Goal: Task Accomplishment & Management: Complete application form

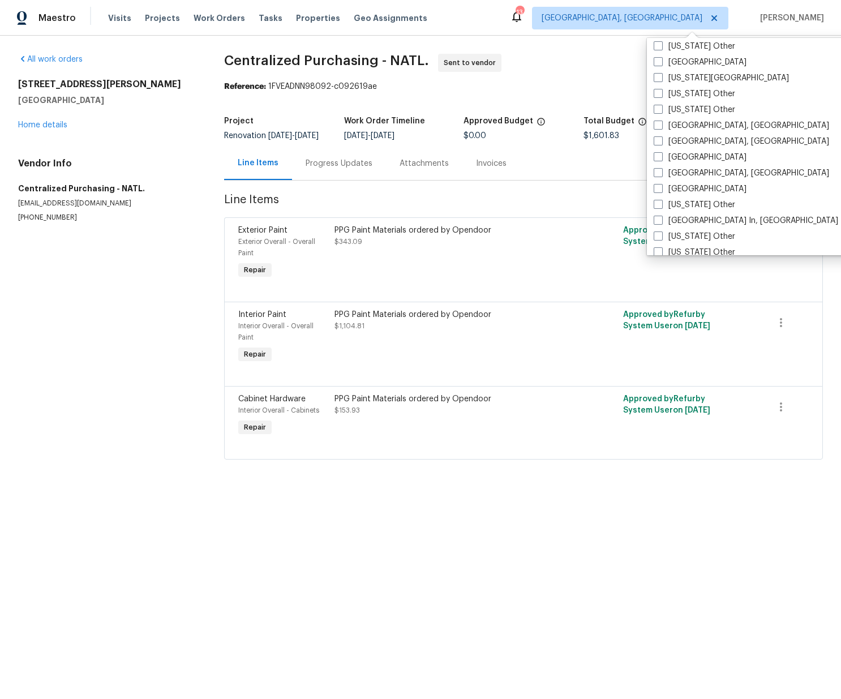
scroll to position [666, 0]
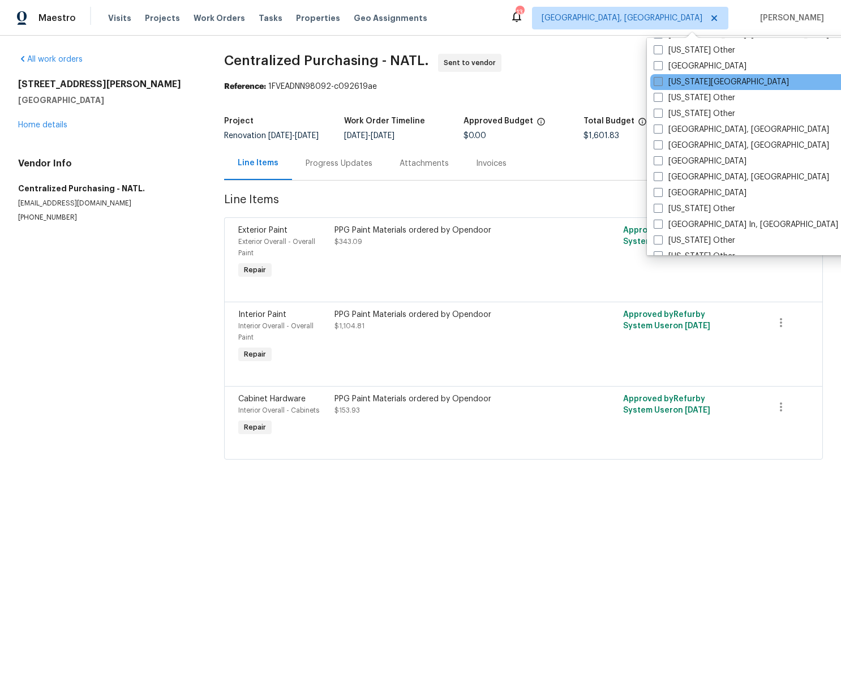
click at [679, 82] on label "[US_STATE][GEOGRAPHIC_DATA]" at bounding box center [721, 81] width 135 height 11
click at [661, 82] on input "[US_STATE][GEOGRAPHIC_DATA]" at bounding box center [657, 79] width 7 height 7
checkbox input "true"
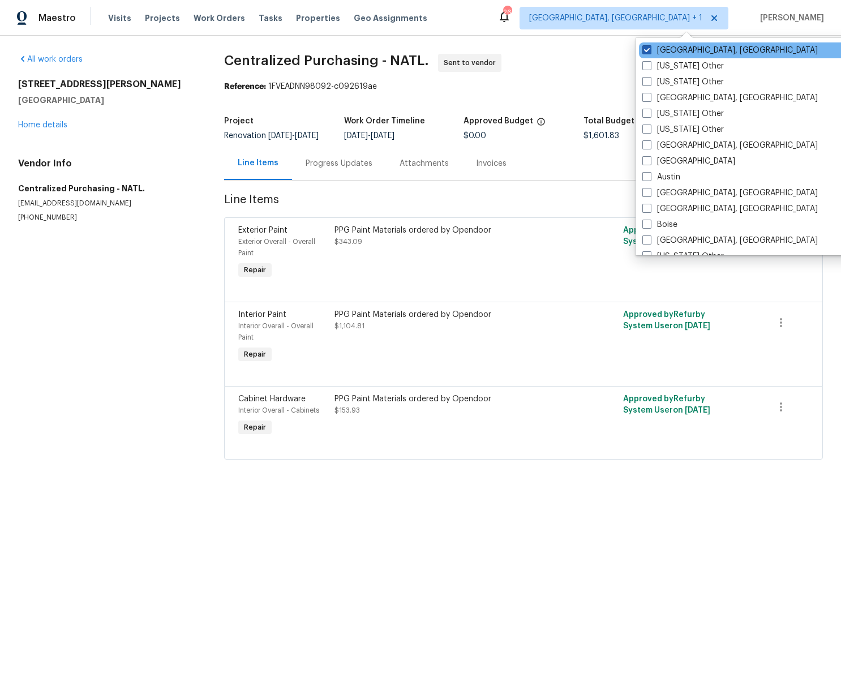
click at [658, 50] on label "[GEOGRAPHIC_DATA], [GEOGRAPHIC_DATA]" at bounding box center [730, 50] width 175 height 11
click at [650, 50] on input "[GEOGRAPHIC_DATA], [GEOGRAPHIC_DATA]" at bounding box center [646, 48] width 7 height 7
checkbox input "false"
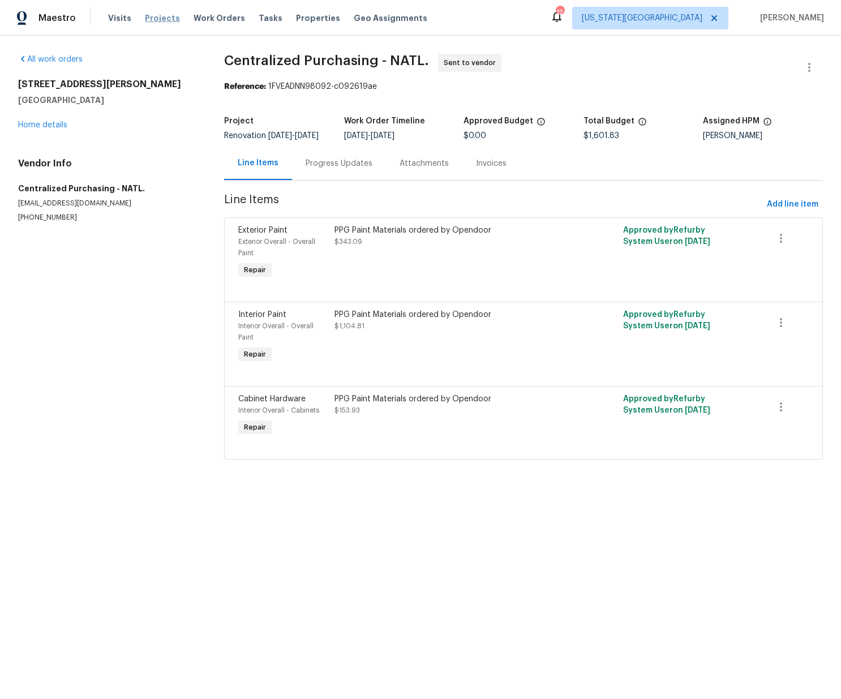
click at [161, 20] on span "Projects" at bounding box center [162, 17] width 35 height 11
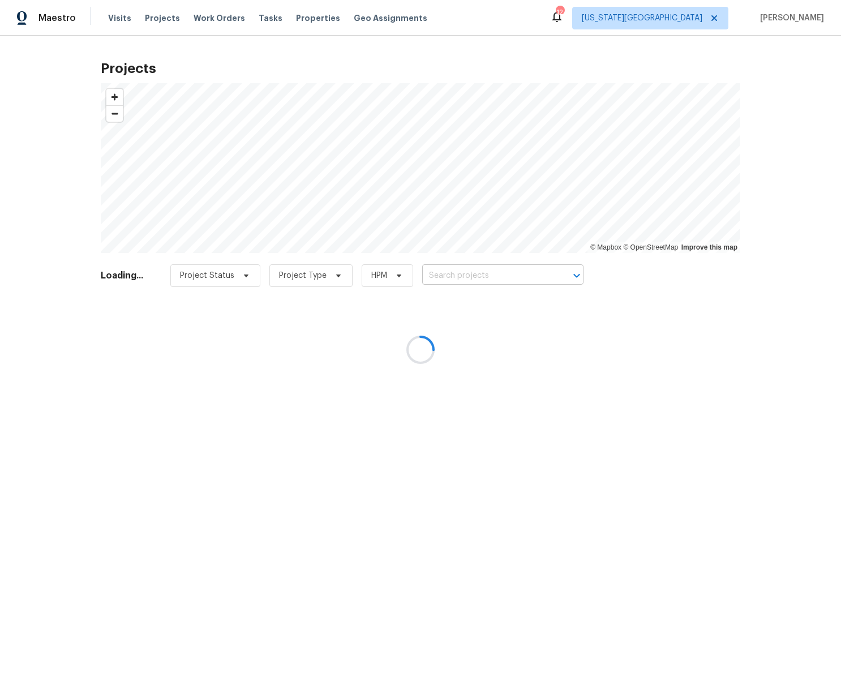
click at [466, 269] on div at bounding box center [420, 349] width 841 height 699
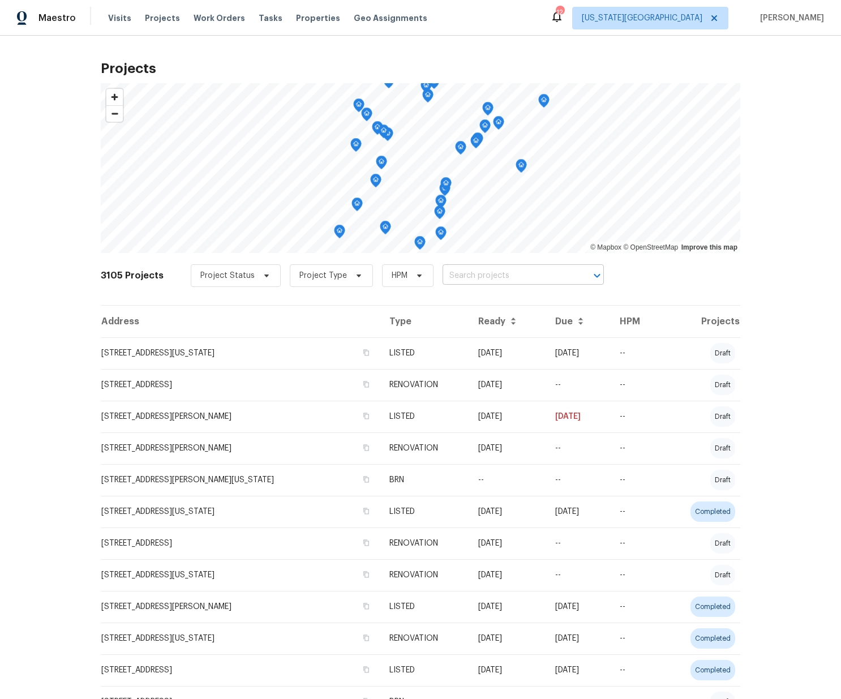
click at [467, 276] on input "text" at bounding box center [508, 276] width 130 height 18
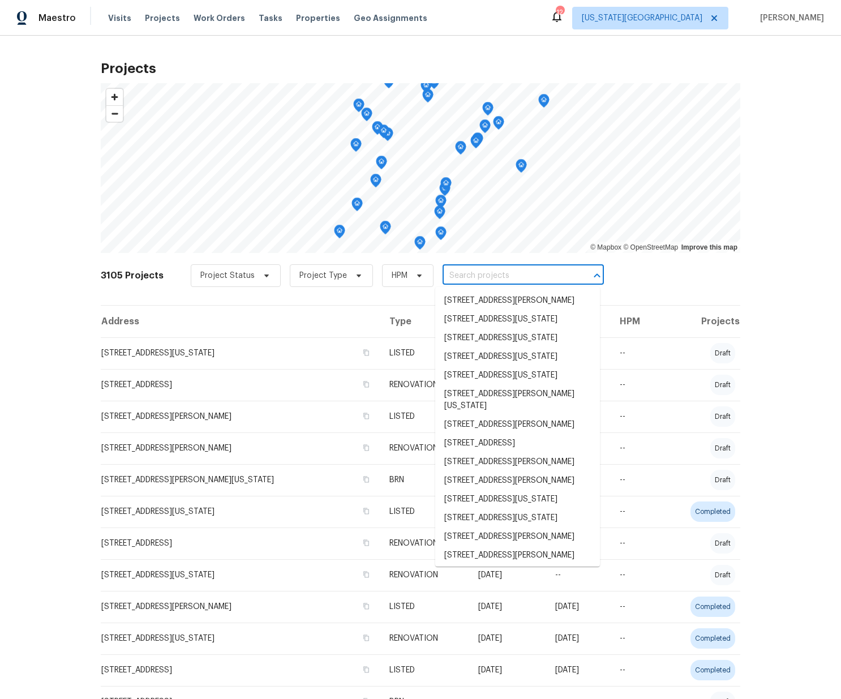
paste input "[STREET_ADDRESS]"
type input "[STREET_ADDRESS]"
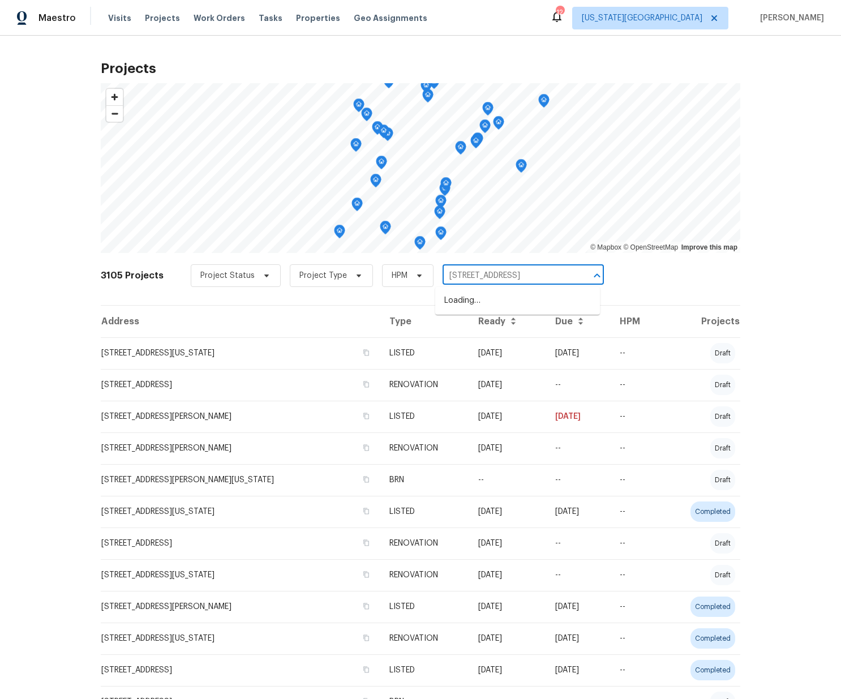
scroll to position [0, 38]
click at [467, 304] on li "[STREET_ADDRESS]" at bounding box center [517, 301] width 165 height 19
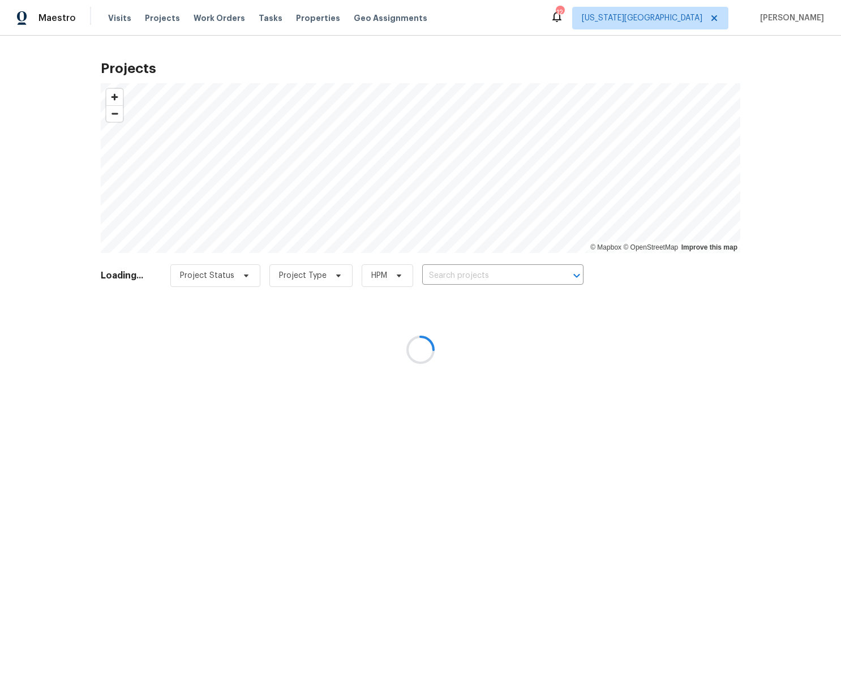
type input "[STREET_ADDRESS]"
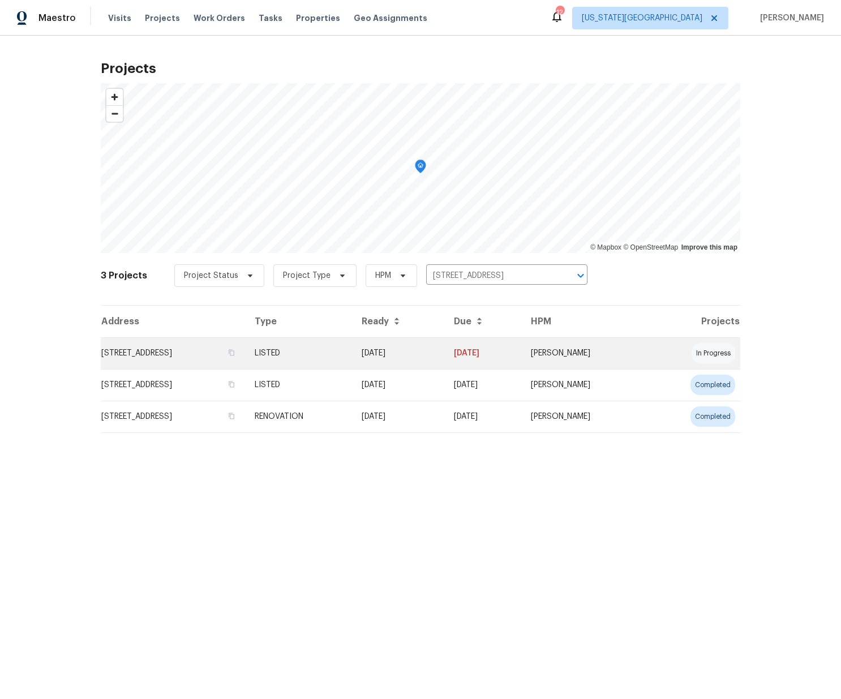
click at [246, 354] on td "[STREET_ADDRESS]" at bounding box center [173, 353] width 145 height 32
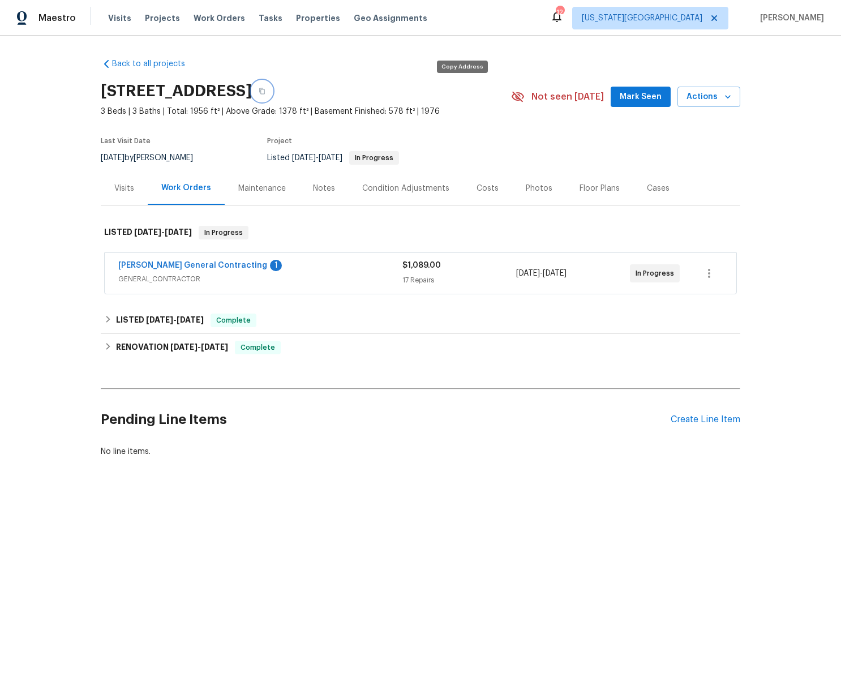
click at [265, 90] on icon "button" at bounding box center [262, 91] width 6 height 6
click at [114, 324] on div "LISTED [DATE] - [DATE] Complete" at bounding box center [420, 321] width 633 height 14
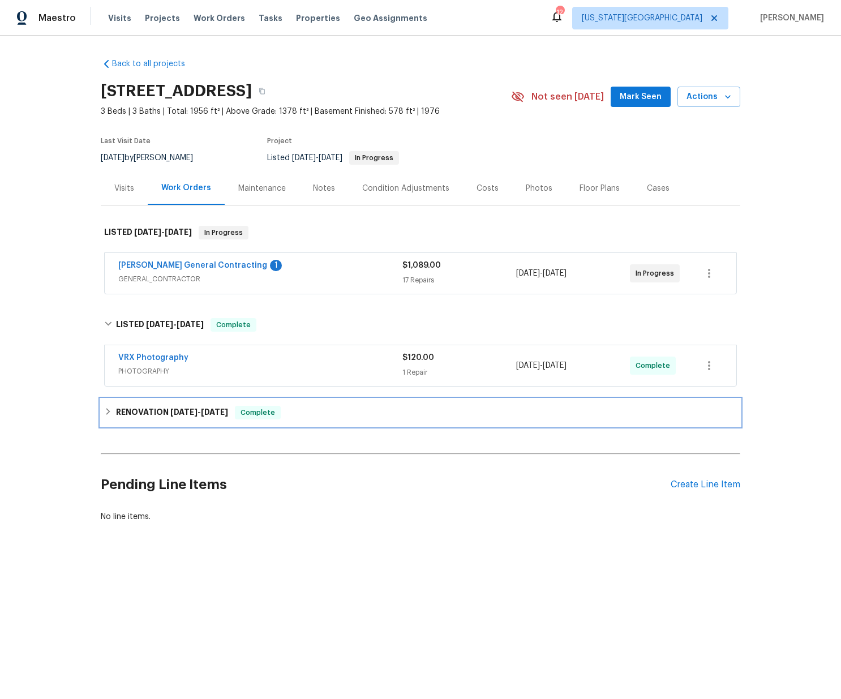
click at [108, 409] on icon at bounding box center [108, 412] width 8 height 8
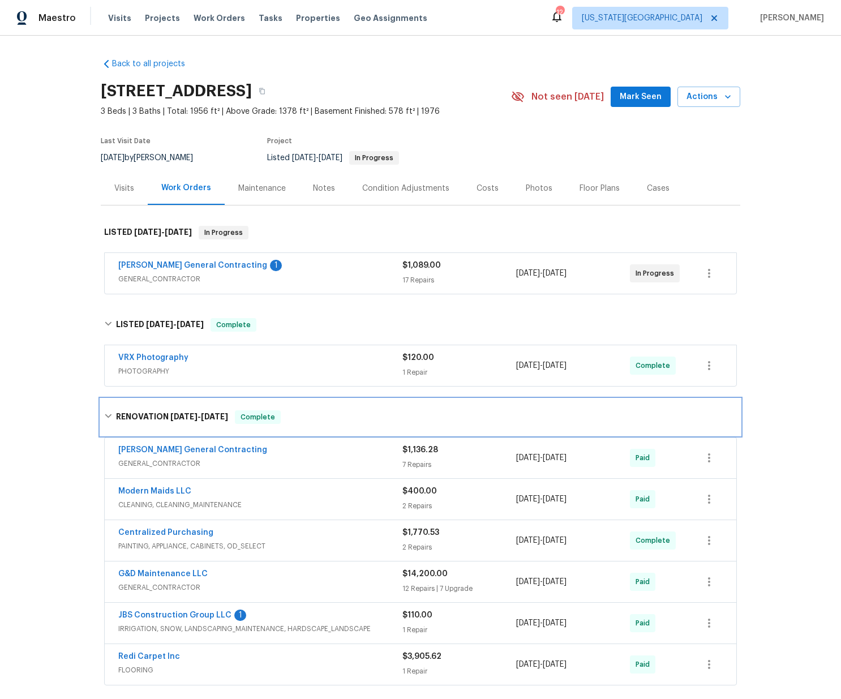
scroll to position [163, 0]
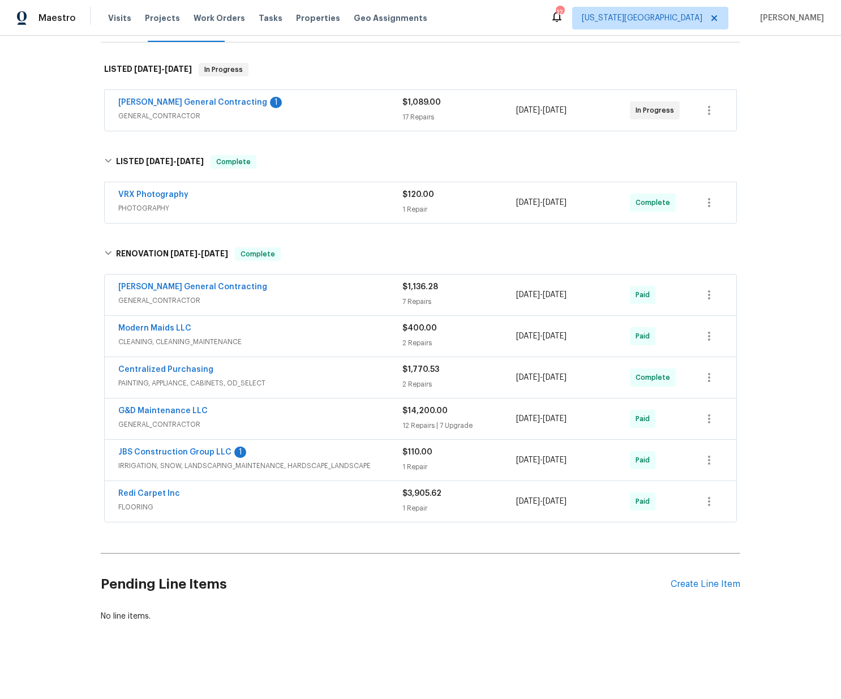
click at [731, 577] on div "Pending Line Items Create Line Item" at bounding box center [421, 584] width 640 height 53
click at [730, 582] on div "Create Line Item" at bounding box center [706, 584] width 70 height 11
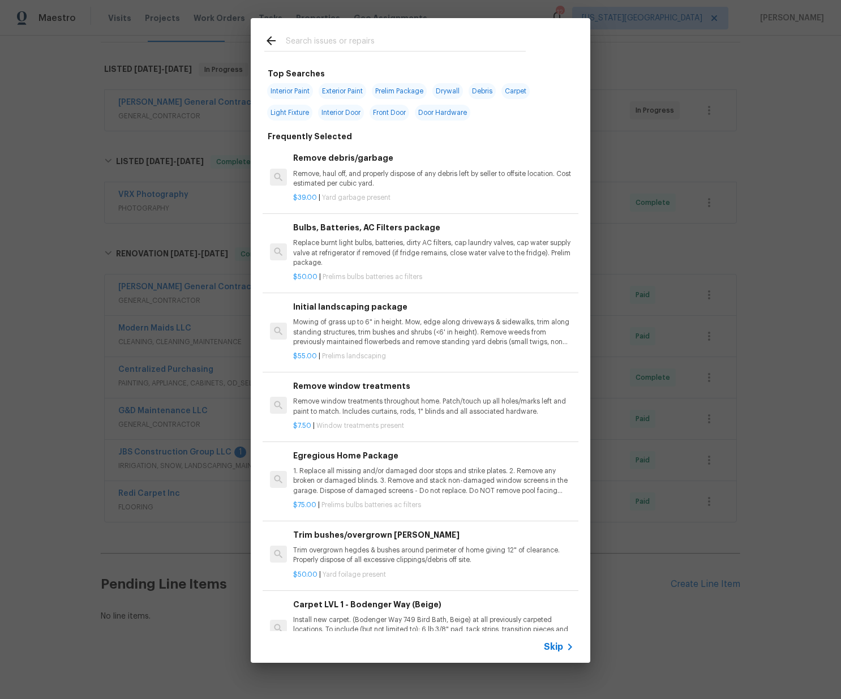
click at [412, 46] on input "text" at bounding box center [406, 42] width 240 height 17
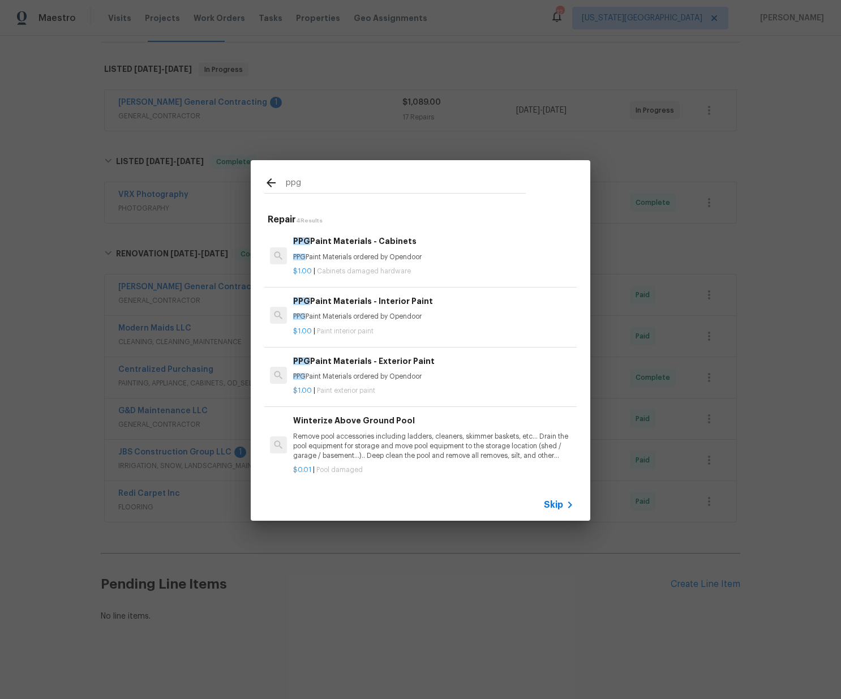
type input "ppg"
click at [353, 310] on div "PPG Paint Materials - Interior Paint PPG Paint Materials ordered by Opendoor" at bounding box center [433, 308] width 281 height 27
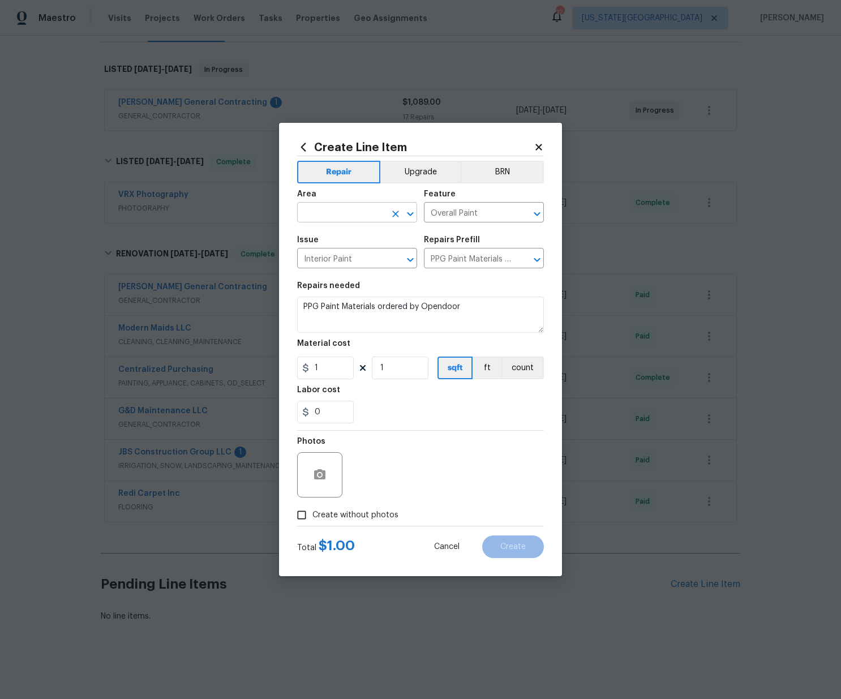
click at [362, 215] on input "text" at bounding box center [341, 214] width 88 height 18
drag, startPoint x: 363, startPoint y: 252, endPoint x: 359, endPoint y: 260, distance: 8.9
click at [363, 252] on li "Interior Overall" at bounding box center [357, 257] width 120 height 19
type input "Interior Overall"
click at [273, 366] on div "Create Line Item Repair Upgrade BRN Area Interior Overall ​ Feature Overall Pai…" at bounding box center [420, 349] width 841 height 699
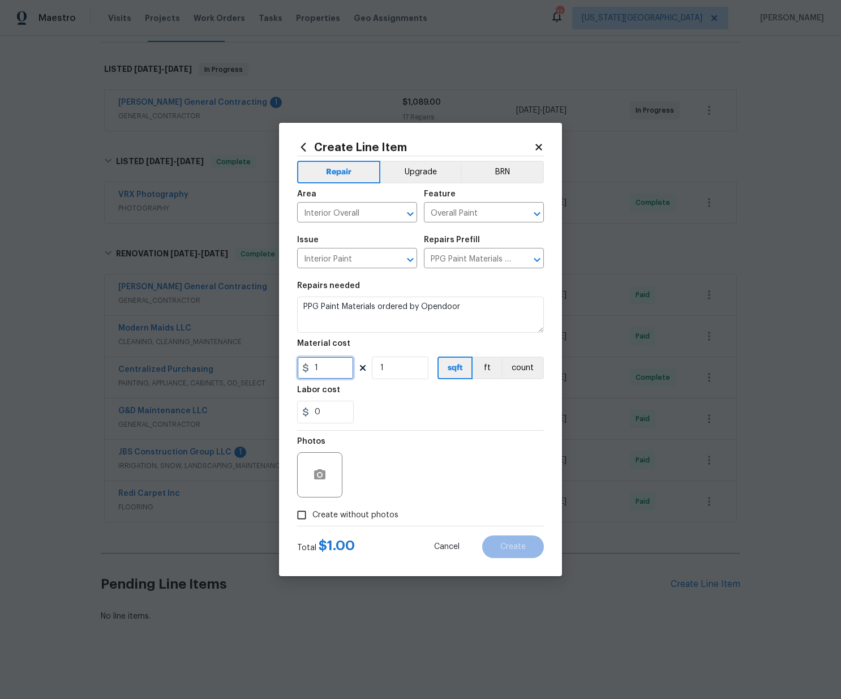
paste input "209.32"
type input "209.32"
drag, startPoint x: 374, startPoint y: 512, endPoint x: 382, endPoint y: 476, distance: 37.1
click at [376, 509] on label "Create without photos" at bounding box center [345, 515] width 108 height 22
click at [382, 474] on div "Photos" at bounding box center [420, 468] width 247 height 74
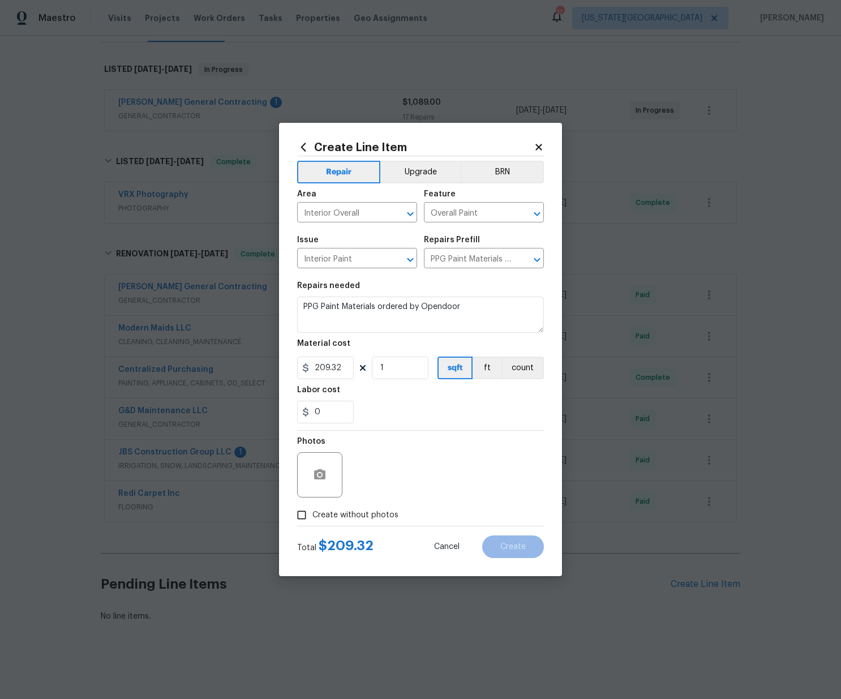
click at [374, 522] on label "Create without photos" at bounding box center [345, 515] width 108 height 22
click at [312, 522] on input "Create without photos" at bounding box center [302, 515] width 22 height 22
checkbox input "true"
click at [384, 469] on textarea at bounding box center [448, 474] width 192 height 45
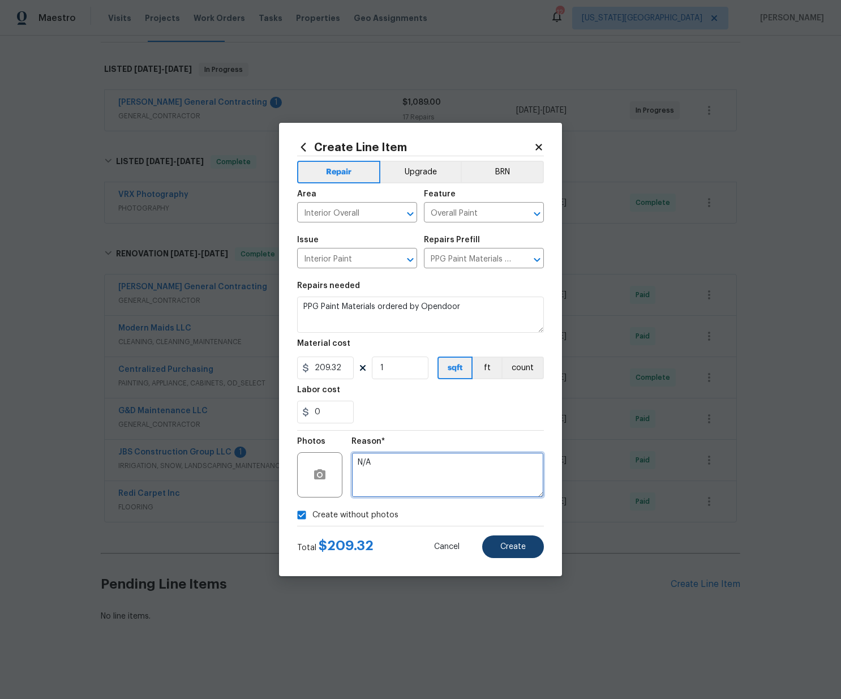
type textarea "N/A"
click at [529, 540] on button "Create" at bounding box center [513, 547] width 62 height 23
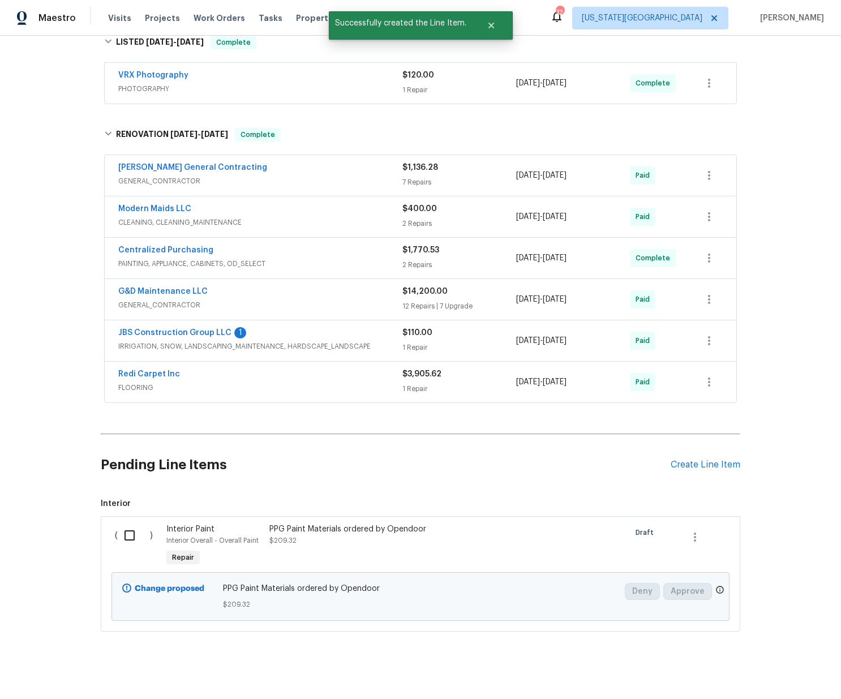
scroll to position [292, 0]
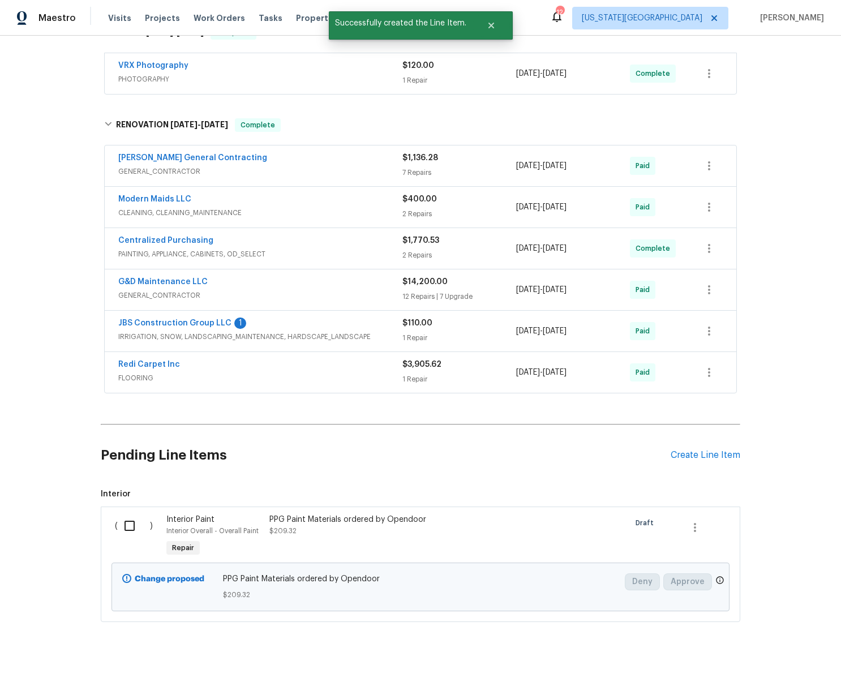
click at [131, 524] on input "checkbox" at bounding box center [134, 526] width 32 height 24
checkbox input "true"
click at [803, 663] on button "Create Work Order" at bounding box center [776, 671] width 93 height 21
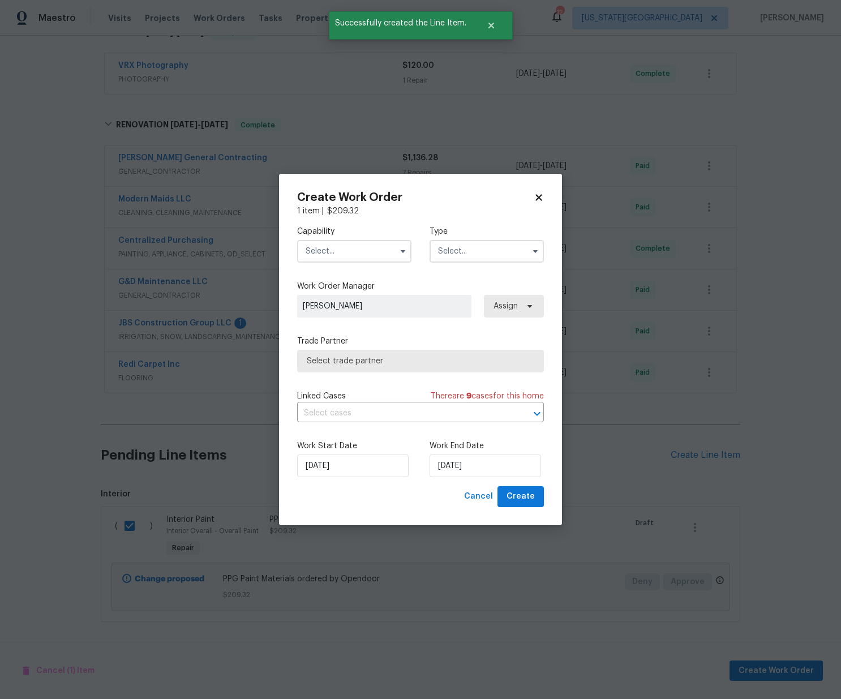
click at [370, 247] on input "text" at bounding box center [354, 251] width 114 height 23
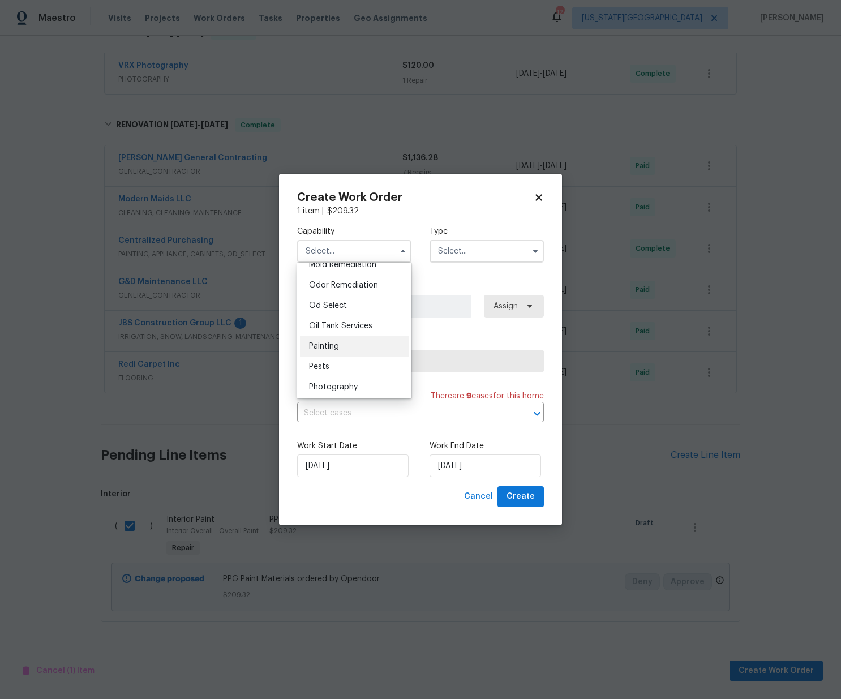
scroll to position [893, 0]
click at [339, 336] on span "Painting" at bounding box center [324, 333] width 30 height 8
type input "Painting"
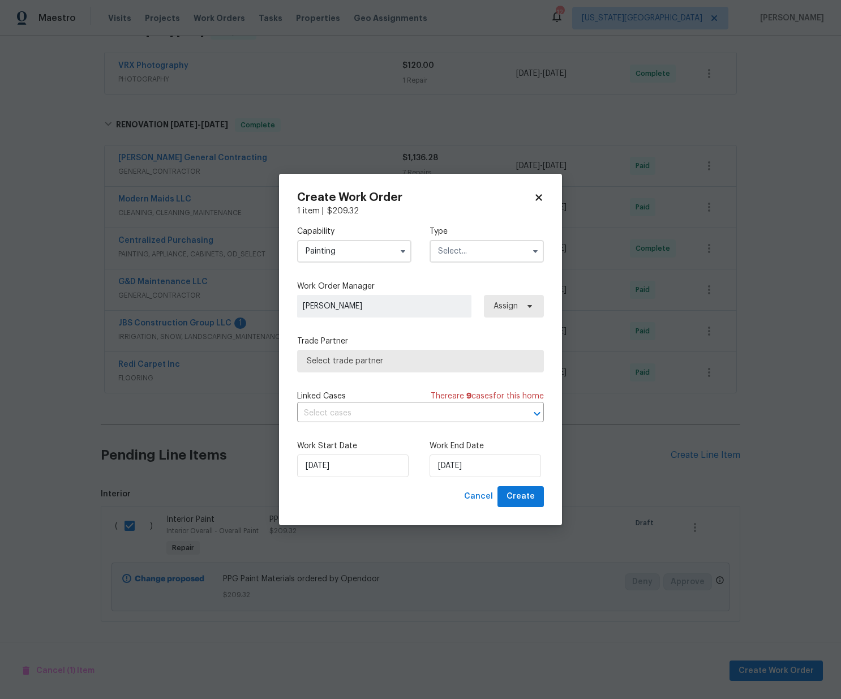
drag, startPoint x: 523, startPoint y: 239, endPoint x: 517, endPoint y: 245, distance: 8.4
click at [522, 241] on div "Type" at bounding box center [487, 244] width 114 height 37
drag, startPoint x: 509, startPoint y: 249, endPoint x: 509, endPoint y: 259, distance: 10.2
click at [509, 249] on input "text" at bounding box center [487, 251] width 114 height 23
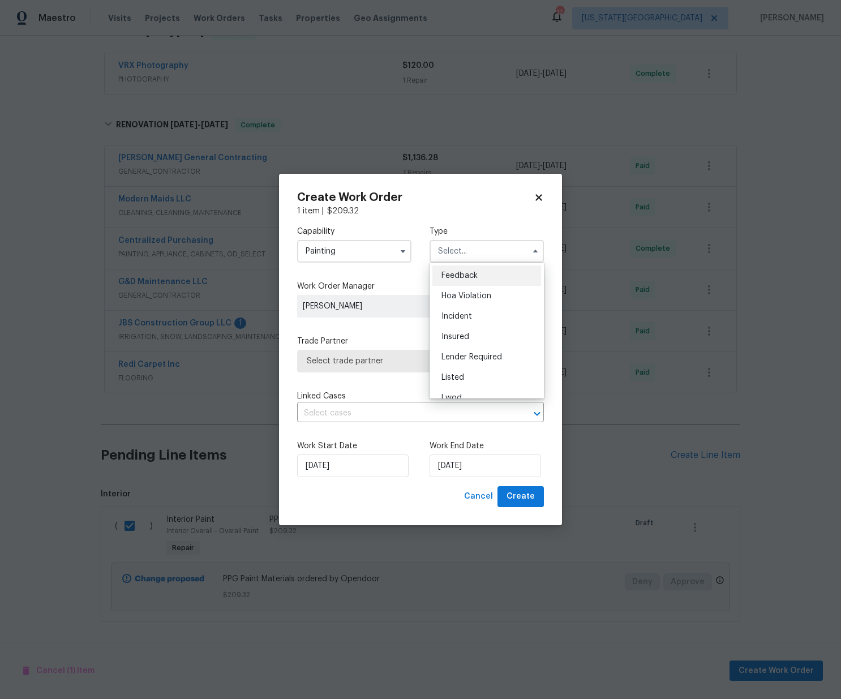
scroll to position [135, 0]
click at [476, 328] on div "Renovation" at bounding box center [486, 324] width 109 height 20
type input "Renovation"
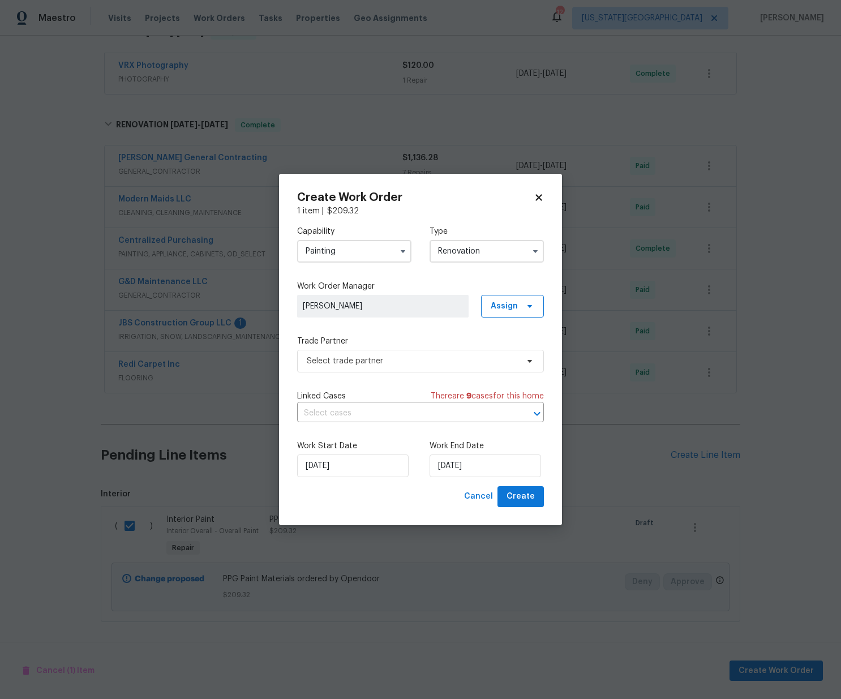
click at [530, 295] on span "Assign" at bounding box center [512, 306] width 63 height 23
drag, startPoint x: 526, startPoint y: 301, endPoint x: 529, endPoint y: 308, distance: 7.9
click at [526, 301] on span "Assign" at bounding box center [512, 306] width 63 height 23
click at [520, 352] on div "Assign to me" at bounding box center [514, 354] width 49 height 11
click at [430, 365] on span "Select trade partner" at bounding box center [412, 360] width 211 height 11
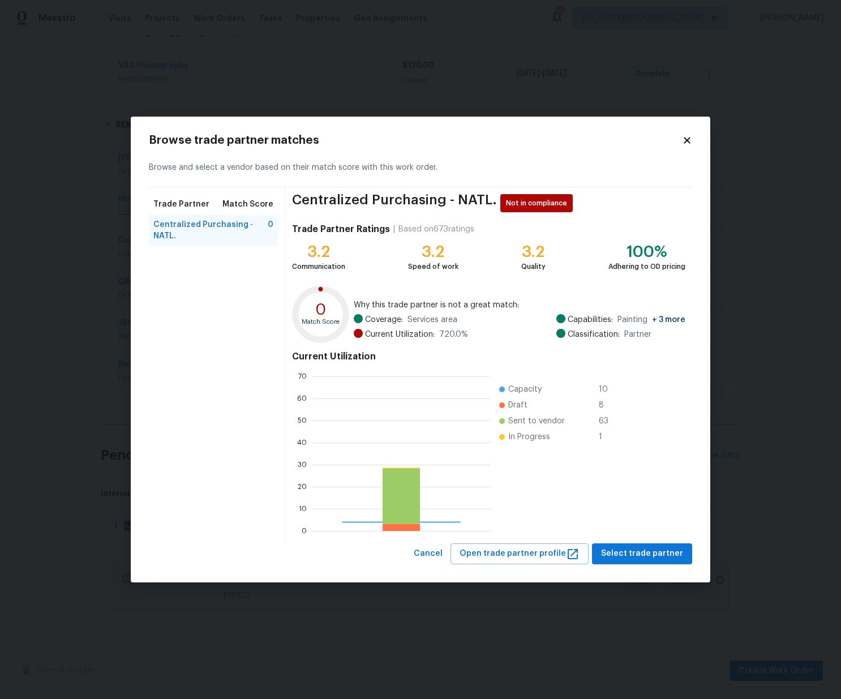
scroll to position [159, 178]
click at [645, 564] on div "Browse trade partner matches Browse and select a vendor based on their match sc…" at bounding box center [421, 350] width 580 height 466
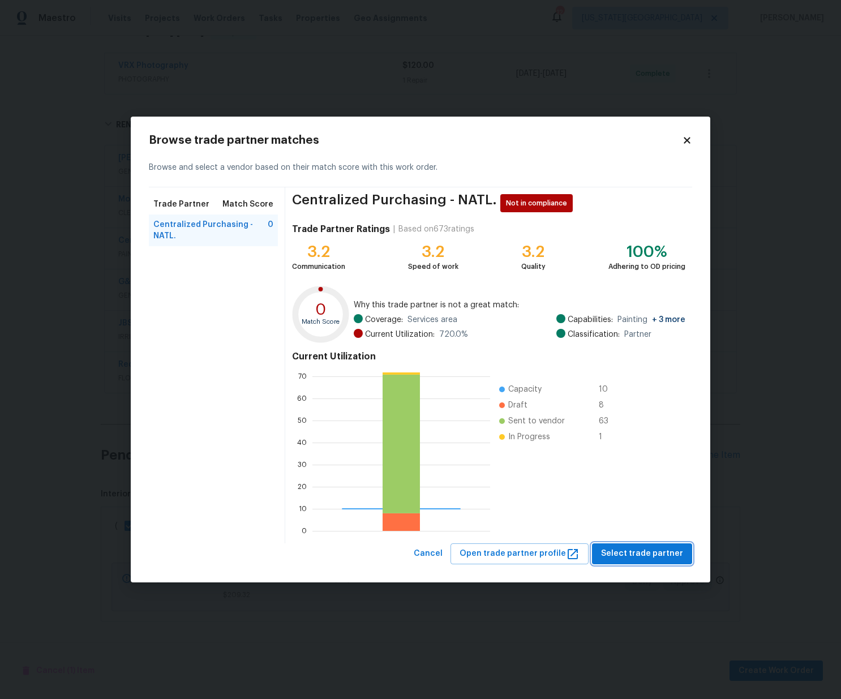
click at [647, 556] on span "Select trade partner" at bounding box center [642, 554] width 82 height 14
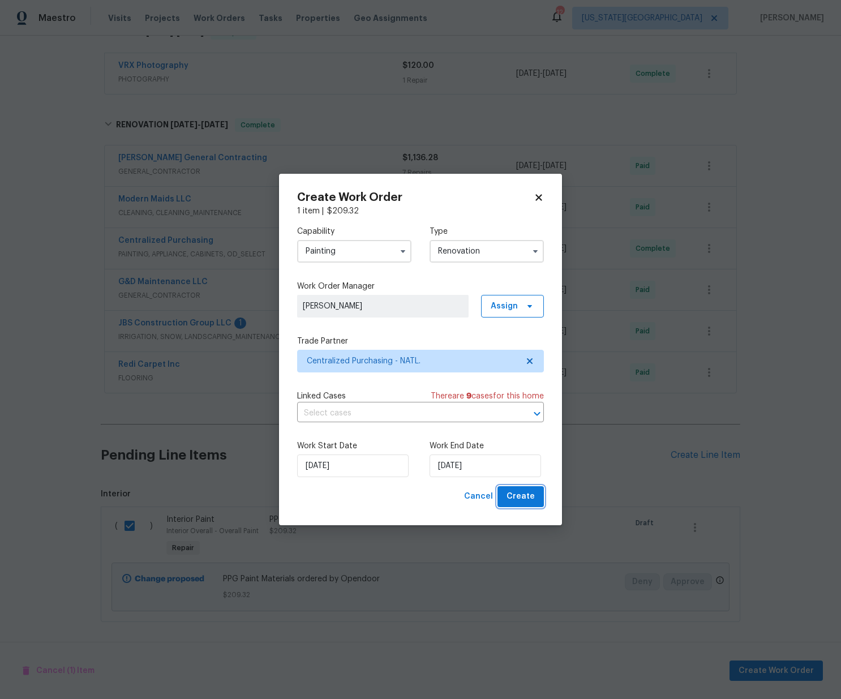
click at [529, 494] on span "Create" at bounding box center [521, 497] width 28 height 14
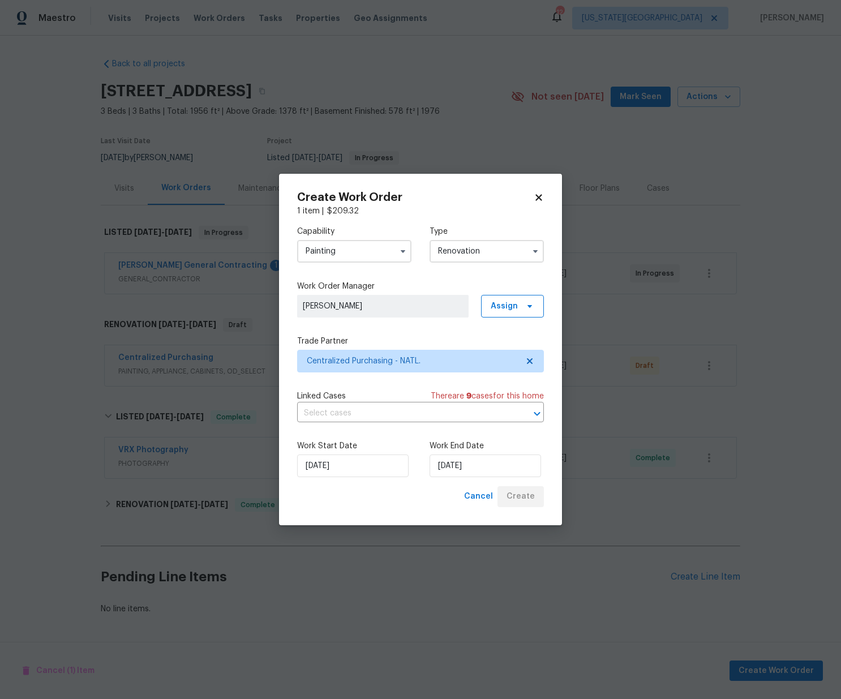
scroll to position [0, 0]
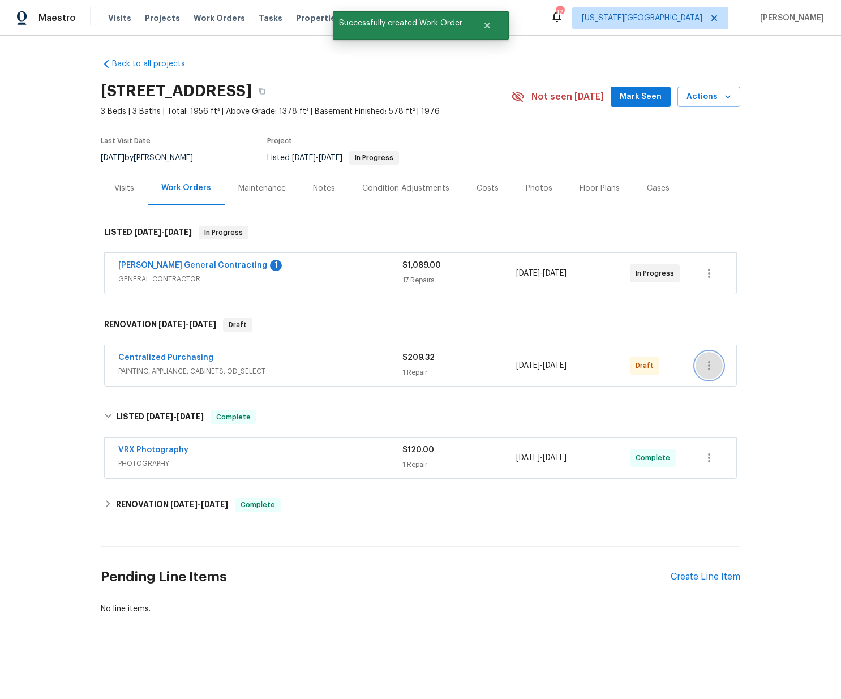
click at [710, 365] on icon "button" at bounding box center [710, 366] width 14 height 14
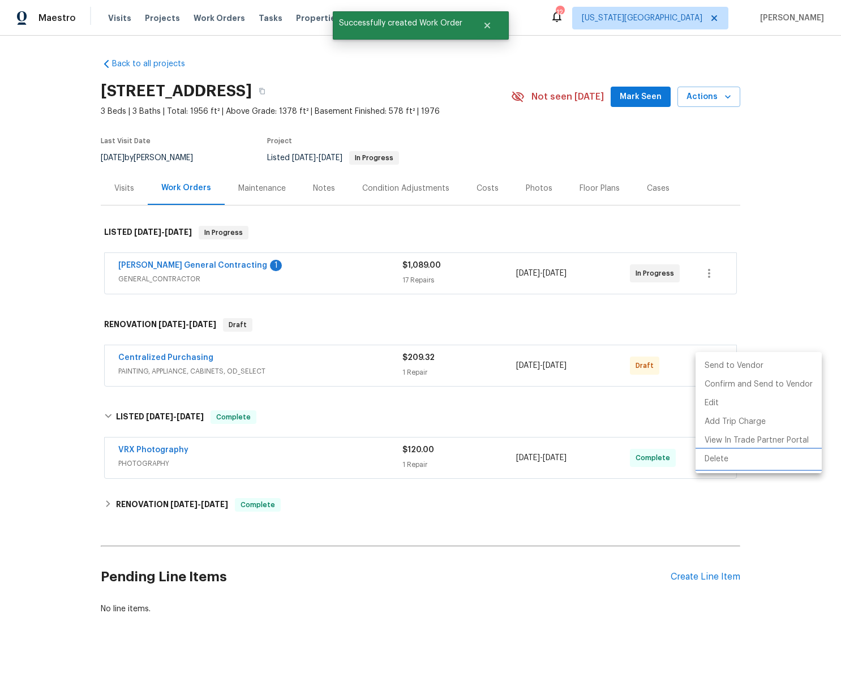
click at [723, 465] on li "Delete" at bounding box center [759, 459] width 126 height 19
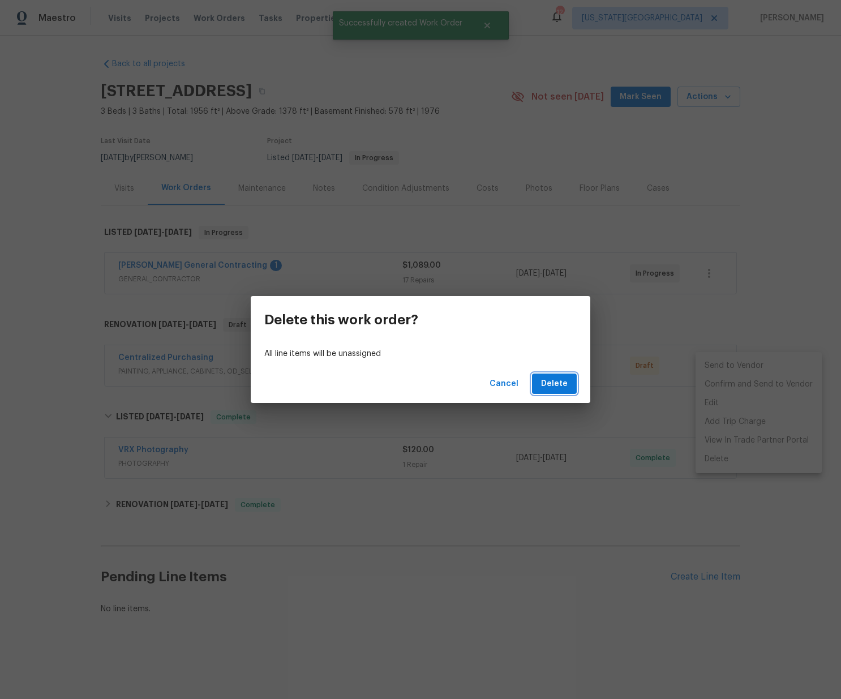
click at [563, 382] on span "Delete" at bounding box center [554, 384] width 27 height 14
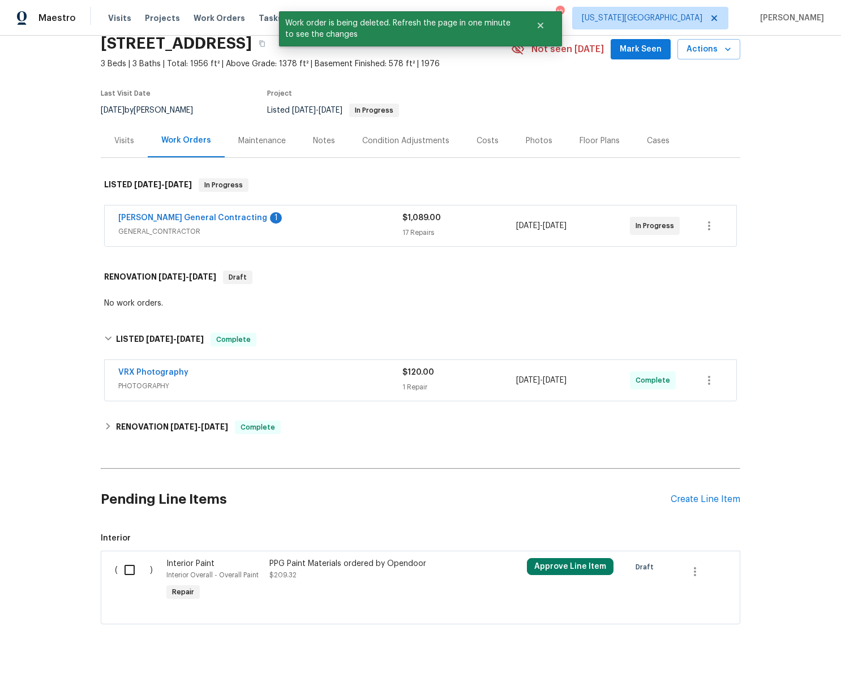
scroll to position [50, 0]
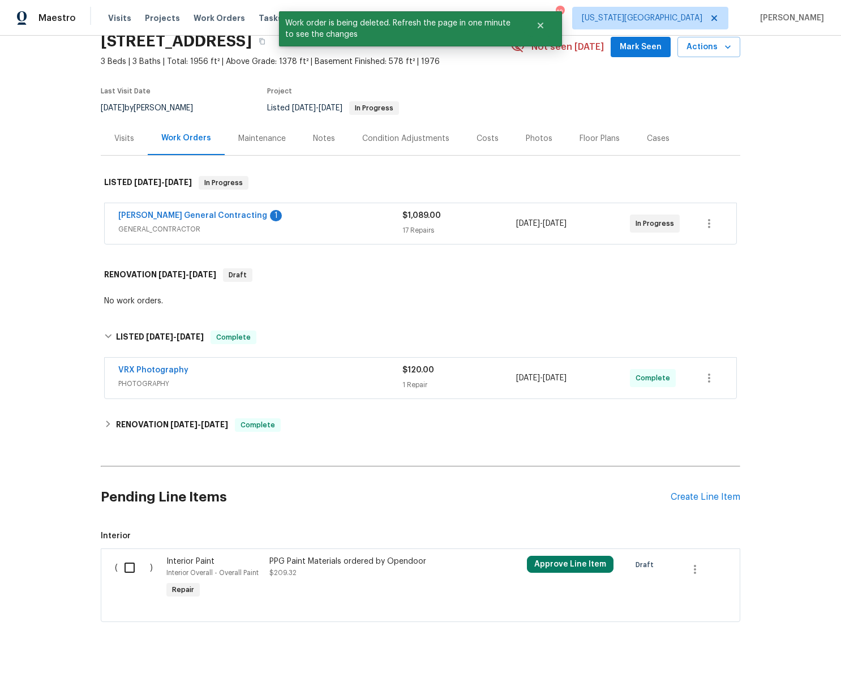
click at [133, 578] on input "checkbox" at bounding box center [134, 568] width 32 height 24
checkbox input "true"
click at [777, 671] on span "Create Work Order" at bounding box center [776, 671] width 75 height 14
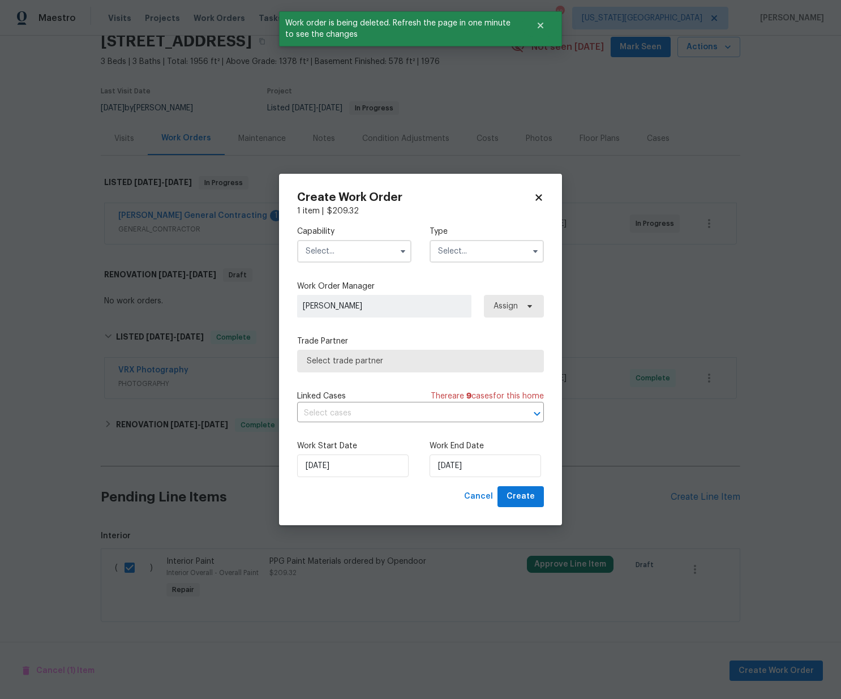
click at [366, 242] on input "text" at bounding box center [354, 251] width 114 height 23
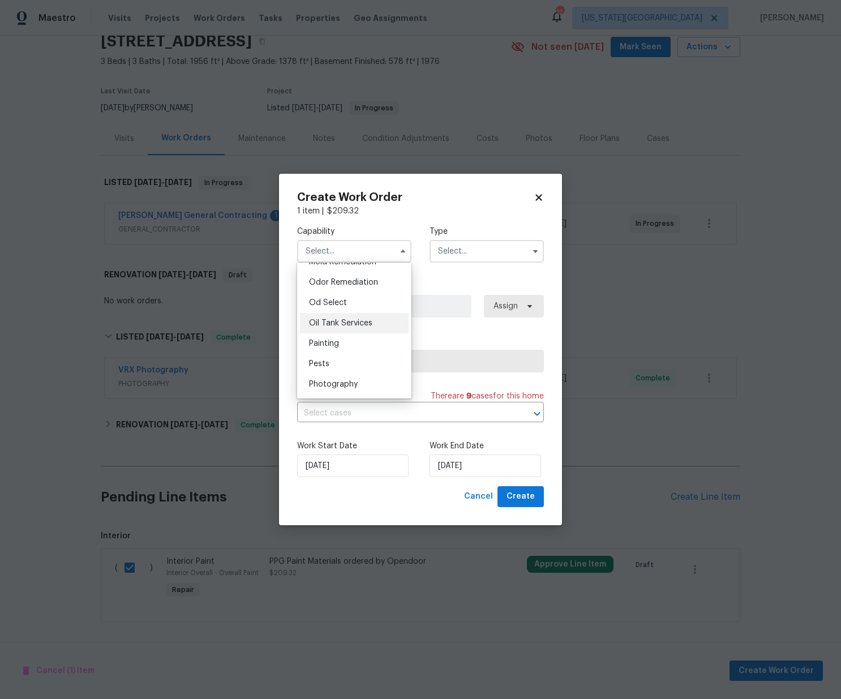
scroll to position [884, 0]
drag, startPoint x: 344, startPoint y: 340, endPoint x: 399, endPoint y: 290, distance: 74.1
click at [344, 340] on div "Painting" at bounding box center [354, 343] width 109 height 20
type input "Painting"
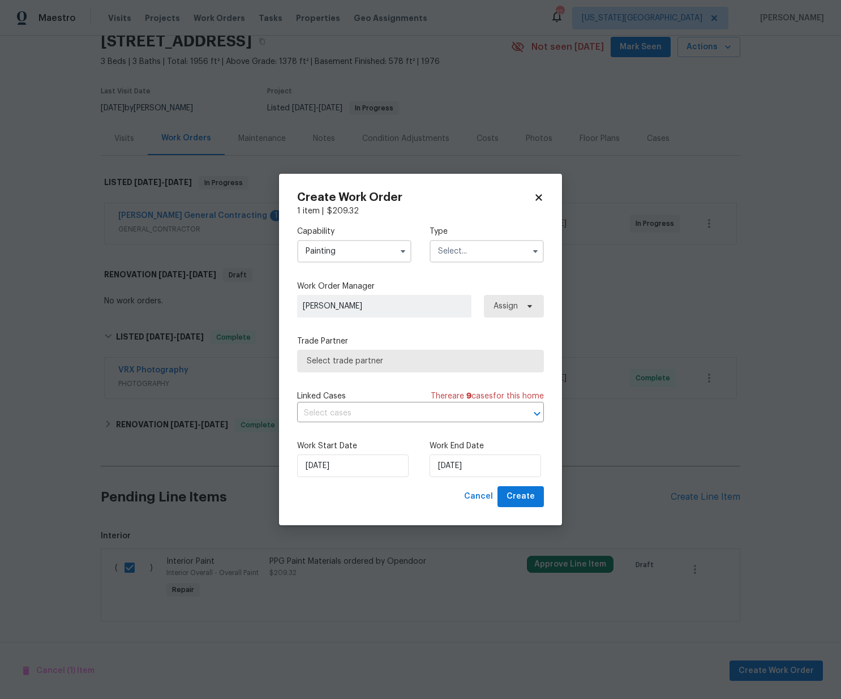
click at [476, 249] on input "text" at bounding box center [487, 251] width 114 height 23
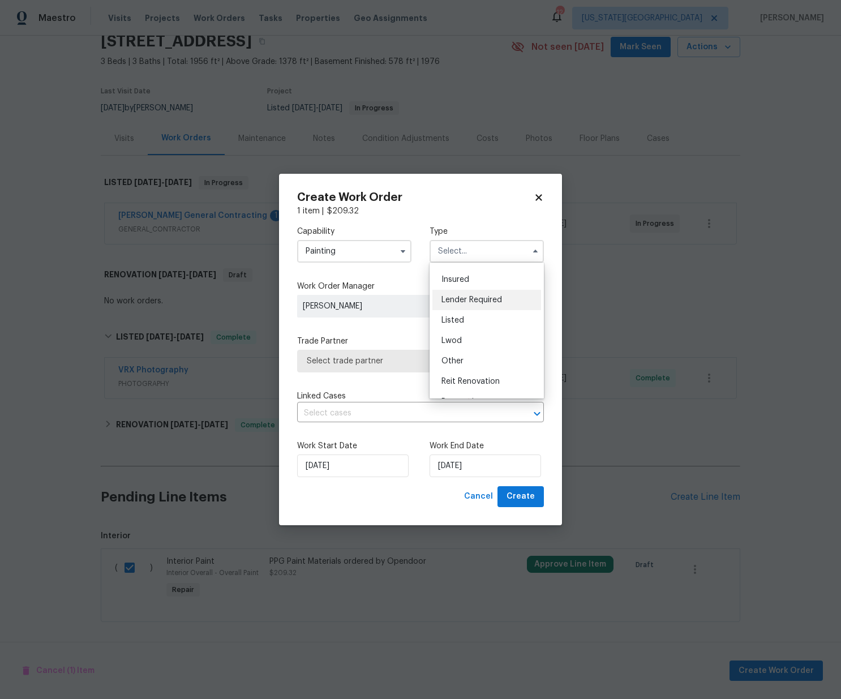
scroll to position [56, 0]
click at [462, 316] on div "Listed" at bounding box center [486, 321] width 109 height 20
type input "Listed"
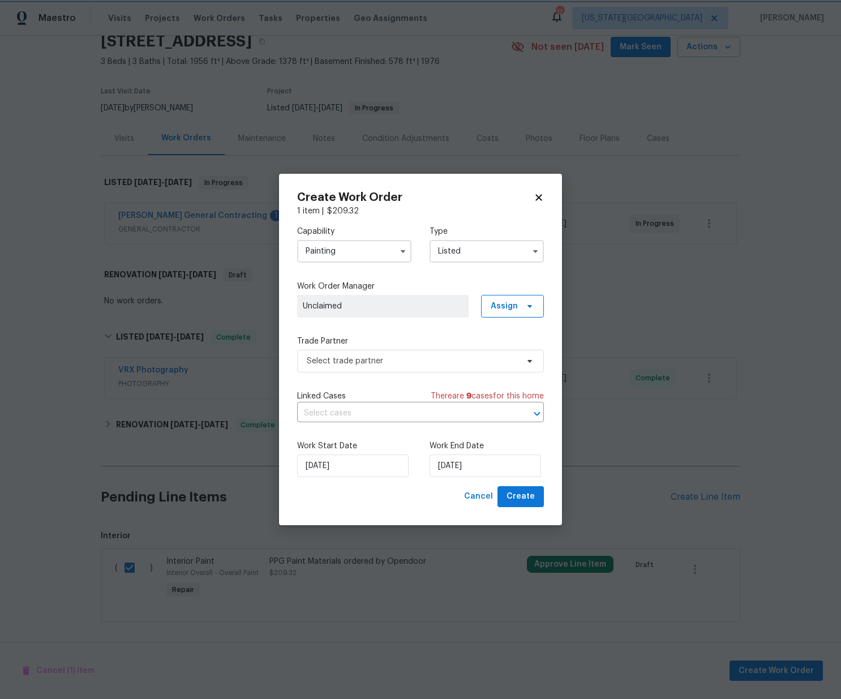
scroll to position [0, 0]
click at [509, 302] on span "Assign" at bounding box center [504, 306] width 27 height 11
drag, startPoint x: 497, startPoint y: 353, endPoint x: 465, endPoint y: 362, distance: 33.5
click at [497, 353] on div "Assign to me" at bounding box center [514, 354] width 49 height 11
click at [436, 363] on span "Select trade partner" at bounding box center [412, 360] width 211 height 11
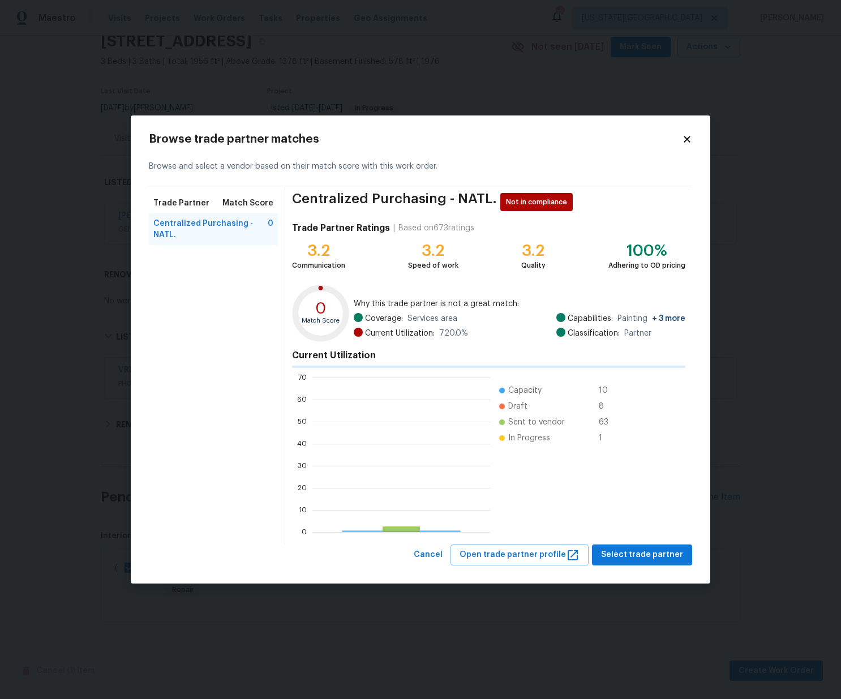
scroll to position [159, 178]
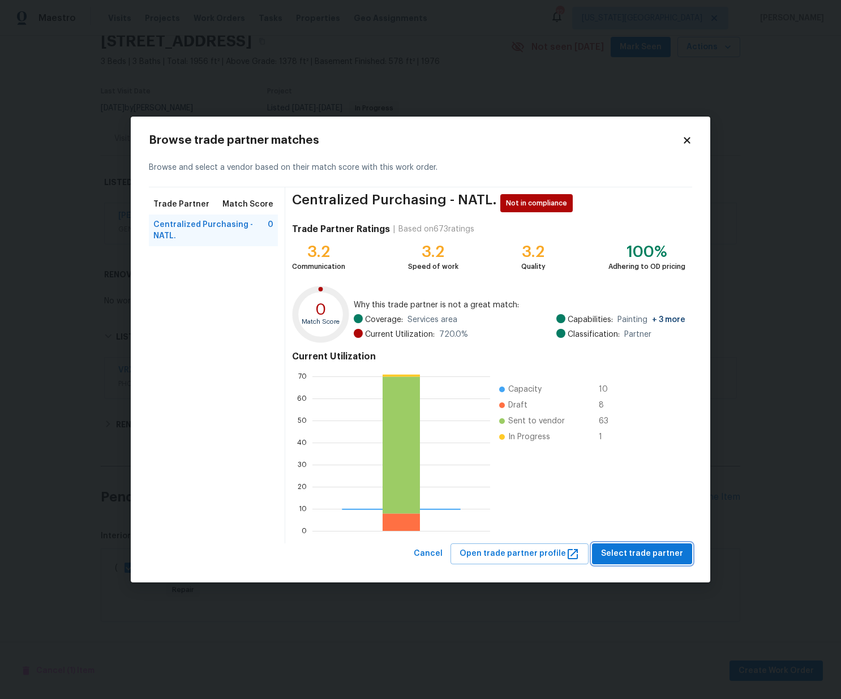
click at [650, 548] on span "Select trade partner" at bounding box center [642, 554] width 82 height 14
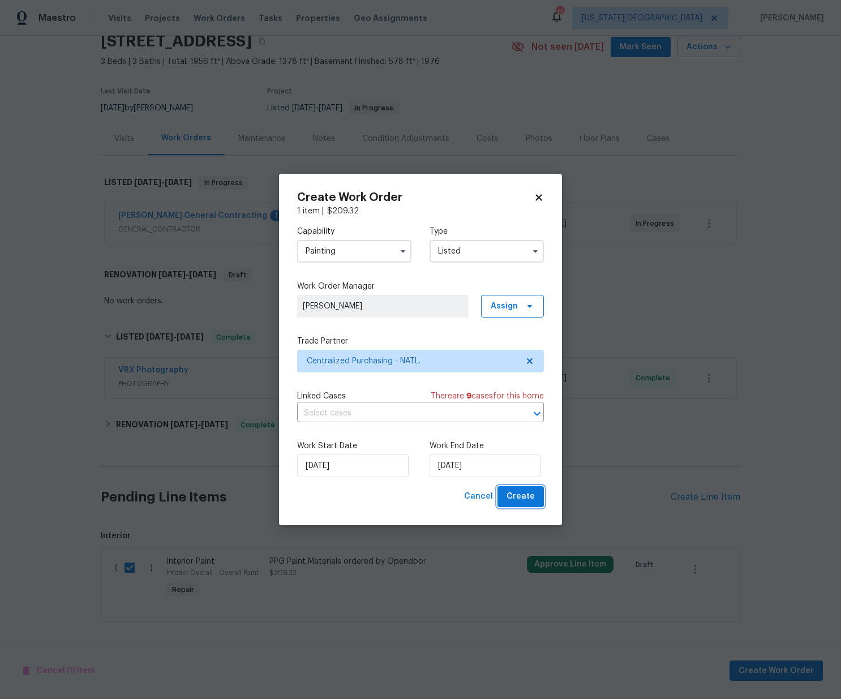
click at [529, 496] on span "Create" at bounding box center [521, 497] width 28 height 14
checkbox input "false"
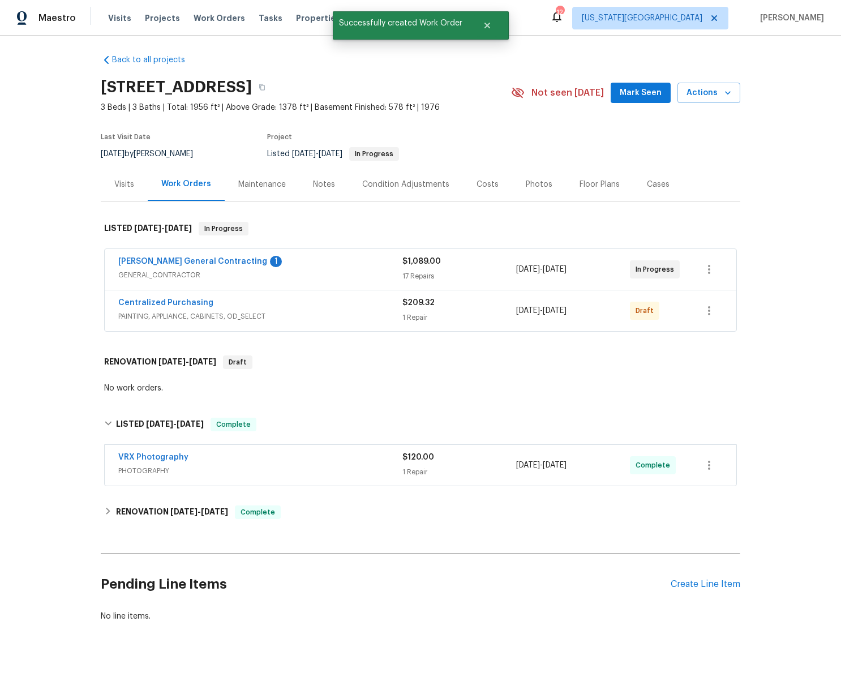
click at [670, 321] on div "Draft" at bounding box center [658, 310] width 57 height 27
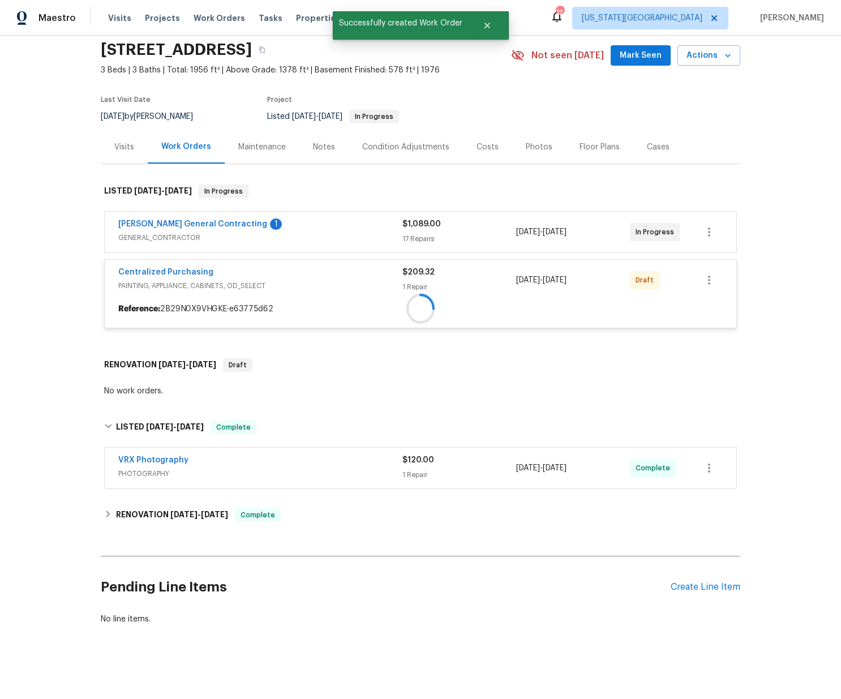
scroll to position [50, 0]
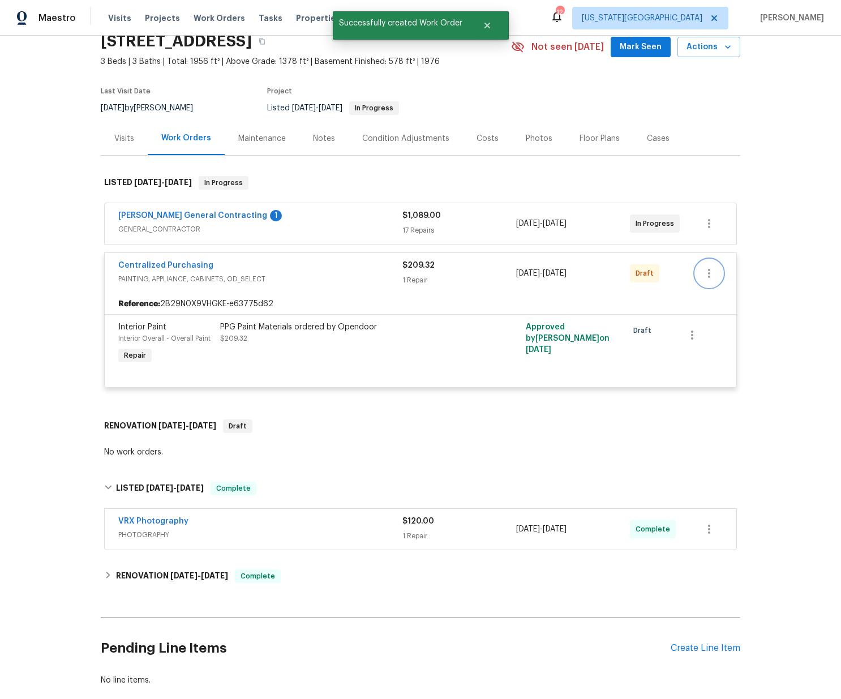
click at [705, 265] on button "button" at bounding box center [709, 273] width 27 height 27
click at [709, 292] on li "Confirm and Send to Vendor" at bounding box center [759, 291] width 126 height 19
click at [173, 262] on div at bounding box center [420, 349] width 841 height 699
click at [168, 265] on link "Centralized Purchasing" at bounding box center [165, 266] width 95 height 8
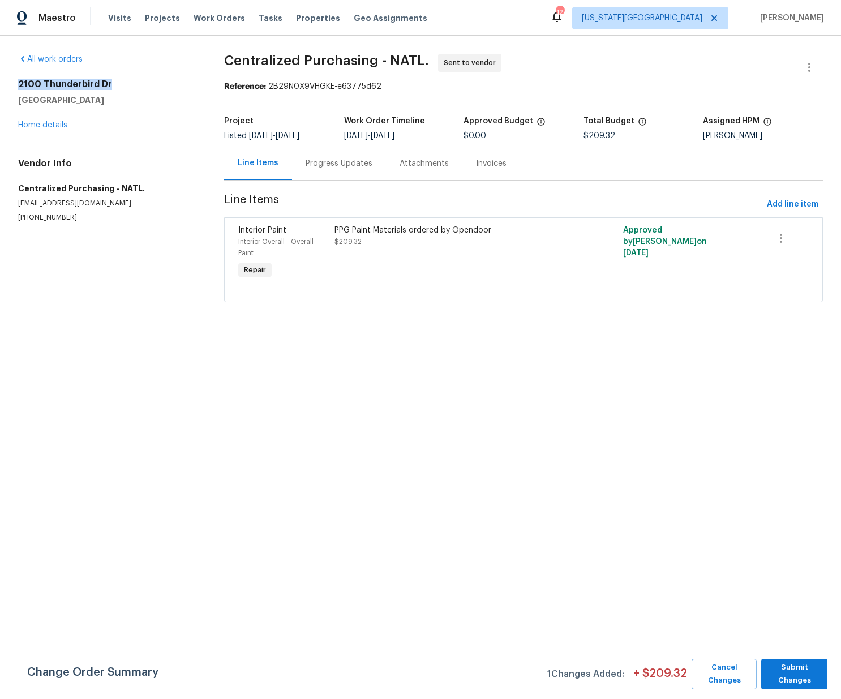
drag, startPoint x: 117, startPoint y: 85, endPoint x: 22, endPoint y: 84, distance: 95.1
click at [20, 84] on h2 "2100 Thunderbird Dr" at bounding box center [107, 84] width 179 height 11
copy h2 "2100 Thunderbird Dr"
click at [125, 15] on span "Visits" at bounding box center [119, 17] width 23 height 11
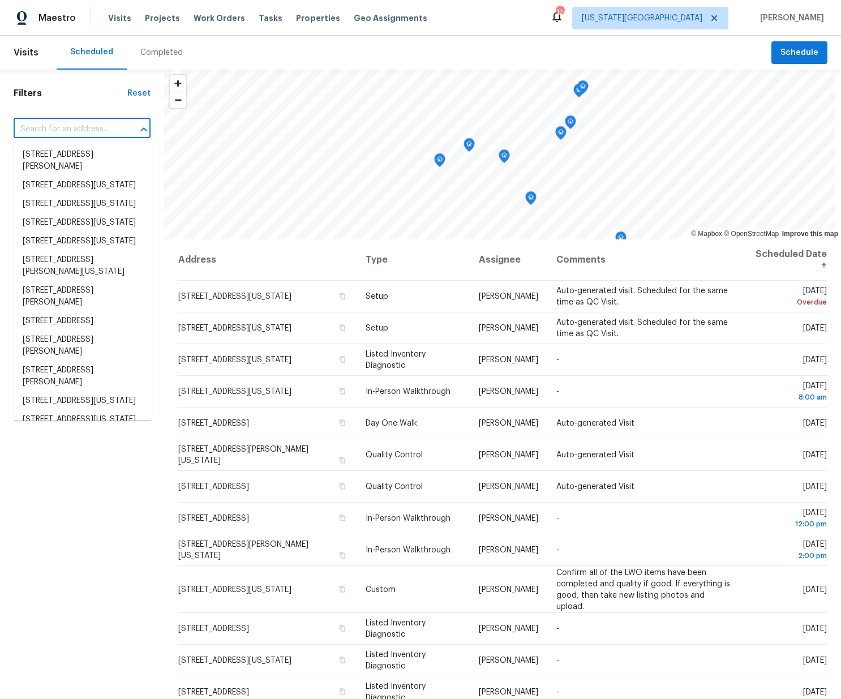
click at [102, 135] on input "text" at bounding box center [66, 130] width 105 height 18
paste input "2100 Thunderbird Dr"
type input "2100 Thunderbird Dr"
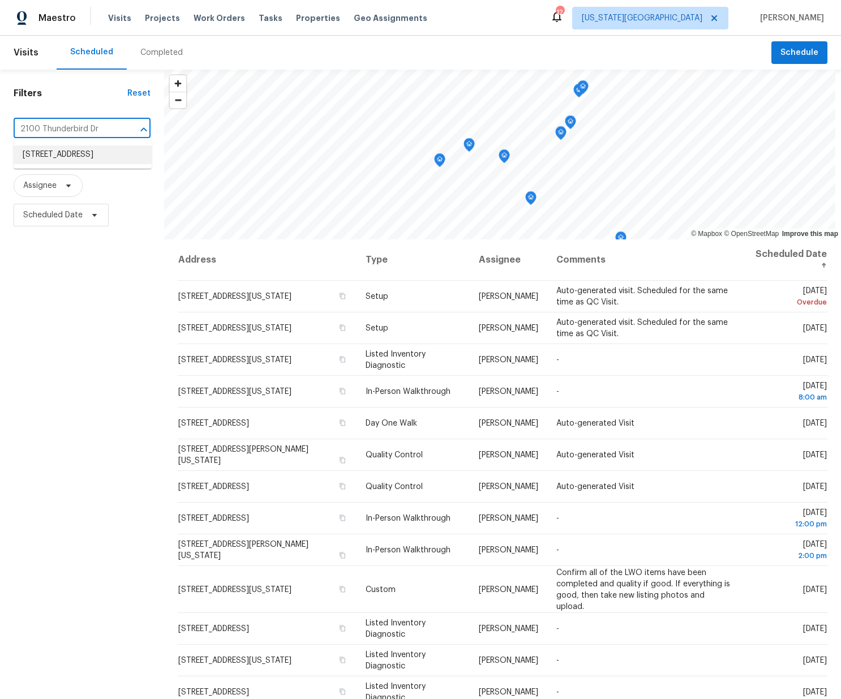
drag, startPoint x: 80, startPoint y: 164, endPoint x: 79, endPoint y: 155, distance: 9.1
click at [79, 155] on li "[STREET_ADDRESS]" at bounding box center [83, 154] width 138 height 19
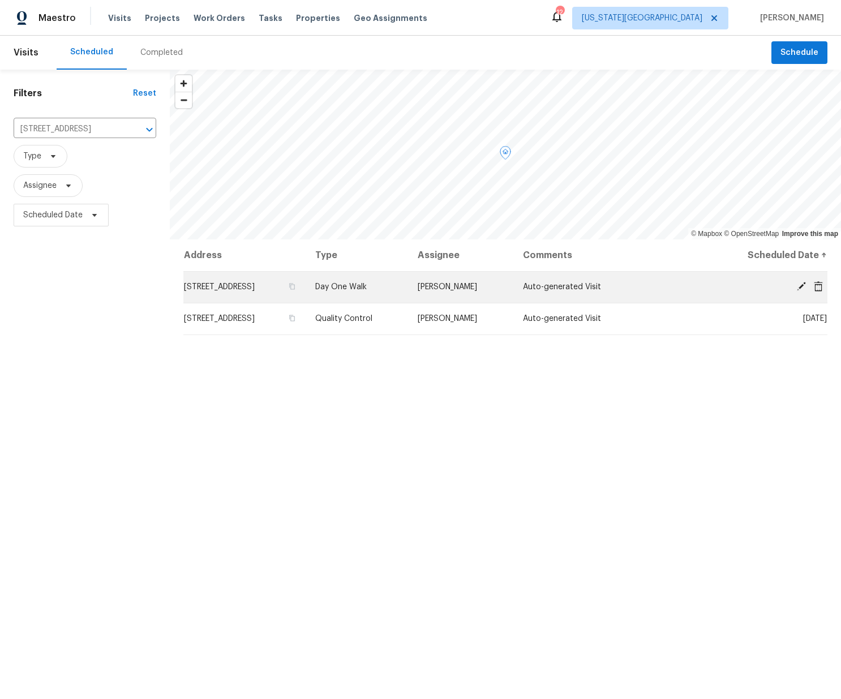
click at [817, 286] on icon at bounding box center [818, 286] width 9 height 10
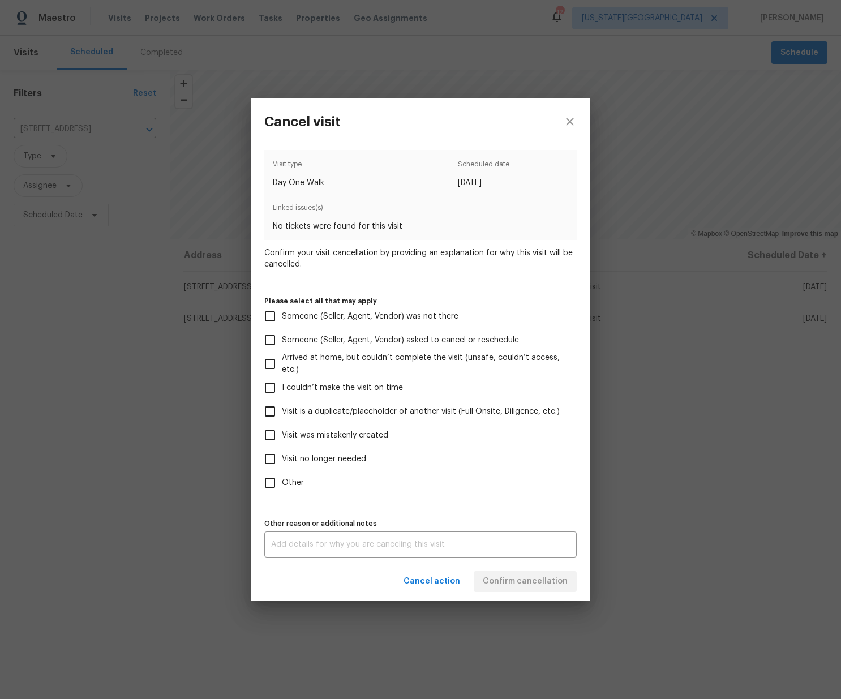
click at [358, 457] on span "Visit no longer needed" at bounding box center [324, 459] width 84 height 12
click at [282, 457] on input "Visit no longer needed" at bounding box center [270, 459] width 24 height 24
checkbox input "true"
click at [367, 431] on span "Visit was mistakenly created" at bounding box center [335, 436] width 106 height 12
click at [282, 431] on input "Visit was mistakenly created" at bounding box center [270, 435] width 24 height 24
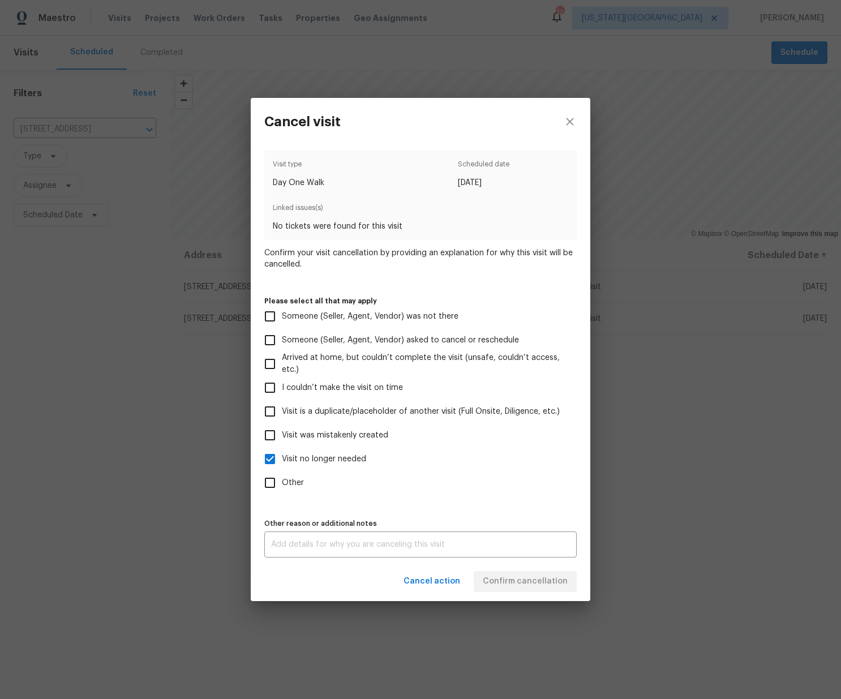
checkbox input "true"
drag, startPoint x: 342, startPoint y: 457, endPoint x: 348, endPoint y: 462, distance: 7.2
click at [343, 457] on span "Visit no longer needed" at bounding box center [324, 459] width 84 height 12
click at [282, 457] on input "Visit no longer needed" at bounding box center [270, 459] width 24 height 24
checkbox input "false"
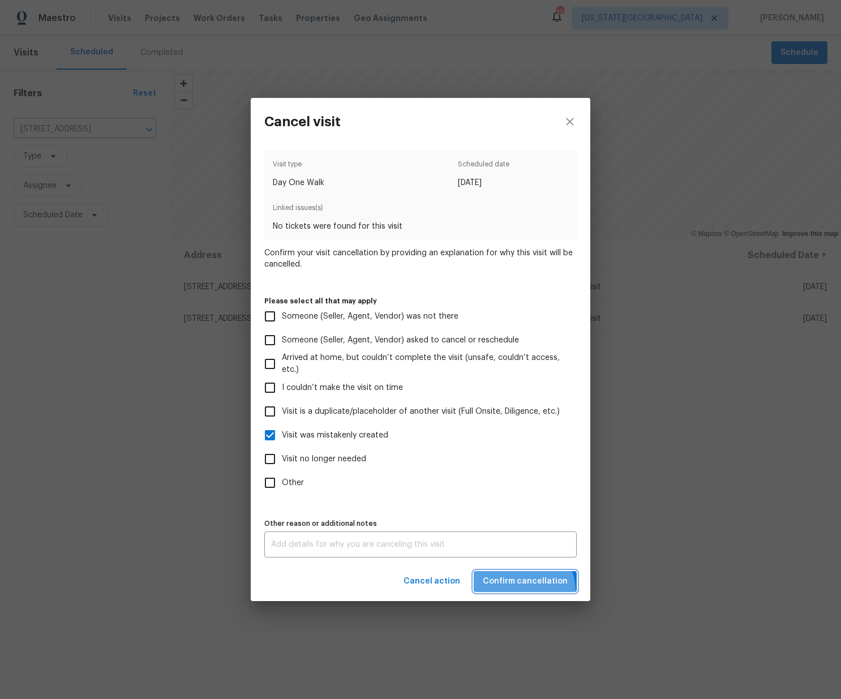
click at [525, 590] on button "Confirm cancellation" at bounding box center [525, 581] width 103 height 21
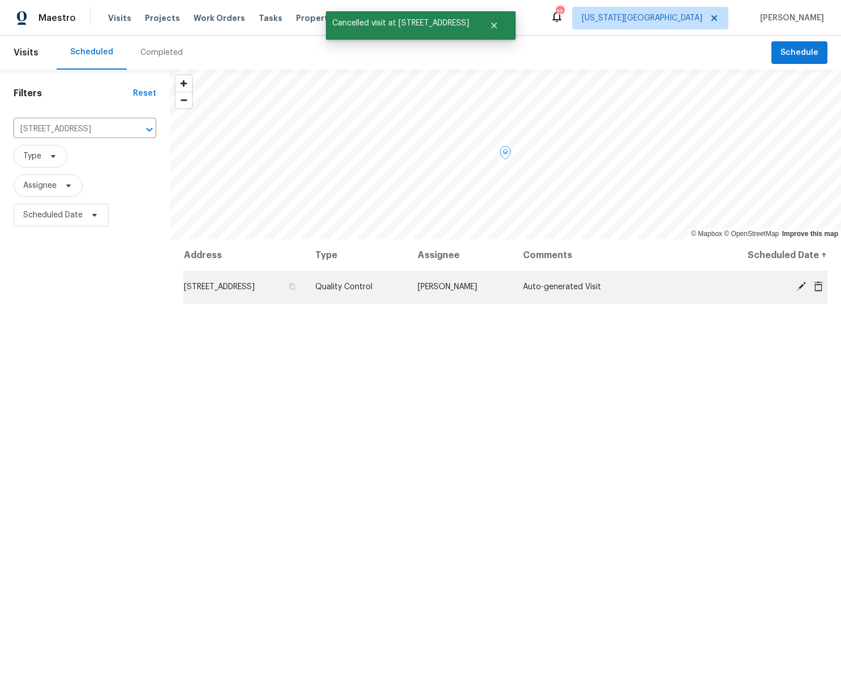
click at [818, 289] on icon at bounding box center [818, 286] width 10 height 10
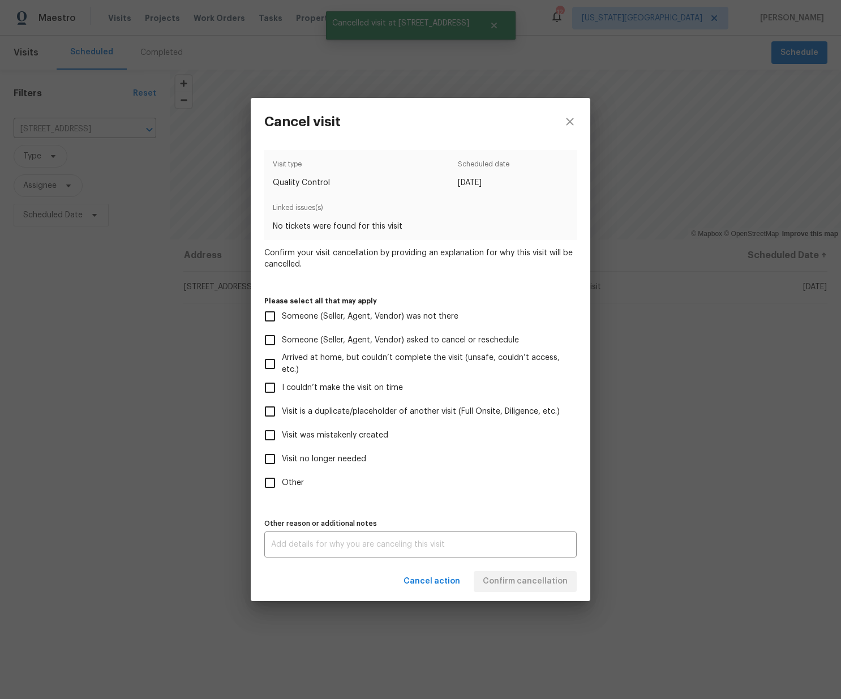
drag, startPoint x: 389, startPoint y: 430, endPoint x: 400, endPoint y: 440, distance: 15.6
click at [389, 430] on label "Visit was mistakenly created" at bounding box center [413, 435] width 310 height 24
click at [282, 430] on input "Visit was mistakenly created" at bounding box center [270, 435] width 24 height 24
checkbox input "true"
click at [541, 575] on span "Confirm cancellation" at bounding box center [525, 582] width 85 height 14
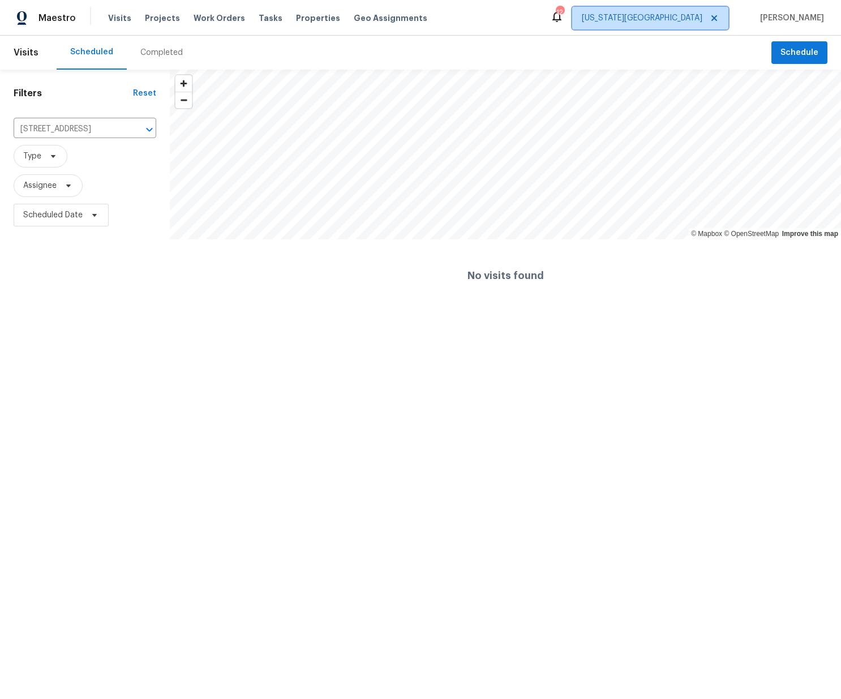
click at [687, 15] on span "[US_STATE][GEOGRAPHIC_DATA]" at bounding box center [642, 17] width 121 height 11
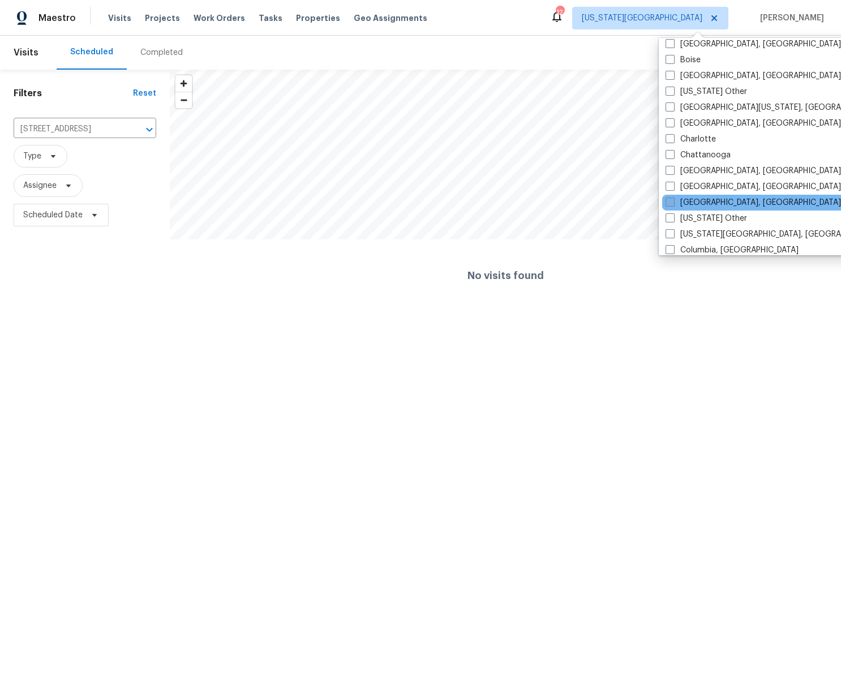
scroll to position [174, 0]
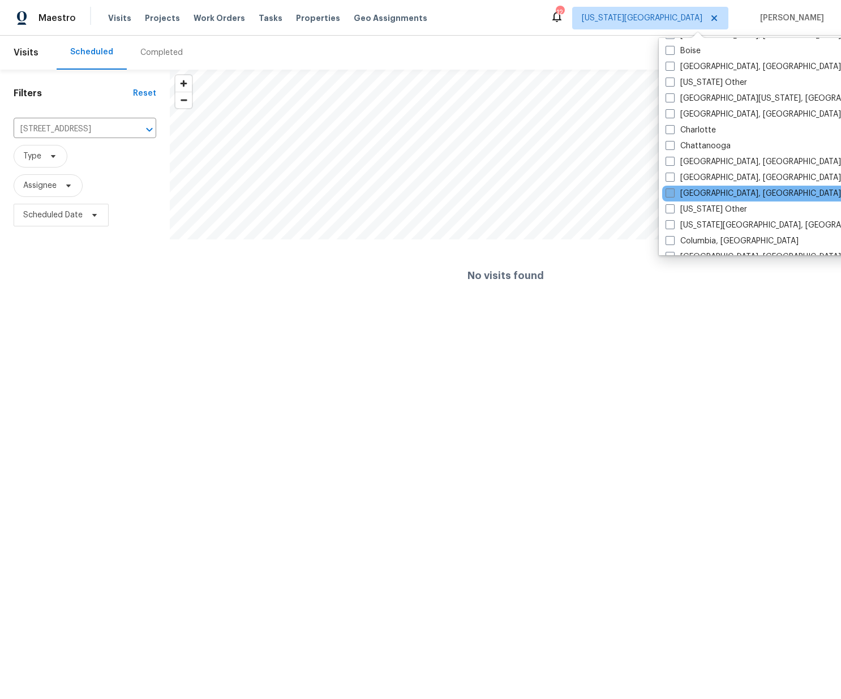
click at [689, 193] on label "[GEOGRAPHIC_DATA], [GEOGRAPHIC_DATA]" at bounding box center [753, 193] width 175 height 11
click at [673, 193] on input "[GEOGRAPHIC_DATA], [GEOGRAPHIC_DATA]" at bounding box center [669, 191] width 7 height 7
checkbox input "true"
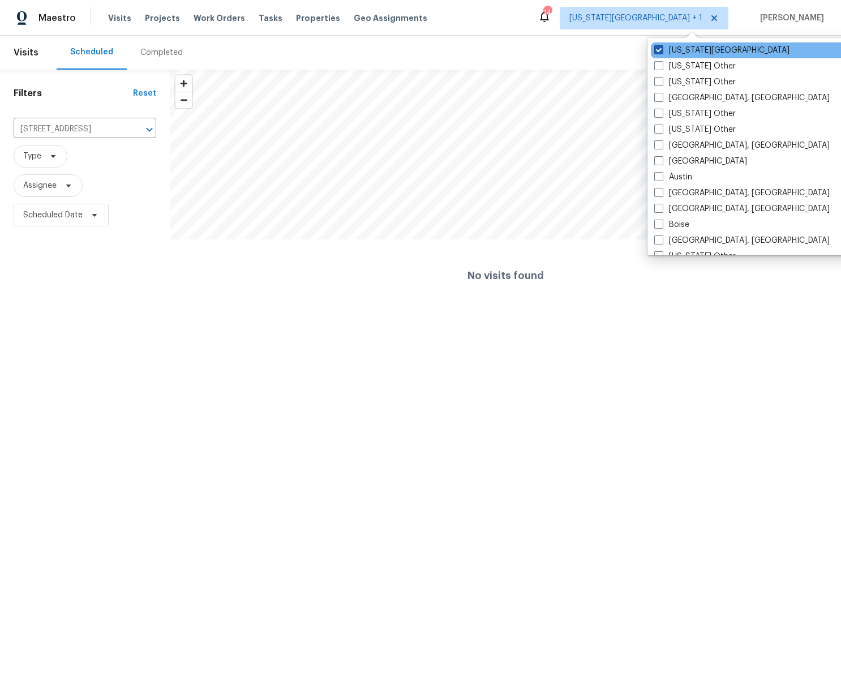
click at [661, 47] on span at bounding box center [658, 49] width 9 height 9
click at [661, 47] on input "[US_STATE][GEOGRAPHIC_DATA]" at bounding box center [657, 48] width 7 height 7
checkbox input "false"
click at [147, 18] on span "Projects" at bounding box center [162, 17] width 35 height 11
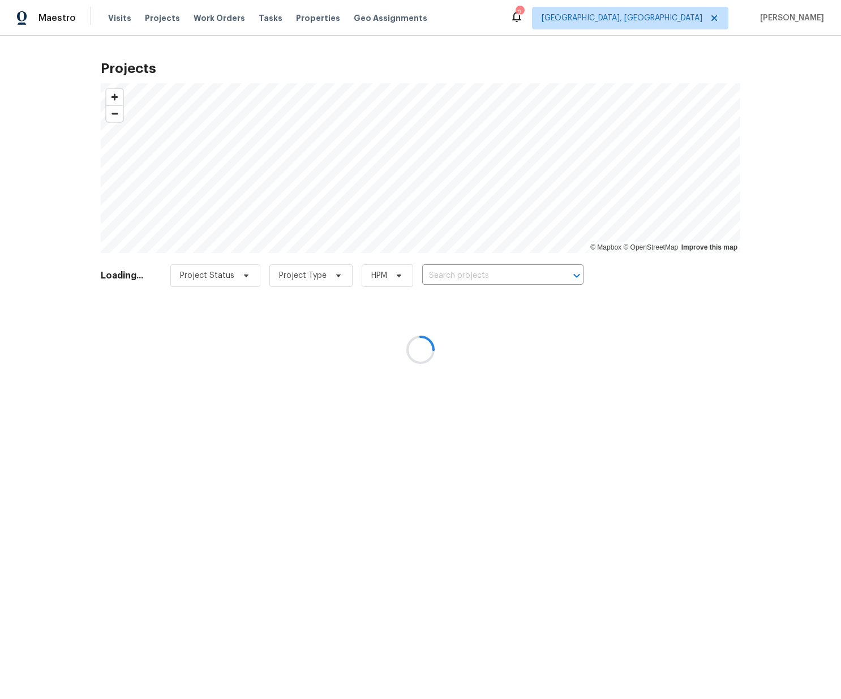
click at [489, 269] on div at bounding box center [420, 349] width 841 height 699
click at [485, 277] on div at bounding box center [420, 349] width 841 height 699
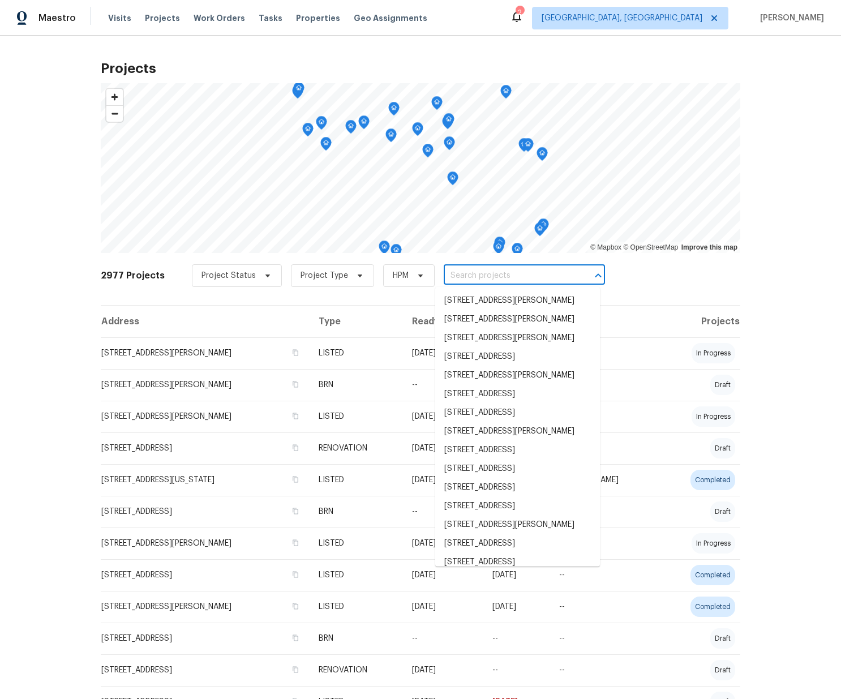
click at [489, 277] on input "text" at bounding box center [509, 276] width 130 height 18
paste input "[STREET_ADDRESS][PERSON_NAME]"
type input "[STREET_ADDRESS][PERSON_NAME]"
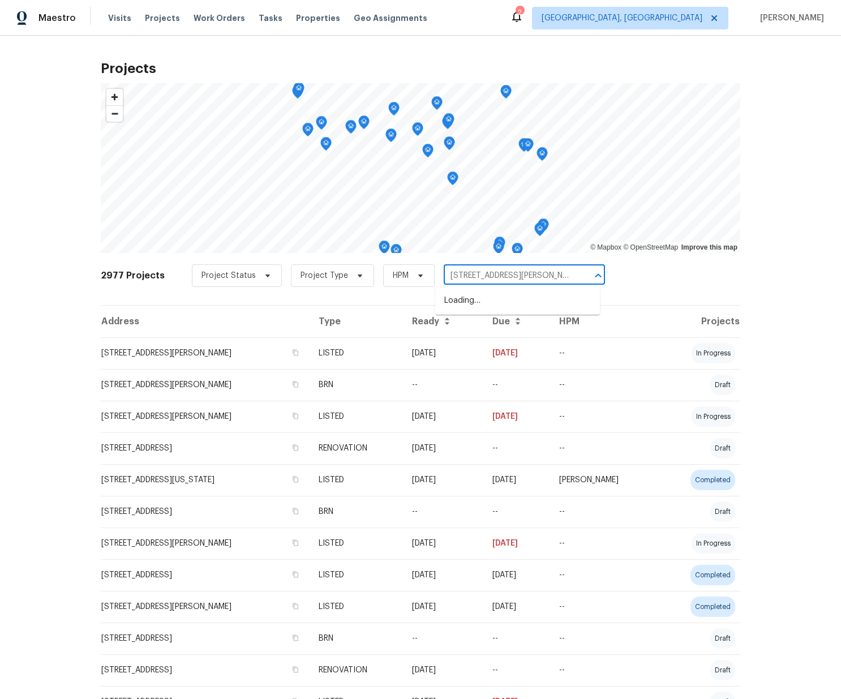
scroll to position [0, 14]
click at [481, 296] on li "[STREET_ADDRESS][PERSON_NAME]" at bounding box center [517, 301] width 165 height 19
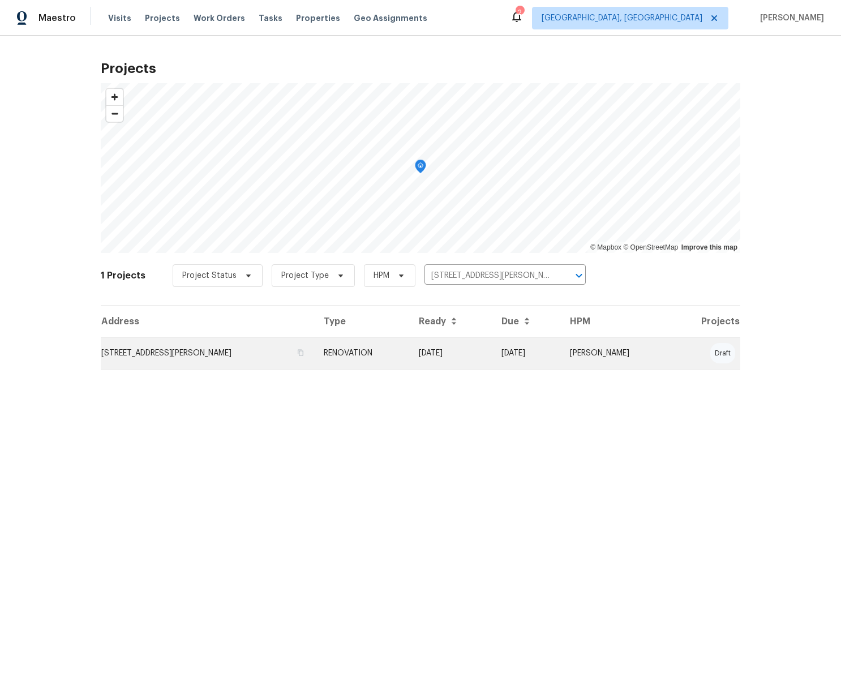
click at [238, 359] on td "[STREET_ADDRESS][PERSON_NAME]" at bounding box center [208, 353] width 214 height 32
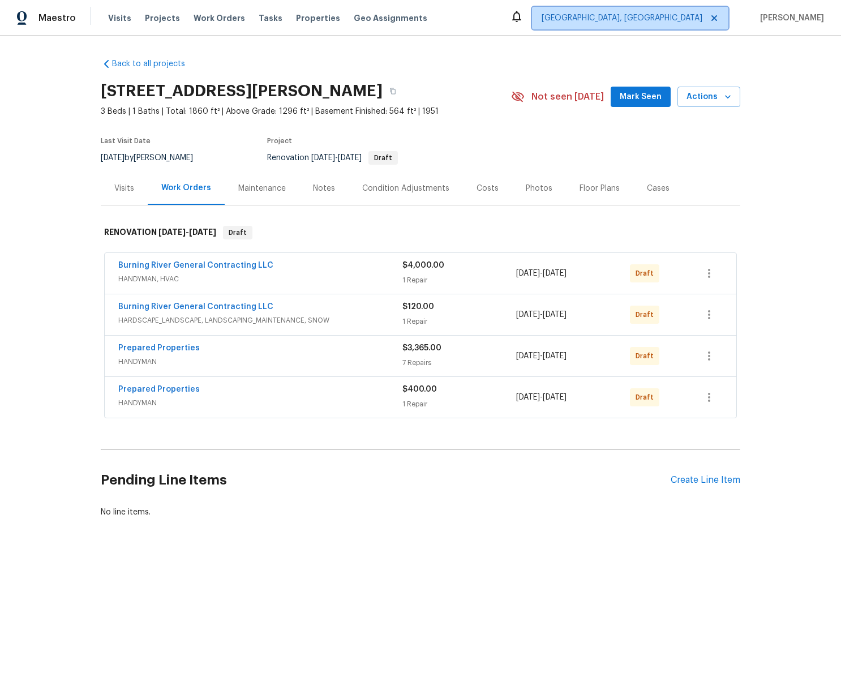
drag, startPoint x: 704, startPoint y: 19, endPoint x: 704, endPoint y: 27, distance: 7.9
click at [703, 19] on span "[GEOGRAPHIC_DATA], [GEOGRAPHIC_DATA]" at bounding box center [622, 17] width 161 height 11
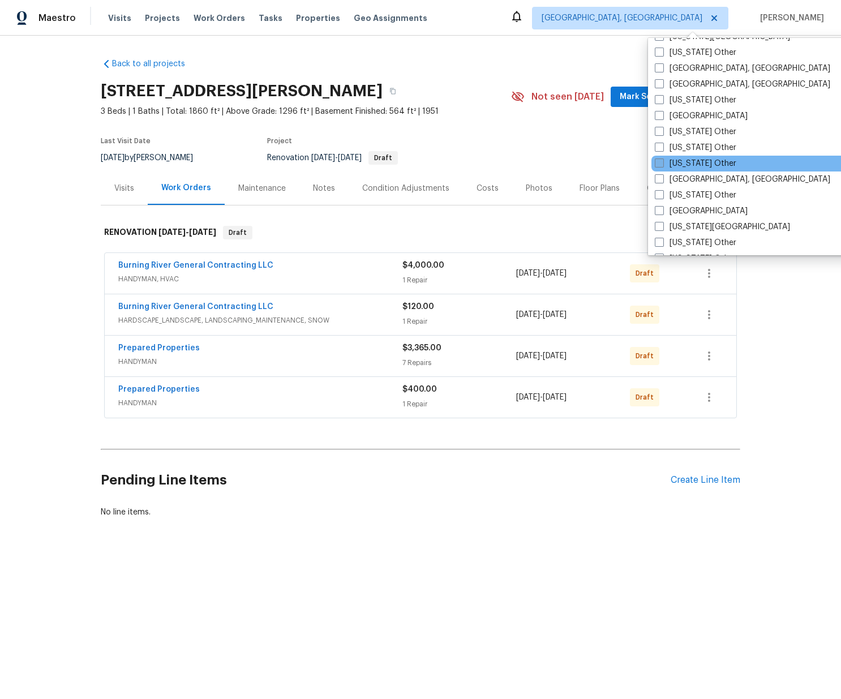
scroll to position [524, 0]
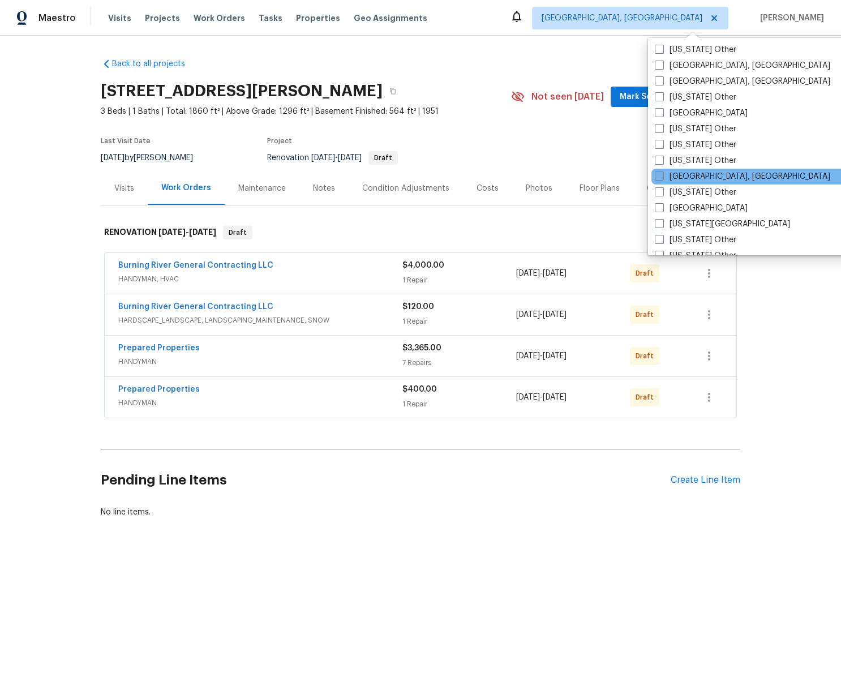
click at [691, 178] on label "[GEOGRAPHIC_DATA], [GEOGRAPHIC_DATA]" at bounding box center [742, 176] width 175 height 11
click at [662, 178] on input "[GEOGRAPHIC_DATA], [GEOGRAPHIC_DATA]" at bounding box center [658, 174] width 7 height 7
checkbox input "true"
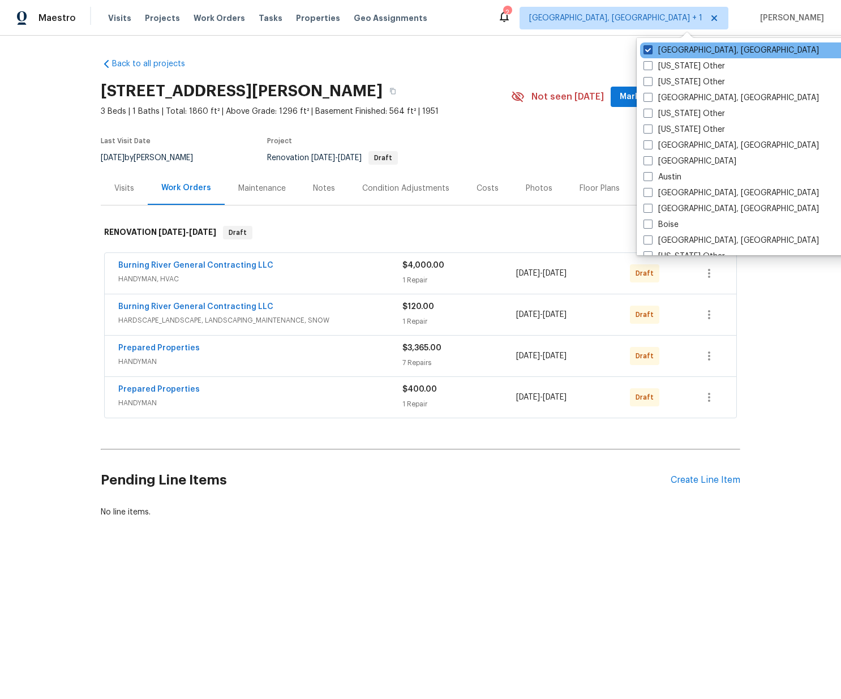
click at [668, 45] on label "[GEOGRAPHIC_DATA], [GEOGRAPHIC_DATA]" at bounding box center [731, 50] width 175 height 11
click at [651, 45] on input "[GEOGRAPHIC_DATA], [GEOGRAPHIC_DATA]" at bounding box center [647, 48] width 7 height 7
checkbox input "false"
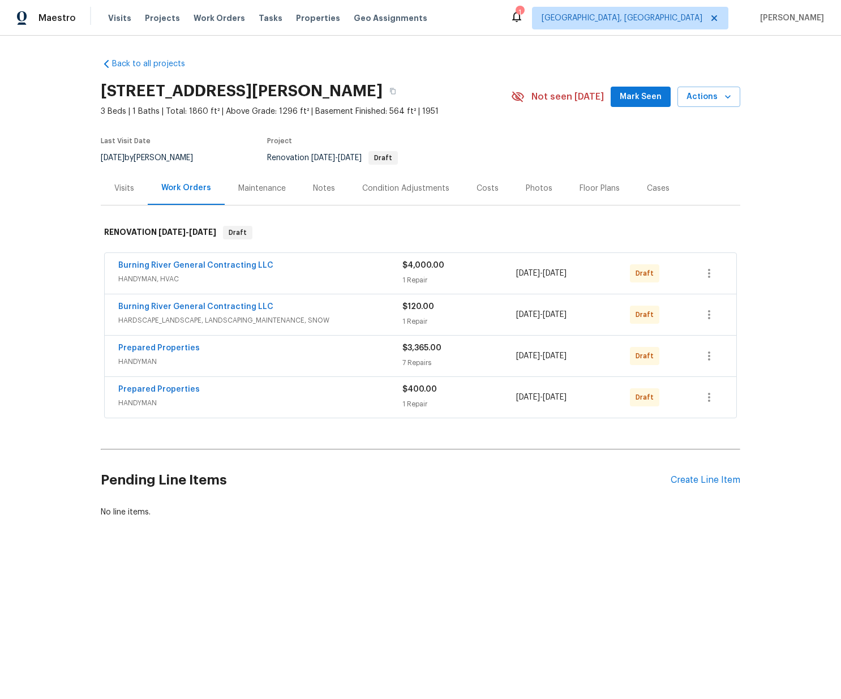
click at [136, 17] on div "Visits Projects Work Orders Tasks Properties Geo Assignments" at bounding box center [274, 18] width 333 height 23
click at [145, 17] on span "Projects" at bounding box center [162, 17] width 35 height 11
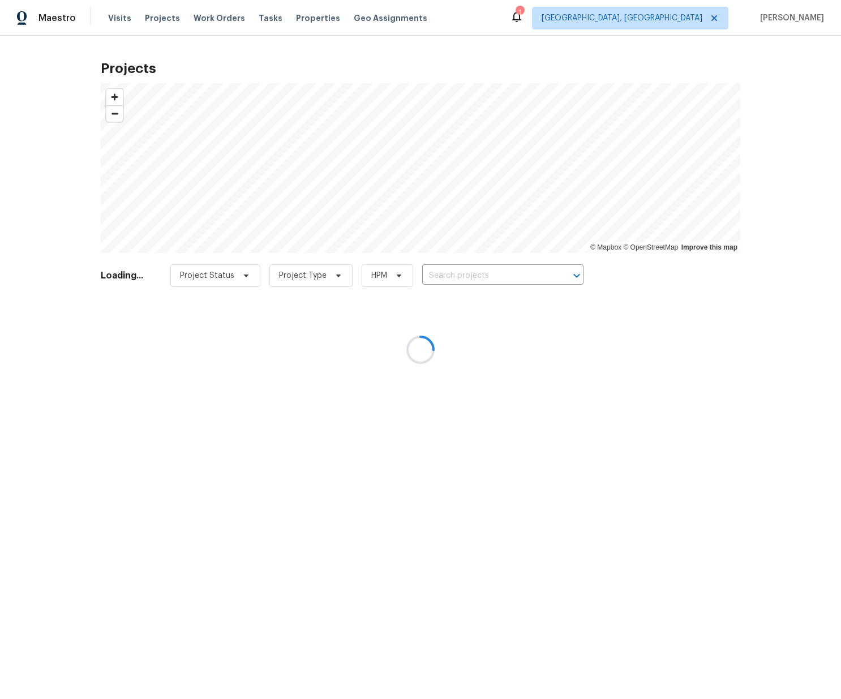
click at [498, 274] on div at bounding box center [420, 349] width 841 height 699
click at [494, 279] on div at bounding box center [420, 349] width 841 height 699
click at [495, 278] on div at bounding box center [420, 349] width 841 height 699
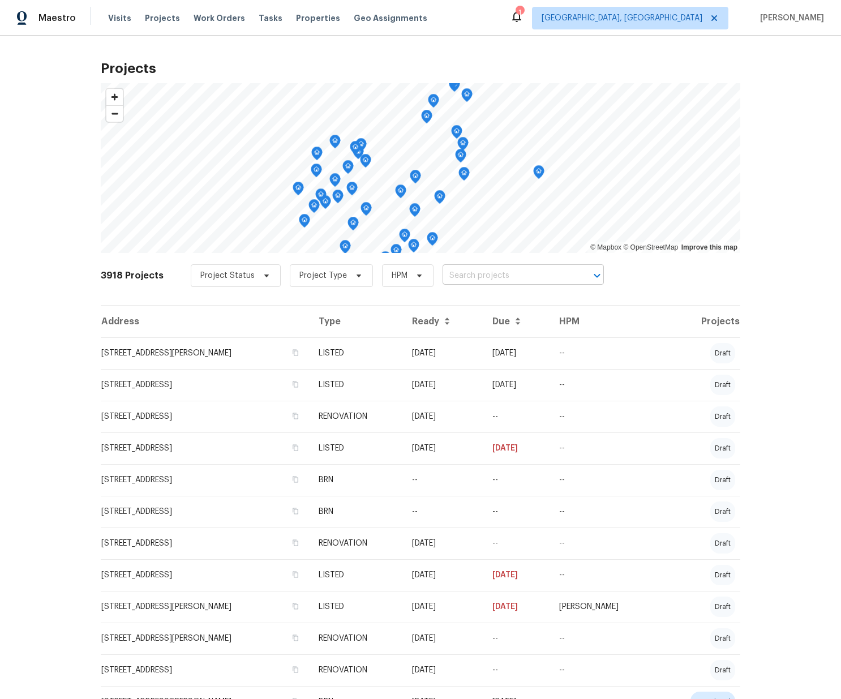
click at [495, 278] on input "text" at bounding box center [508, 276] width 130 height 18
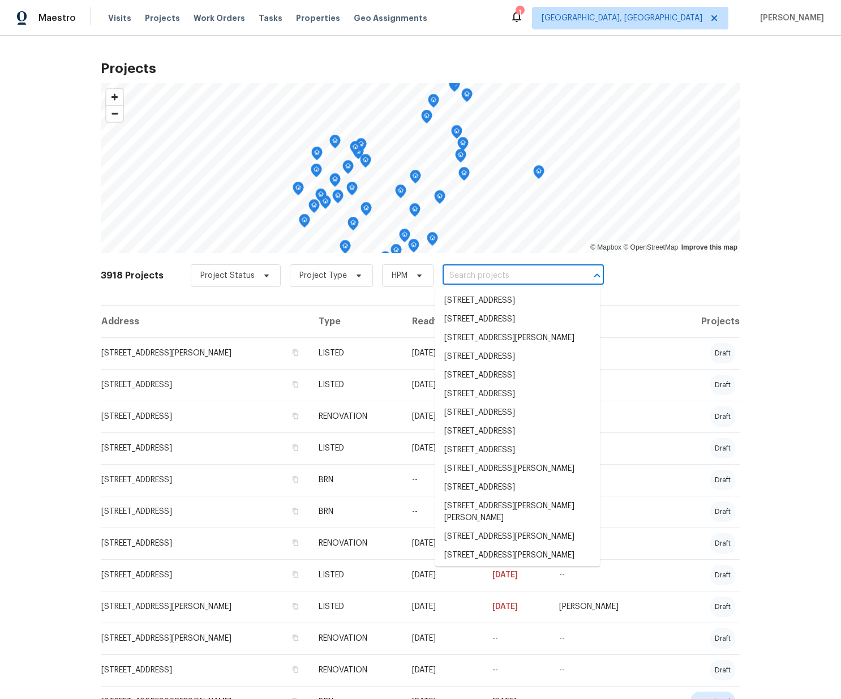
paste input "[STREET_ADDRESS]"
type input "[STREET_ADDRESS]"
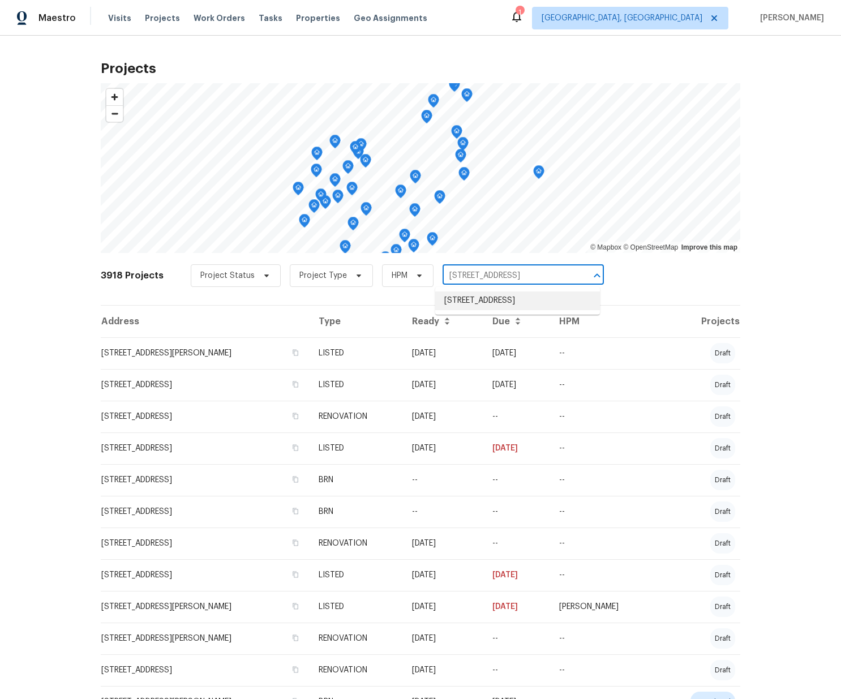
click at [483, 295] on li "[STREET_ADDRESS]" at bounding box center [517, 301] width 165 height 19
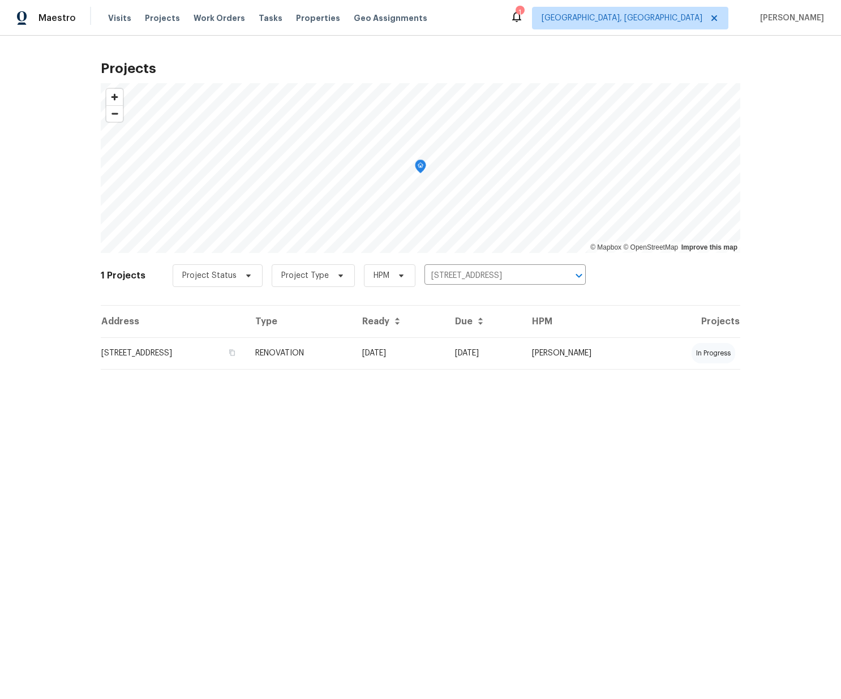
click at [208, 352] on td "[STREET_ADDRESS]" at bounding box center [173, 353] width 145 height 32
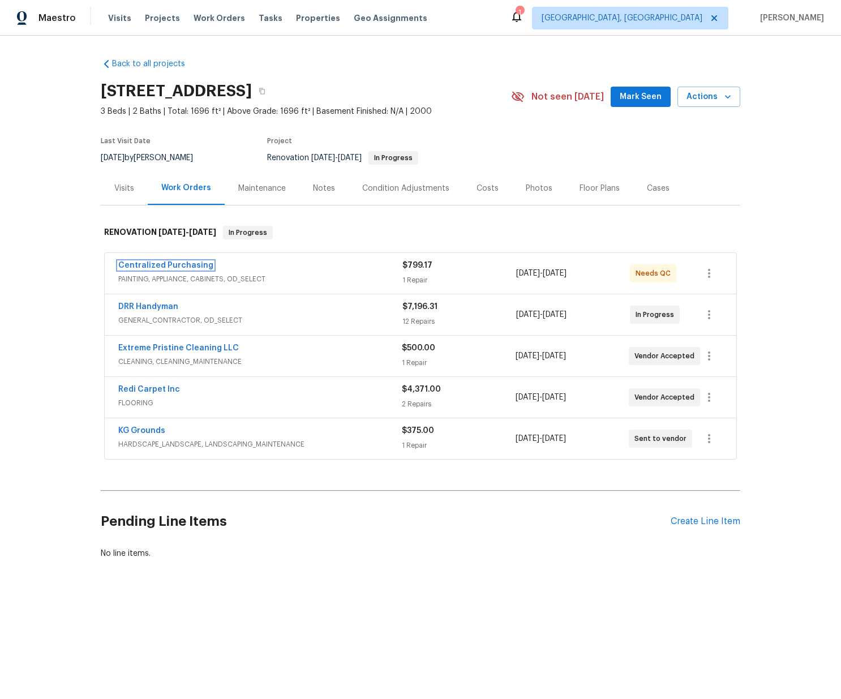
click at [169, 265] on link "Centralized Purchasing" at bounding box center [165, 266] width 95 height 8
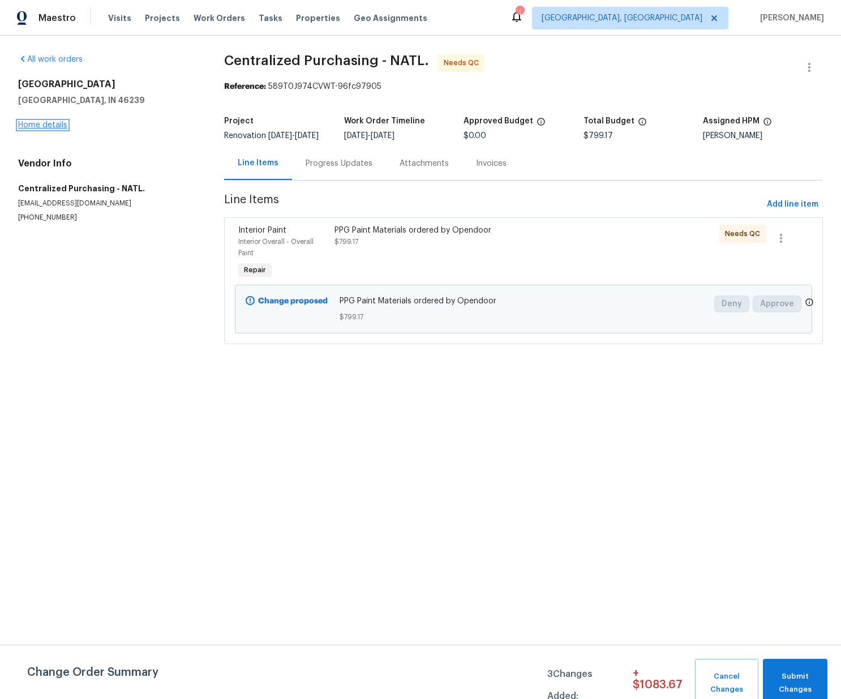
click at [46, 126] on link "Home details" at bounding box center [42, 125] width 49 height 8
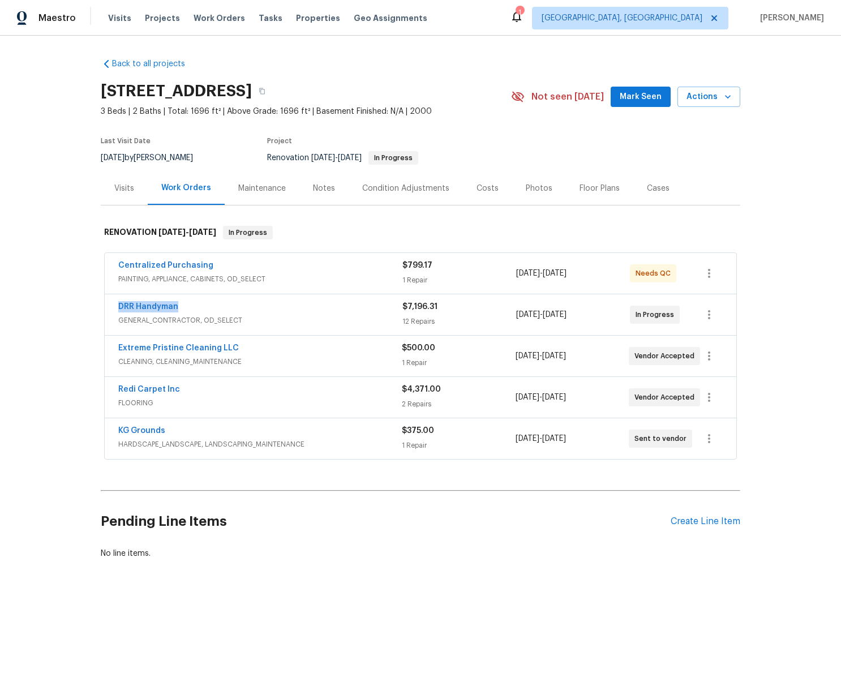
drag, startPoint x: 165, startPoint y: 311, endPoint x: 118, endPoint y: 311, distance: 47.0
click at [118, 311] on div "DRR Handyman" at bounding box center [260, 308] width 284 height 14
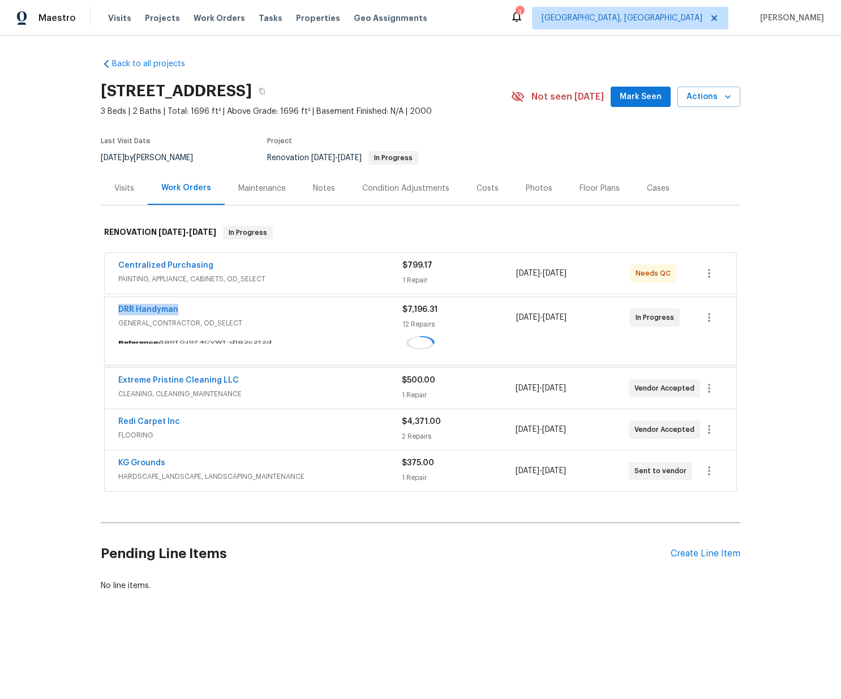
copy link "DRR Handyman"
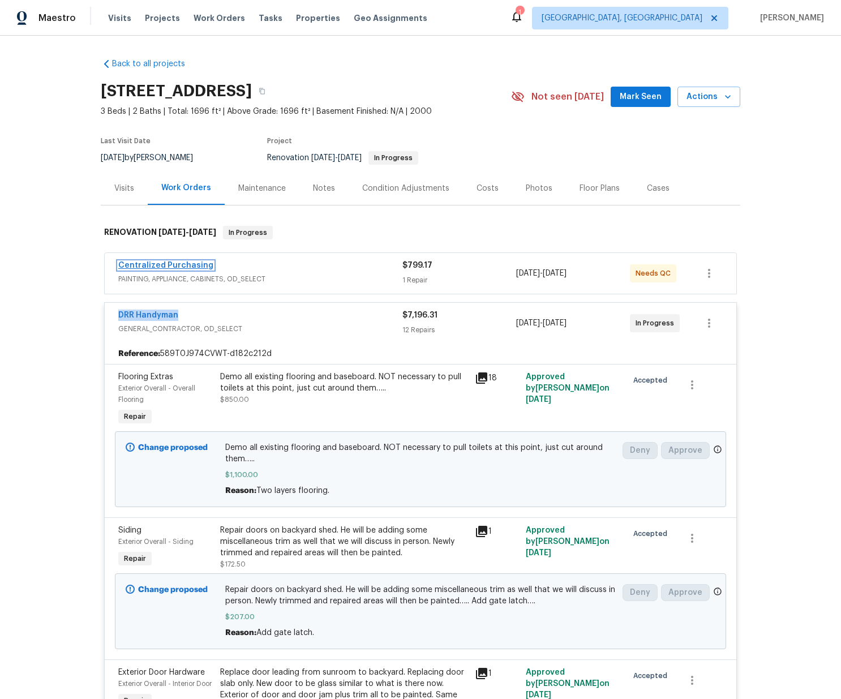
click at [165, 264] on link "Centralized Purchasing" at bounding box center [165, 266] width 95 height 8
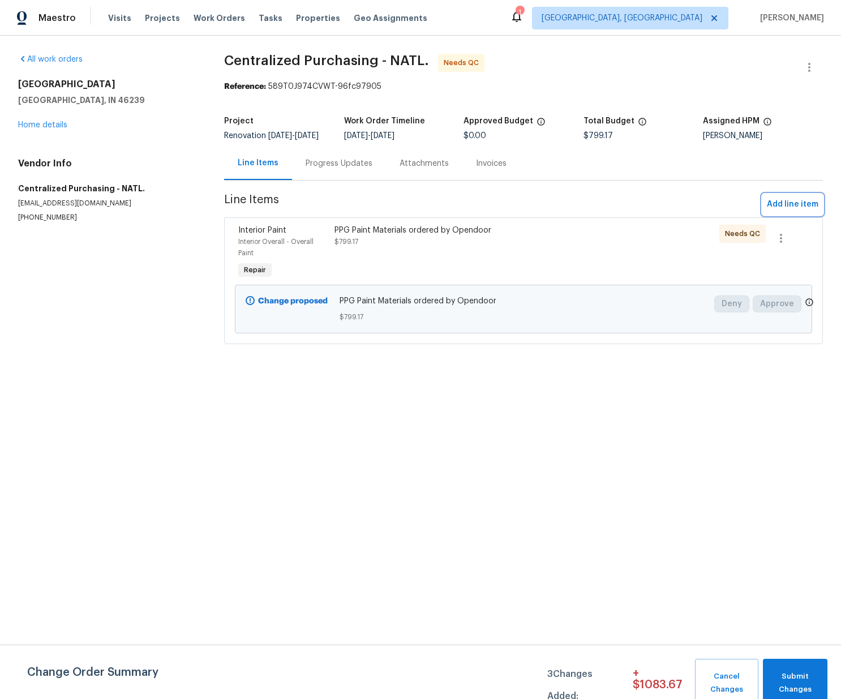
click at [784, 212] on span "Add line item" at bounding box center [793, 205] width 52 height 14
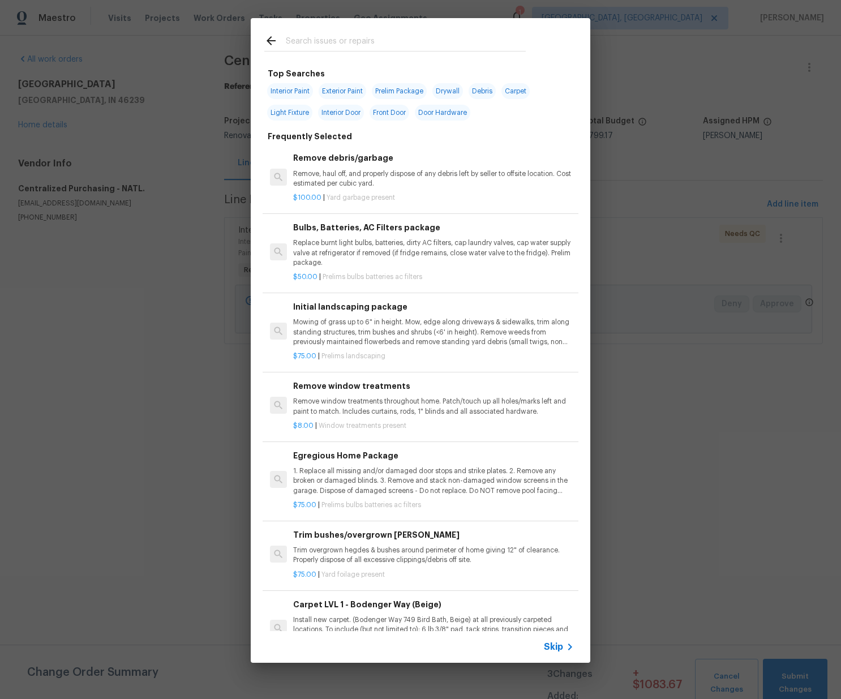
click at [356, 42] on input "text" at bounding box center [406, 42] width 240 height 17
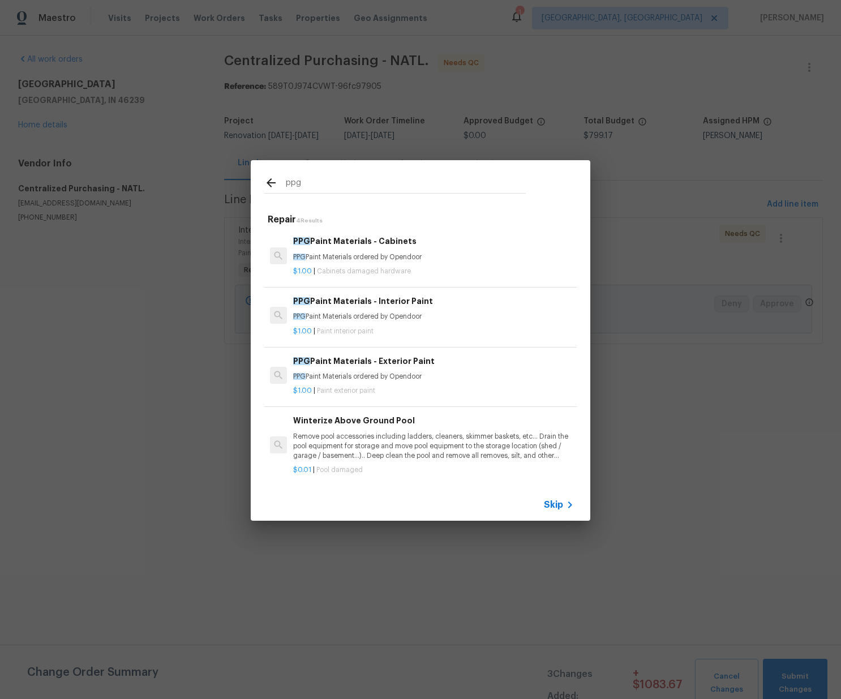
type input "ppg"
click at [344, 322] on div "$1.00 | Paint interior paint" at bounding box center [433, 329] width 281 height 14
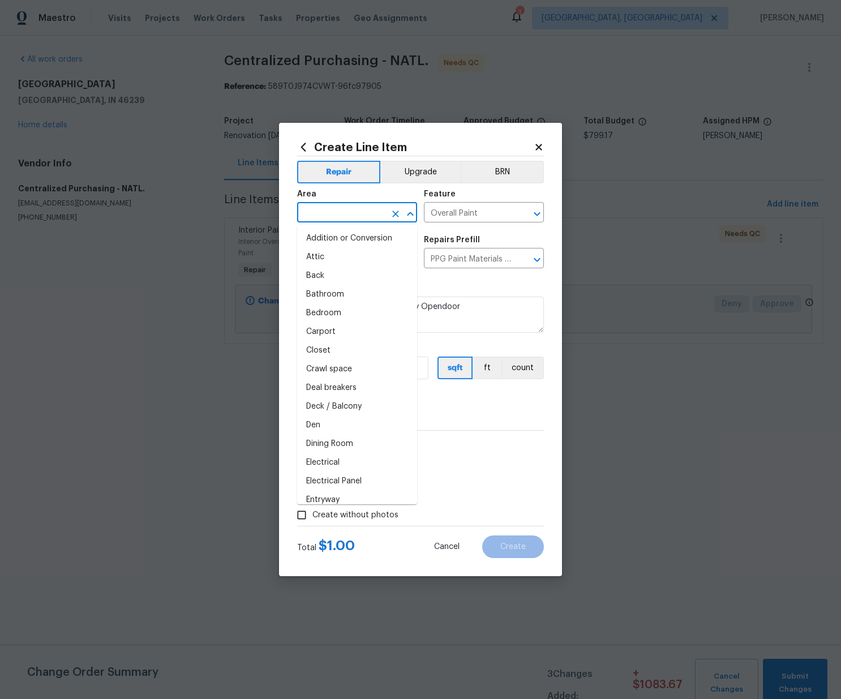
click at [363, 209] on input "text" at bounding box center [341, 214] width 88 height 18
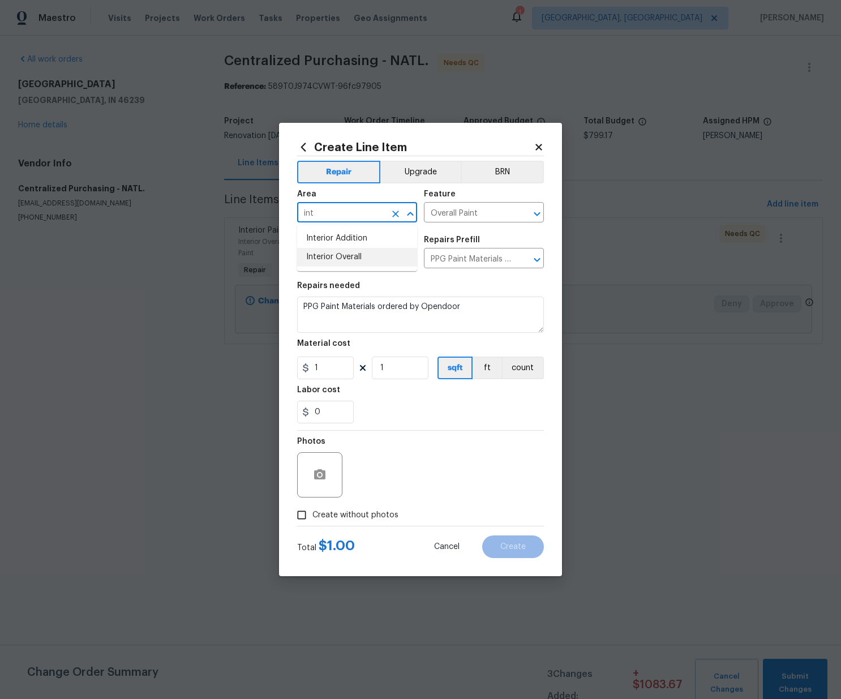
click at [368, 257] on li "Interior Overall" at bounding box center [357, 257] width 120 height 19
type input "Interior Overall"
drag, startPoint x: 336, startPoint y: 367, endPoint x: 262, endPoint y: 366, distance: 74.2
click at [264, 365] on div "Create Line Item Repair Upgrade BRN Area Interior Overall ​ Feature Overall Pai…" at bounding box center [420, 349] width 841 height 699
paste input "373.34"
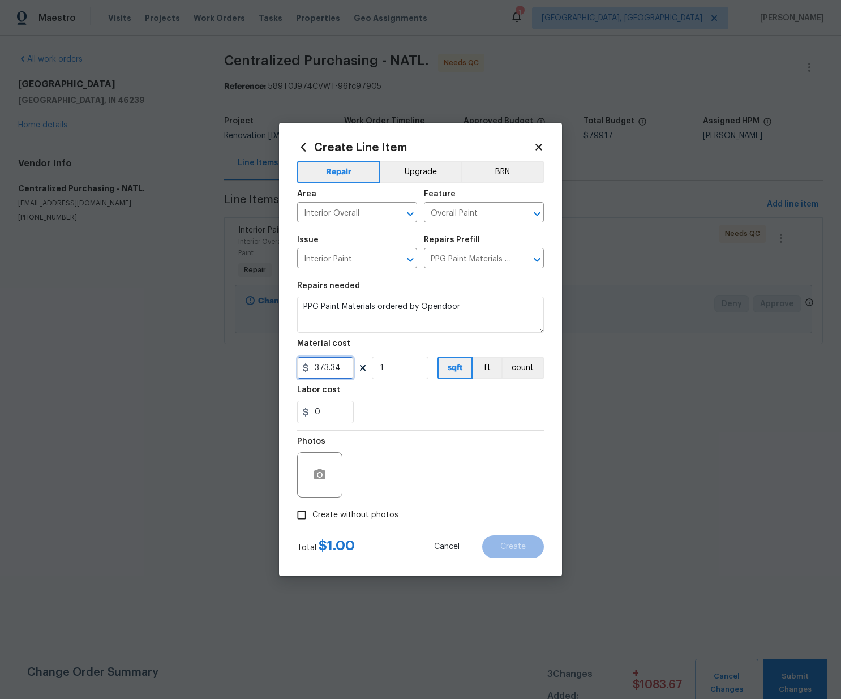
type input "373.34"
drag, startPoint x: 380, startPoint y: 442, endPoint x: 383, endPoint y: 447, distance: 6.6
click at [381, 442] on div "Photos" at bounding box center [420, 468] width 247 height 74
click at [382, 516] on span "Create without photos" at bounding box center [355, 515] width 86 height 12
click at [312, 516] on input "Create without photos" at bounding box center [302, 515] width 22 height 22
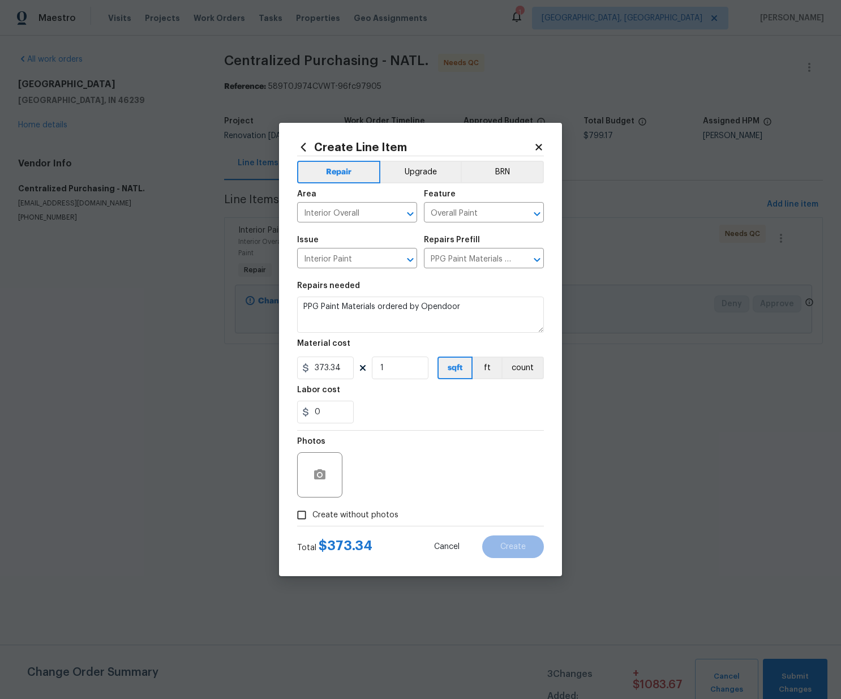
checkbox input "true"
click at [405, 477] on textarea at bounding box center [448, 474] width 192 height 45
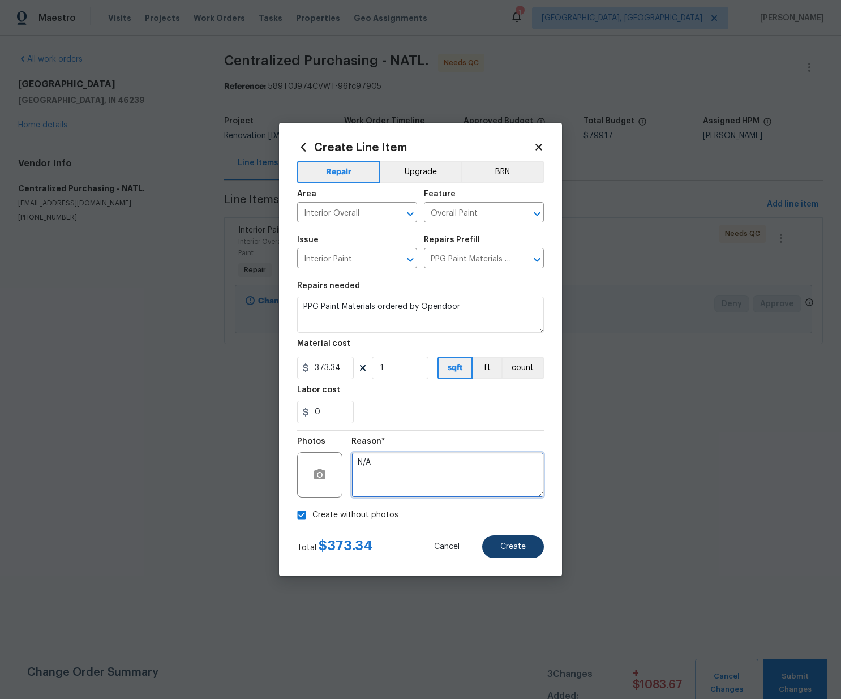
type textarea "N/A"
click at [530, 554] on button "Create" at bounding box center [513, 547] width 62 height 23
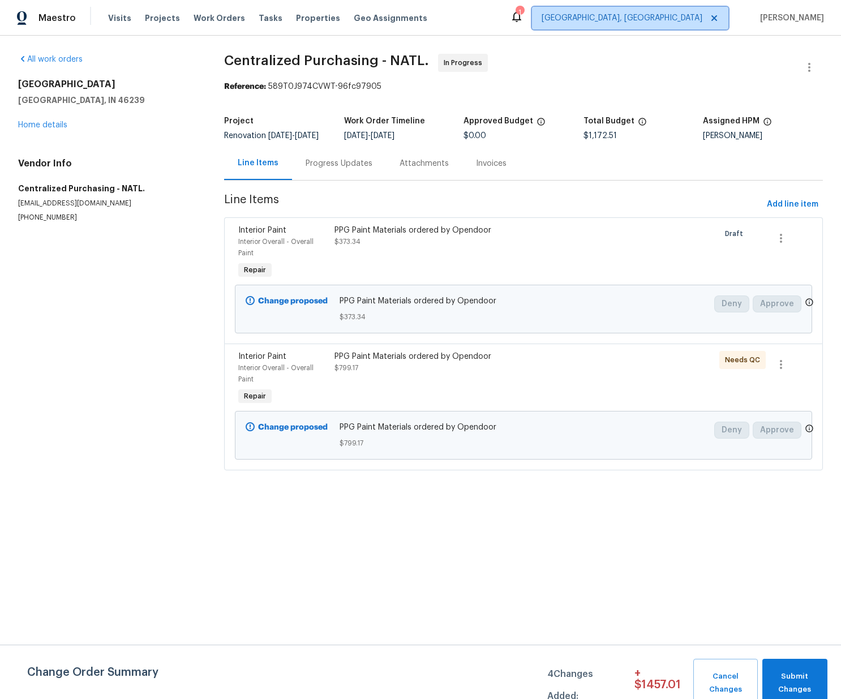
click at [698, 22] on span "[GEOGRAPHIC_DATA], [GEOGRAPHIC_DATA]" at bounding box center [622, 17] width 161 height 11
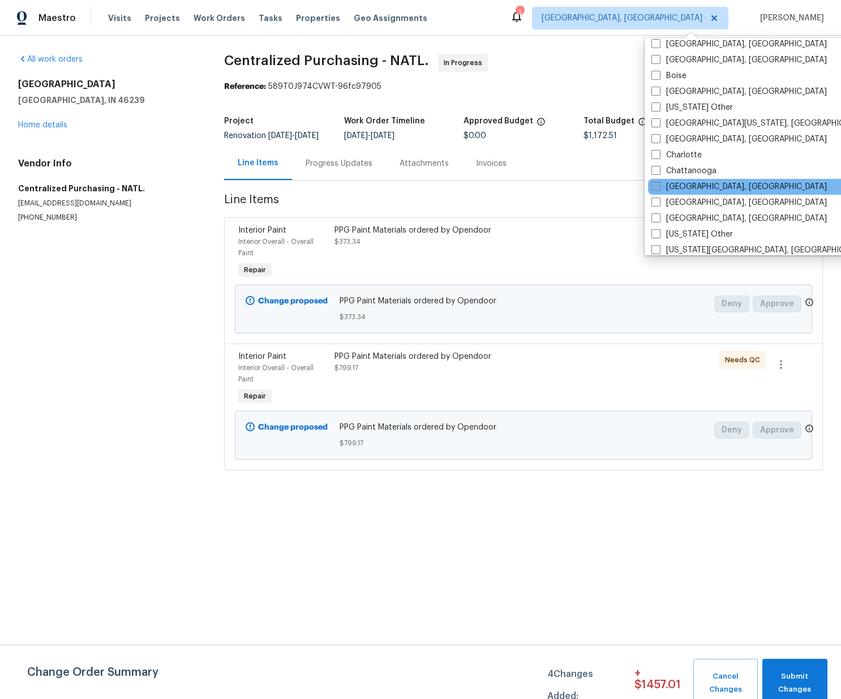
scroll to position [151, 0]
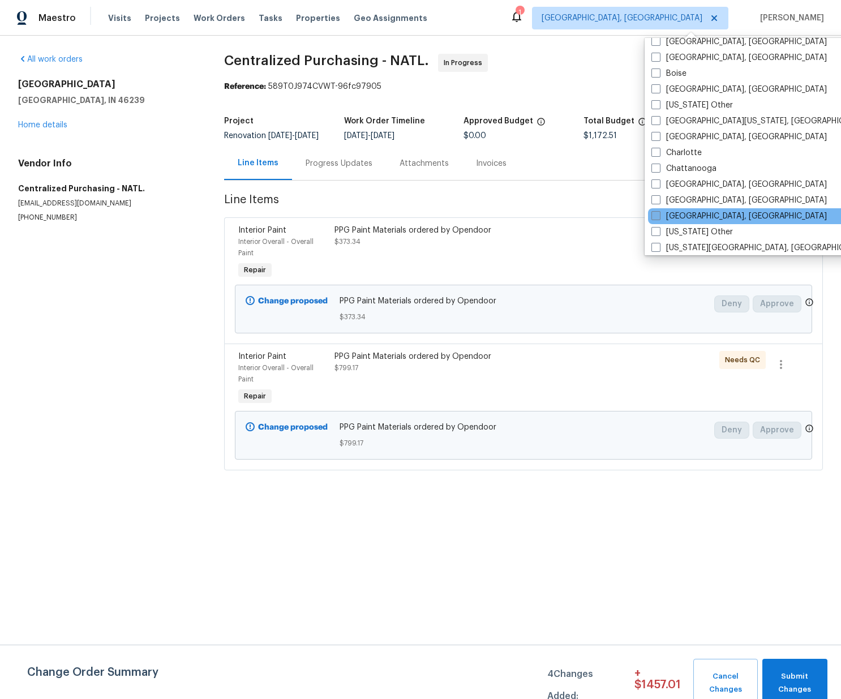
click at [684, 217] on label "[GEOGRAPHIC_DATA], [GEOGRAPHIC_DATA]" at bounding box center [739, 216] width 175 height 11
click at [659, 217] on input "[GEOGRAPHIC_DATA], [GEOGRAPHIC_DATA]" at bounding box center [655, 214] width 7 height 7
checkbox input "true"
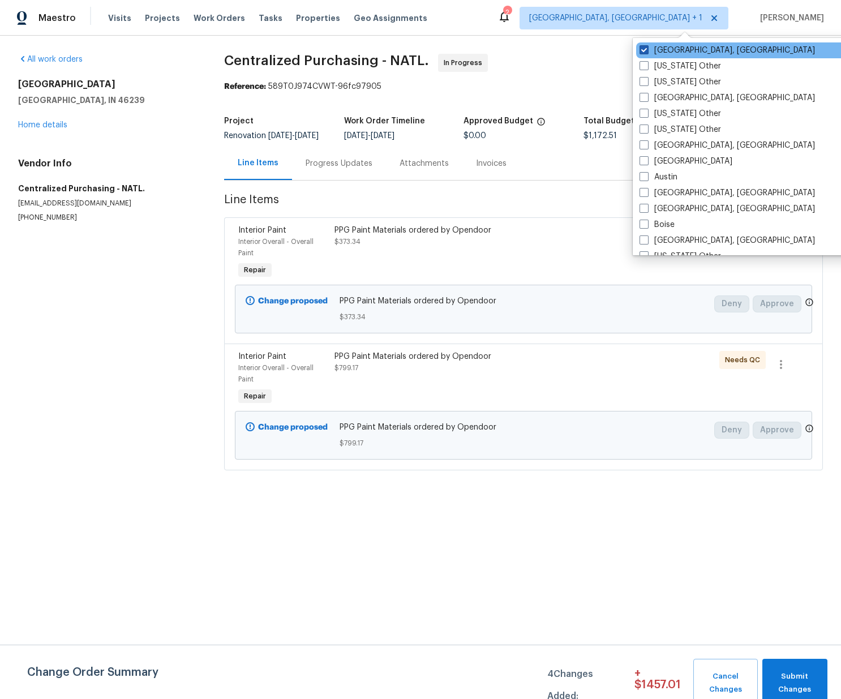
click at [683, 50] on label "[GEOGRAPHIC_DATA], [GEOGRAPHIC_DATA]" at bounding box center [727, 50] width 175 height 11
click at [647, 50] on input "[GEOGRAPHIC_DATA], [GEOGRAPHIC_DATA]" at bounding box center [643, 48] width 7 height 7
checkbox input "false"
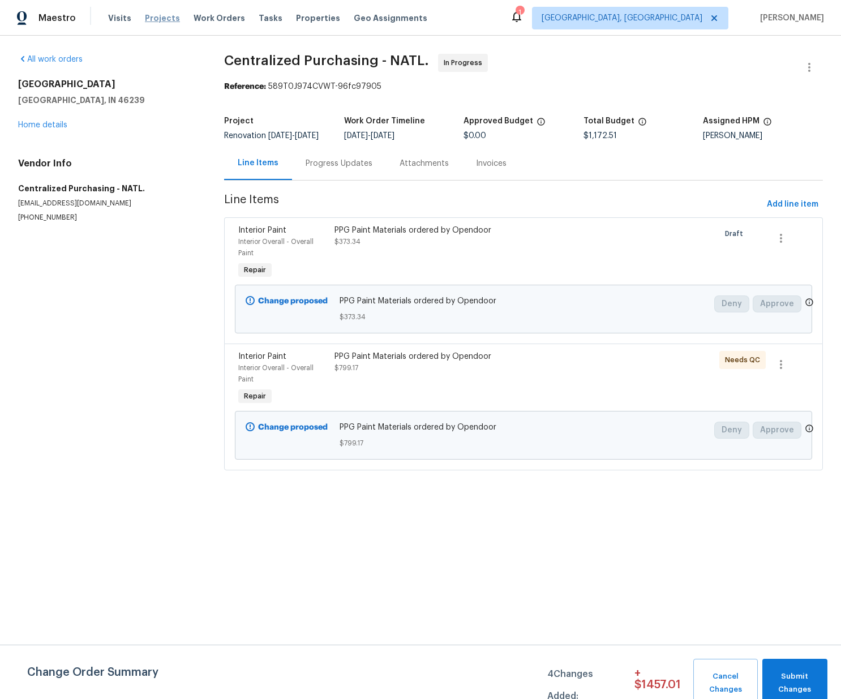
click at [160, 19] on span "Projects" at bounding box center [162, 17] width 35 height 11
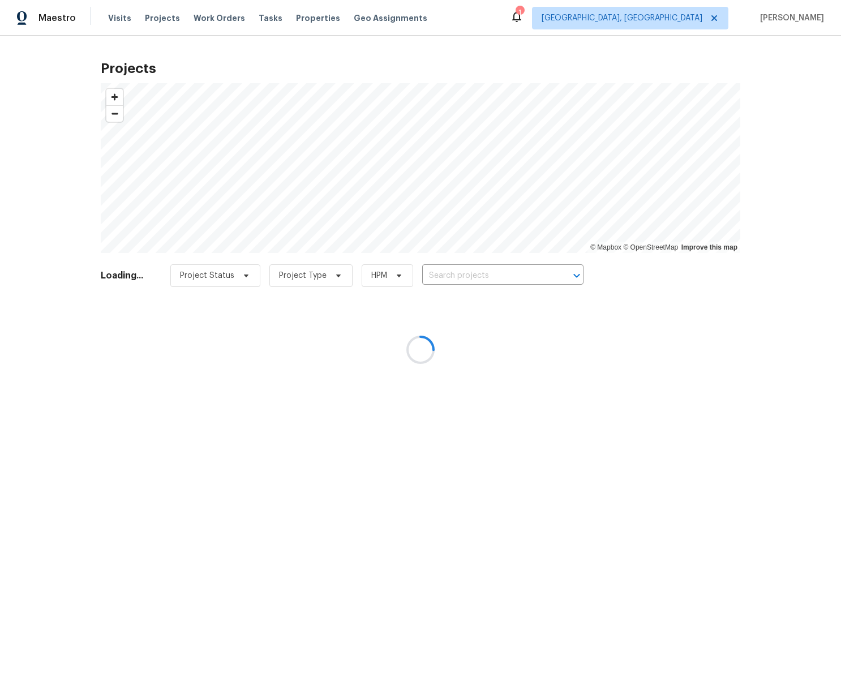
click at [506, 268] on div at bounding box center [420, 349] width 841 height 699
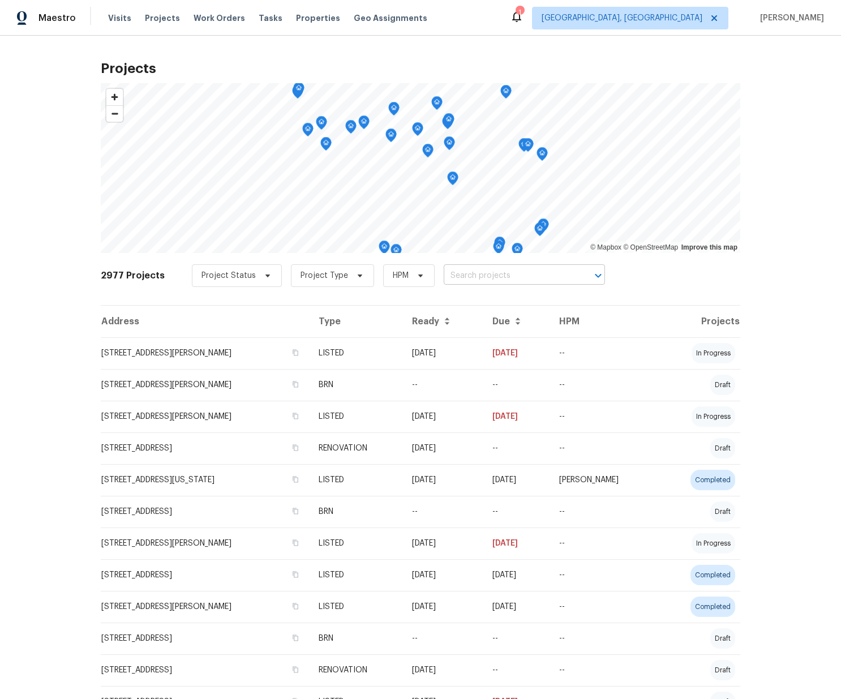
click at [499, 274] on input "text" at bounding box center [509, 276] width 130 height 18
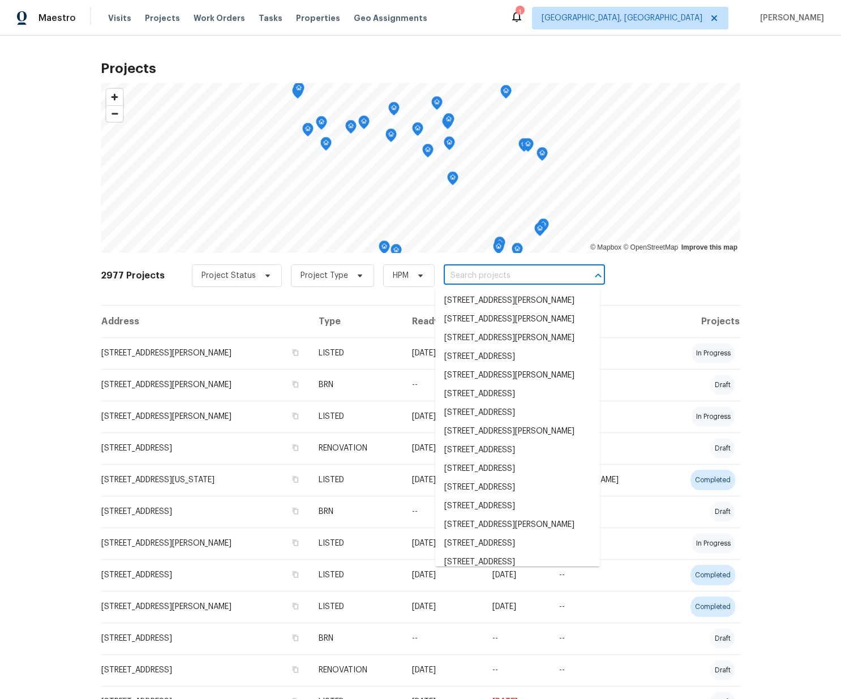
paste input "[STREET_ADDRESS][PERSON_NAME]"
type input "[STREET_ADDRESS][PERSON_NAME]"
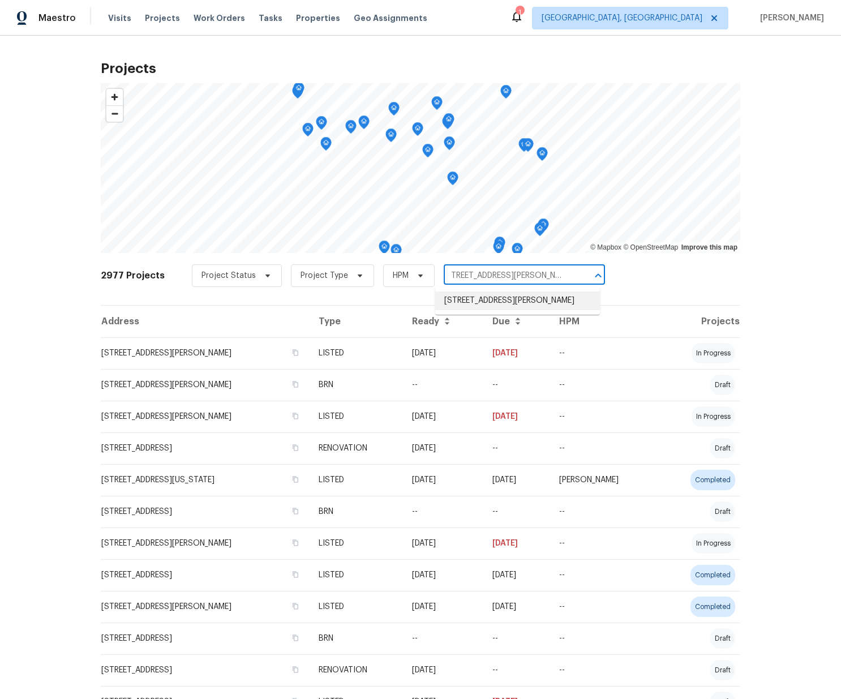
click at [481, 307] on li "[STREET_ADDRESS][PERSON_NAME]" at bounding box center [517, 301] width 165 height 19
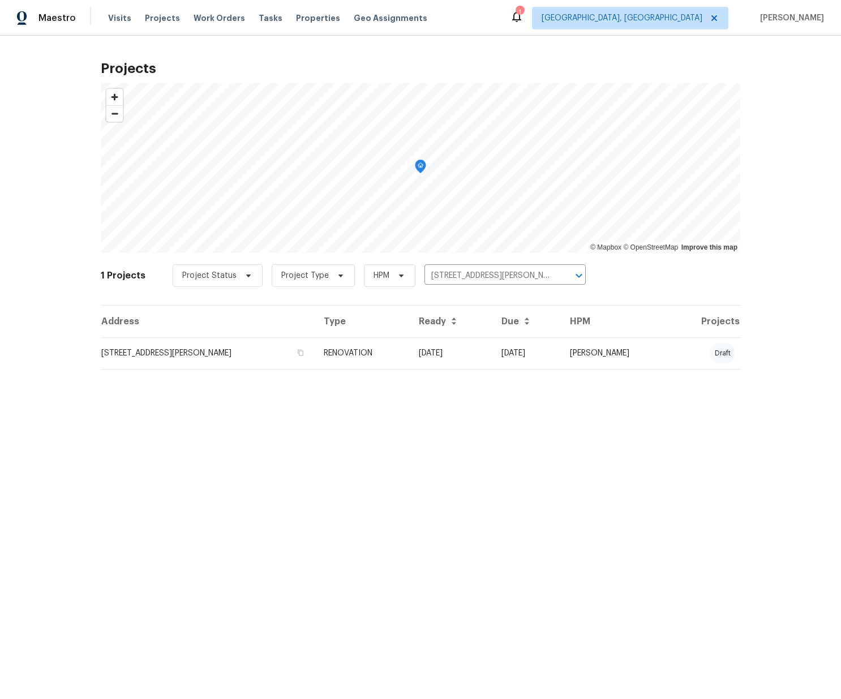
click at [344, 355] on td "RENOVATION" at bounding box center [362, 353] width 95 height 32
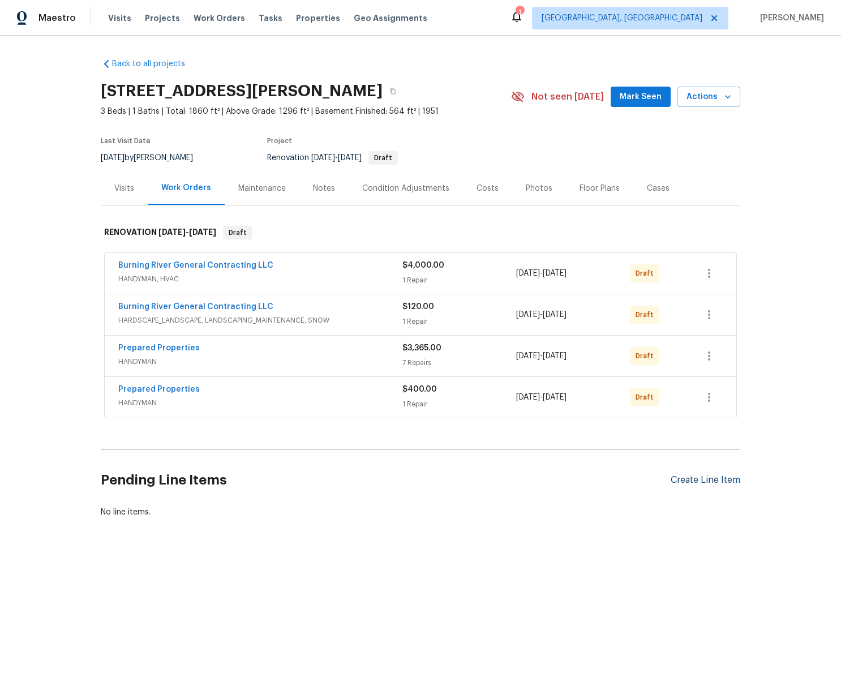
click at [691, 479] on div "Create Line Item" at bounding box center [706, 480] width 70 height 11
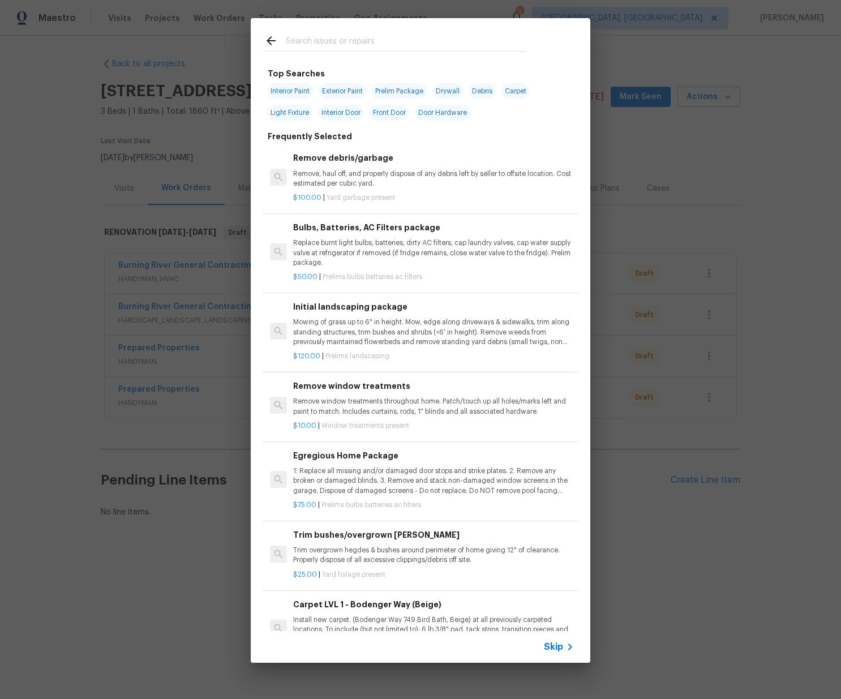
click at [318, 41] on input "text" at bounding box center [406, 42] width 240 height 17
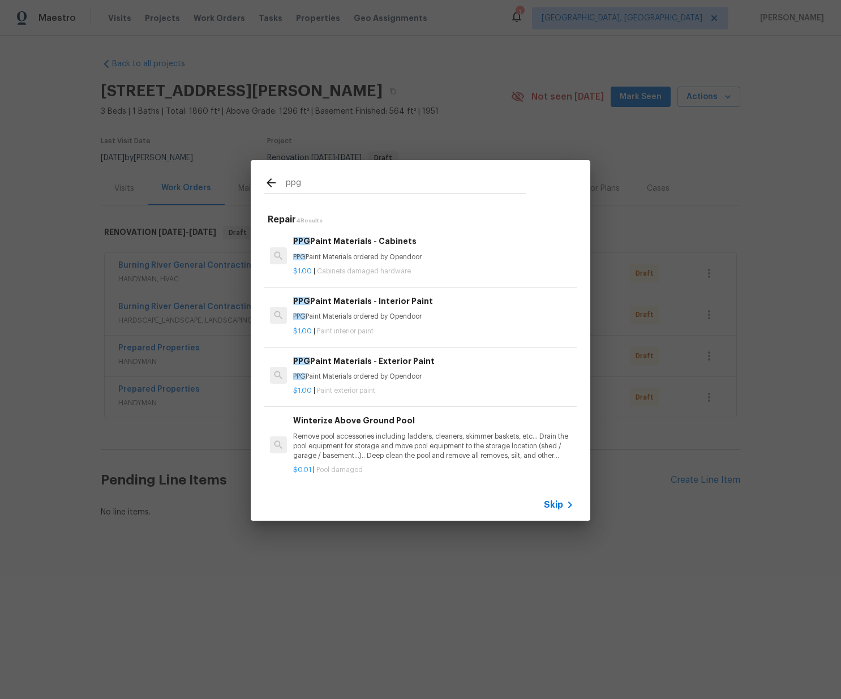
type input "ppg"
click at [361, 268] on span "Cabinets damaged hardware" at bounding box center [364, 271] width 94 height 7
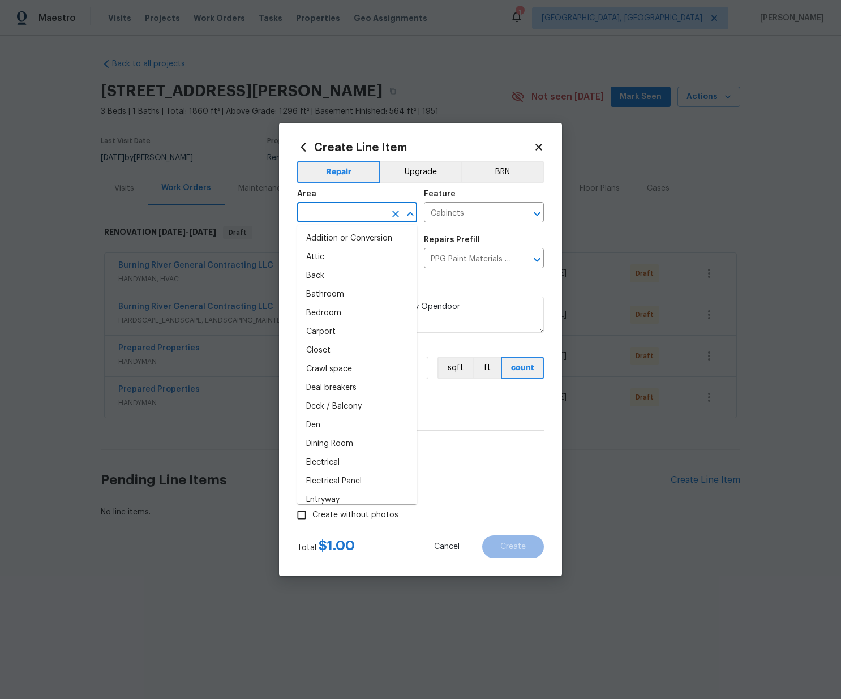
click at [337, 209] on input "text" at bounding box center [341, 214] width 88 height 18
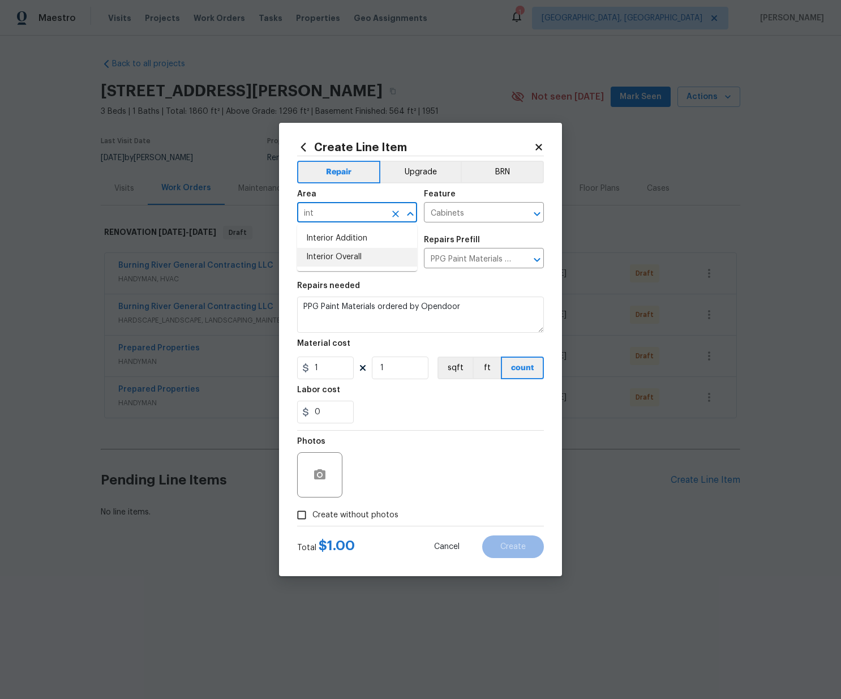
drag, startPoint x: 375, startPoint y: 253, endPoint x: 390, endPoint y: 232, distance: 25.6
click at [376, 253] on li "Interior Overall" at bounding box center [357, 257] width 120 height 19
type input "Interior Overall"
drag, startPoint x: 332, startPoint y: 369, endPoint x: 279, endPoint y: 367, distance: 53.2
click at [288, 367] on div "Create Line Item Repair Upgrade BRN Area Interior Overall ​ Feature Cabinets ​ …" at bounding box center [420, 349] width 283 height 453
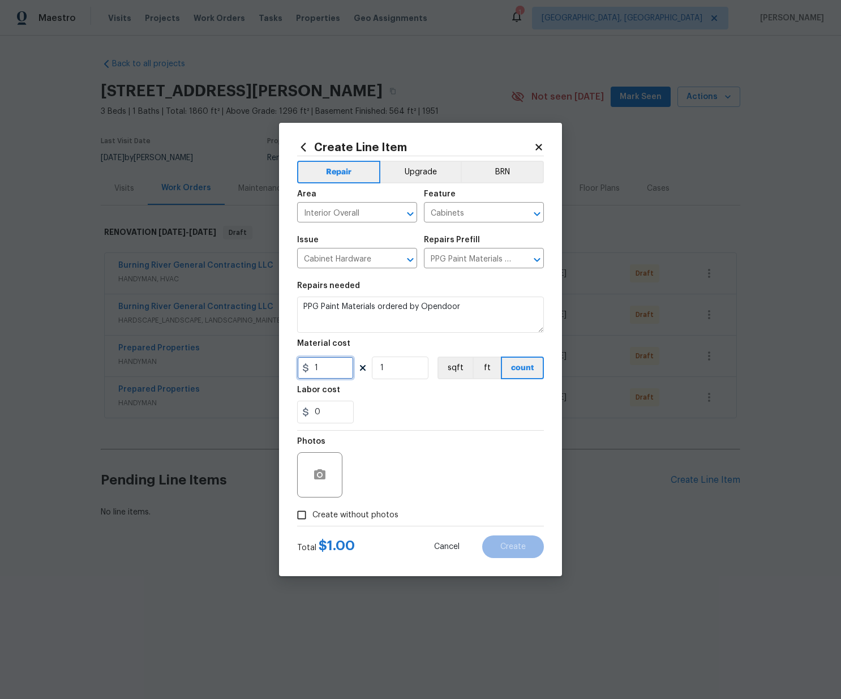
paste input "228.9"
type input "228.91"
click at [357, 518] on span "Create without photos" at bounding box center [355, 515] width 86 height 12
click at [312, 518] on input "Create without photos" at bounding box center [302, 515] width 22 height 22
checkbox input "true"
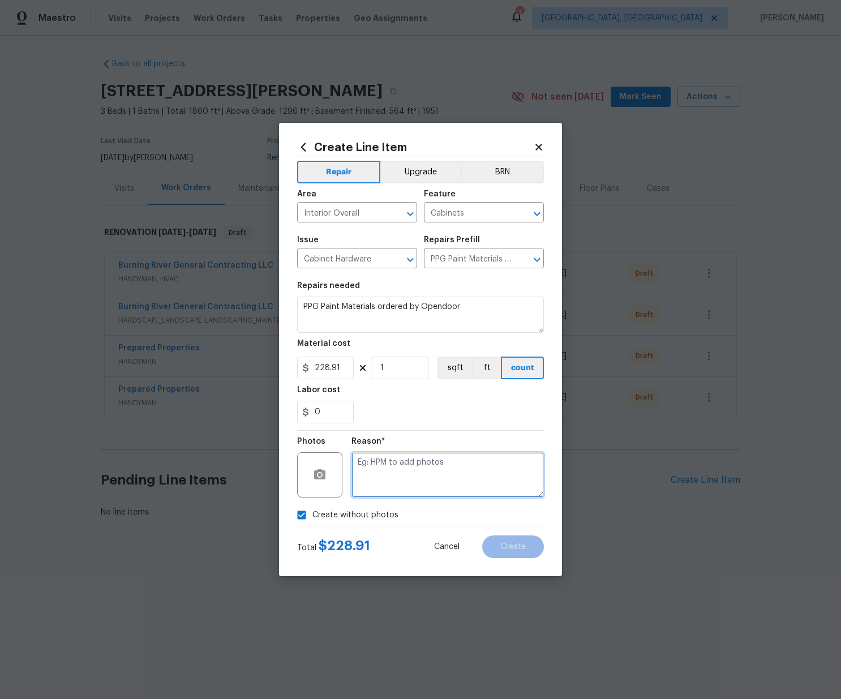
click at [399, 455] on textarea at bounding box center [448, 474] width 192 height 45
type textarea "N/A"
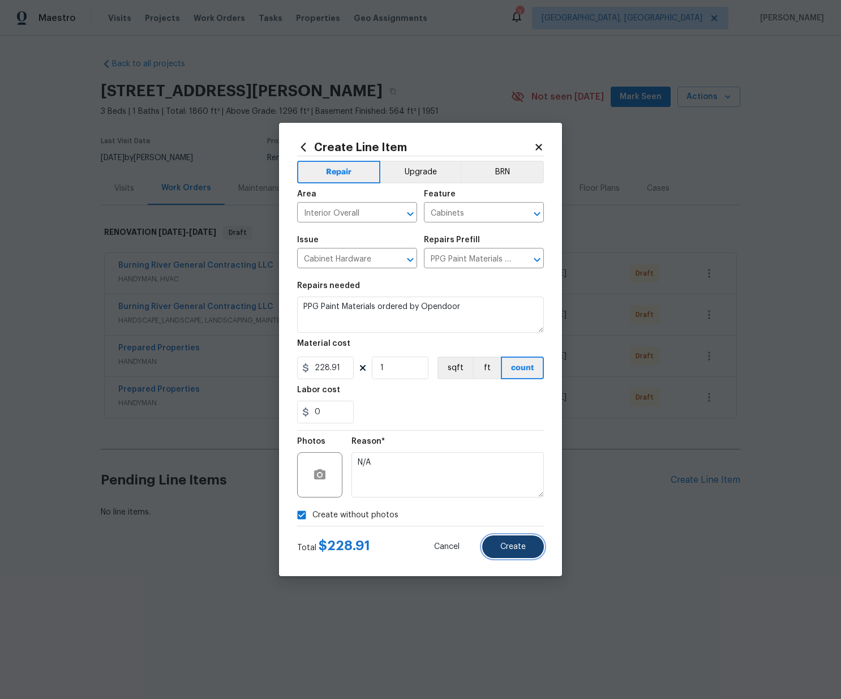
click at [503, 548] on span "Create" at bounding box center [512, 547] width 25 height 8
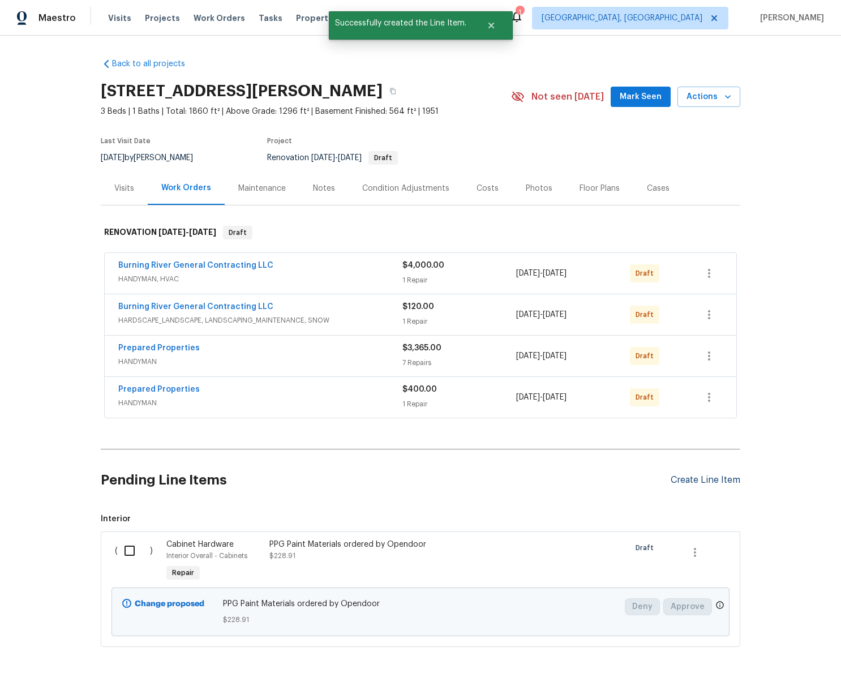
click at [718, 478] on div "Create Line Item" at bounding box center [706, 480] width 70 height 11
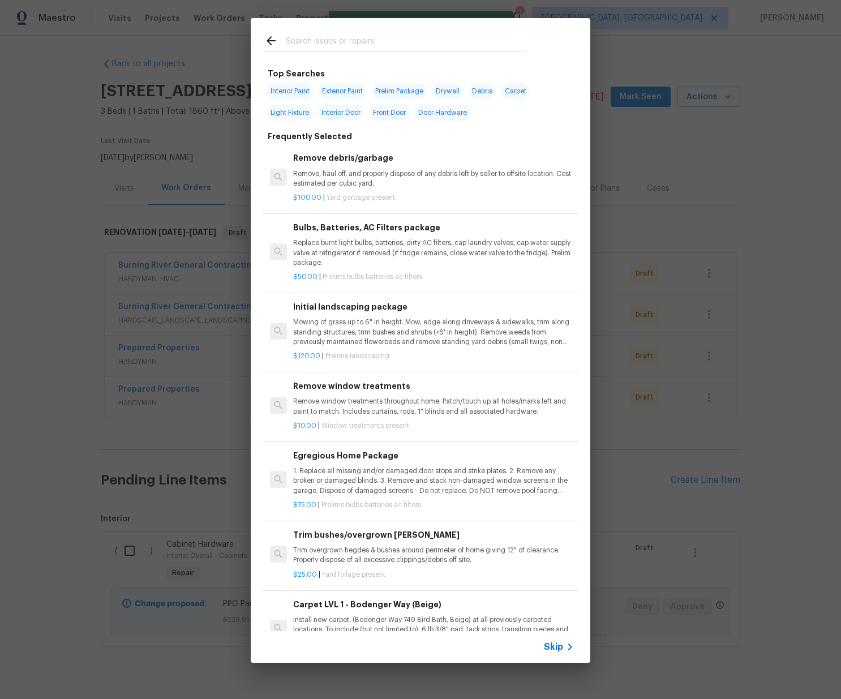
click at [412, 40] on input "text" at bounding box center [406, 42] width 240 height 17
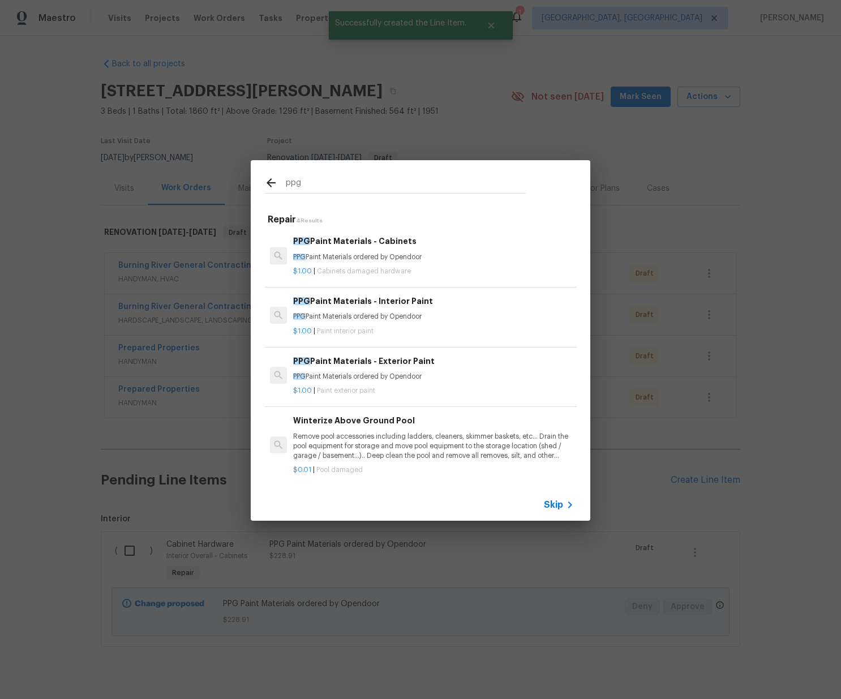
scroll to position [2, 2]
type input "ppg"
click at [364, 325] on p "$1.00 | Paint interior paint" at bounding box center [432, 330] width 281 height 10
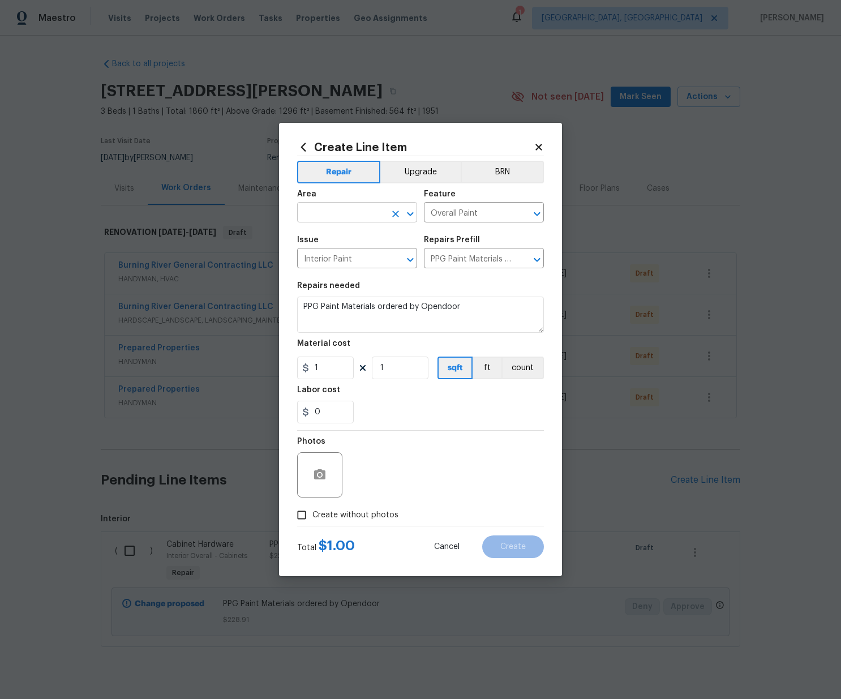
click at [370, 217] on input "text" at bounding box center [341, 214] width 88 height 18
click at [367, 260] on li "Interior Overall" at bounding box center [357, 257] width 120 height 19
type input "Interior Overall"
click at [291, 369] on div "Create Line Item Repair Upgrade BRN Area Interior Overall ​ Feature Overall Pai…" at bounding box center [420, 349] width 283 height 453
paste input "205.25"
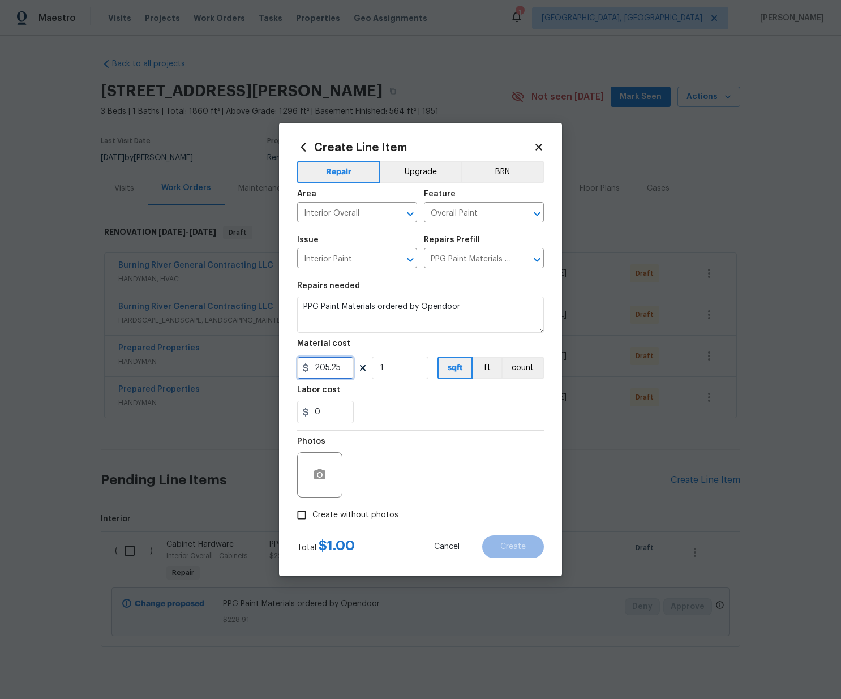
type input "205.25"
click at [370, 513] on span "Create without photos" at bounding box center [355, 515] width 86 height 12
click at [312, 513] on input "Create without photos" at bounding box center [302, 515] width 22 height 22
checkbox input "true"
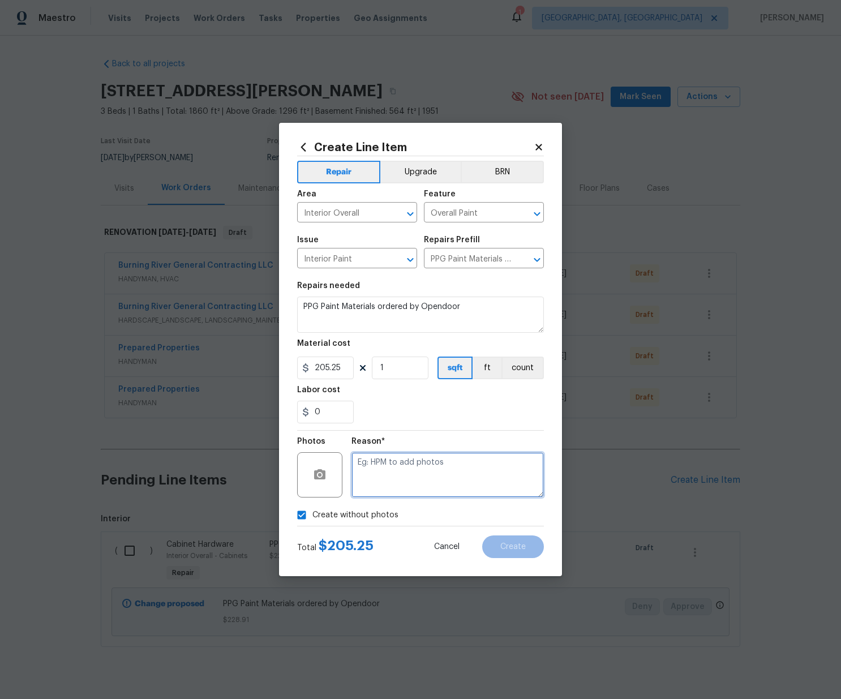
click at [390, 476] on textarea at bounding box center [448, 474] width 192 height 45
type textarea "N/A"
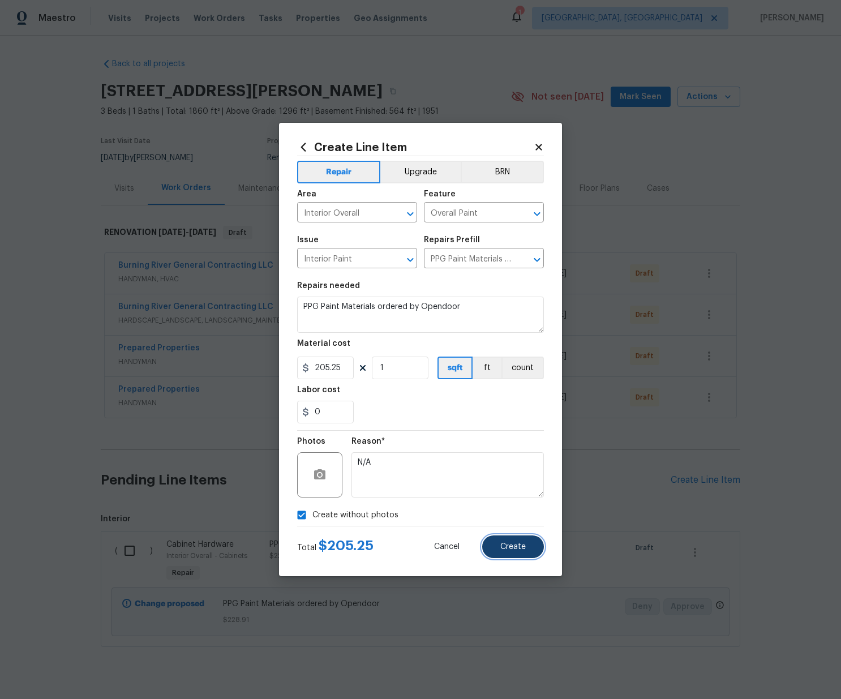
click at [517, 545] on span "Create" at bounding box center [512, 547] width 25 height 8
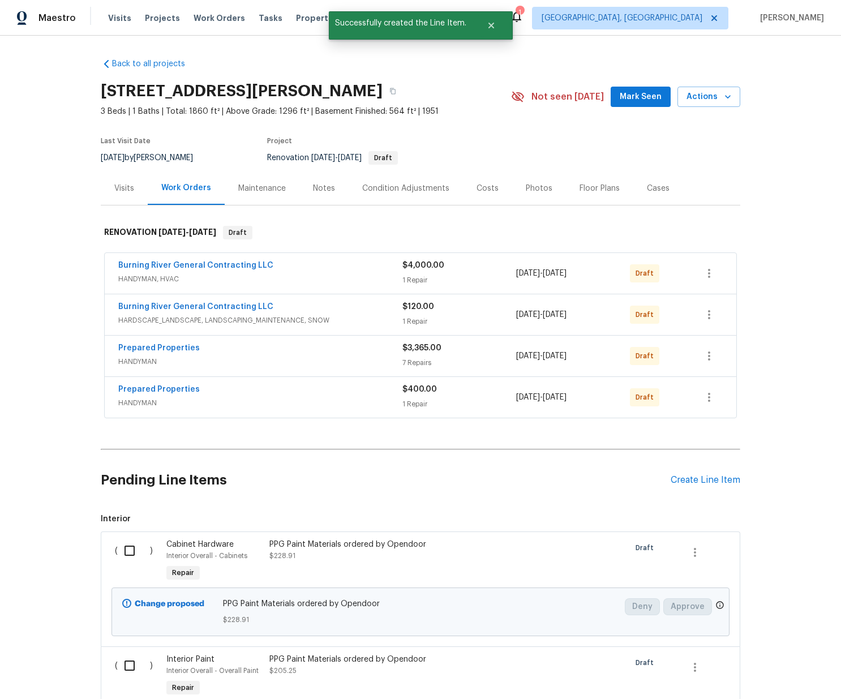
click at [131, 555] on input "checkbox" at bounding box center [134, 551] width 32 height 24
checkbox input "true"
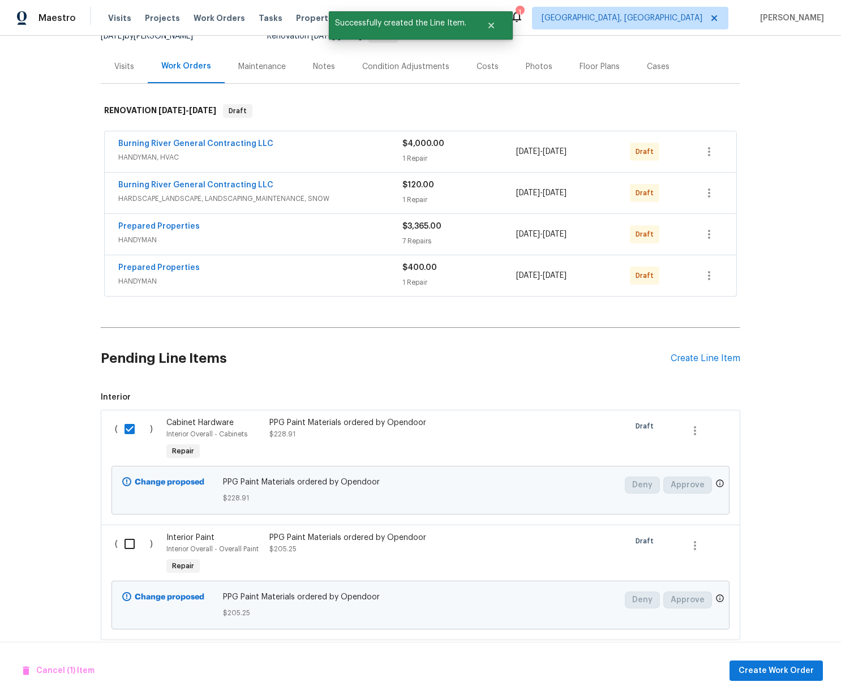
scroll to position [123, 0]
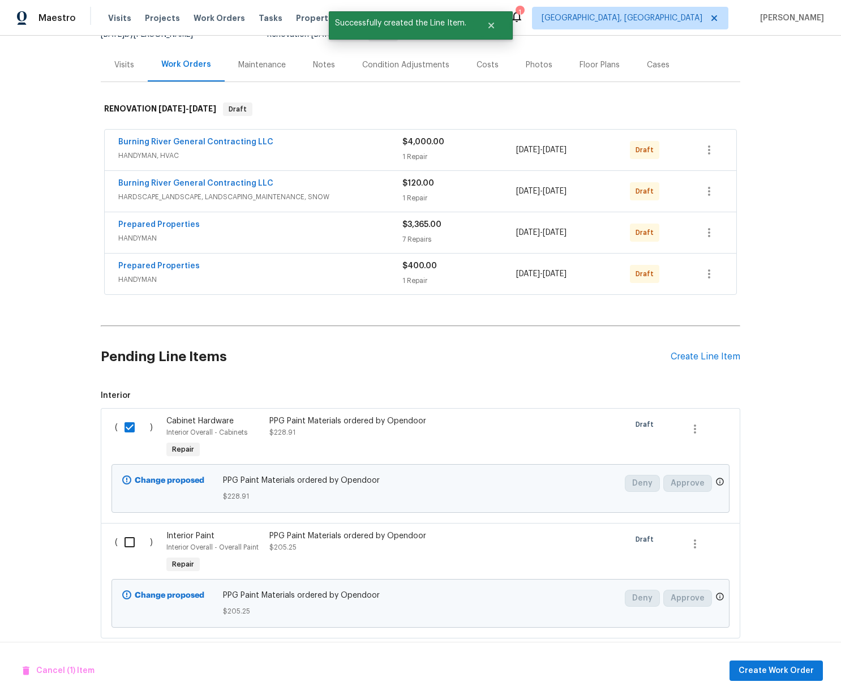
click at [130, 543] on input "checkbox" at bounding box center [134, 542] width 32 height 24
checkbox input "true"
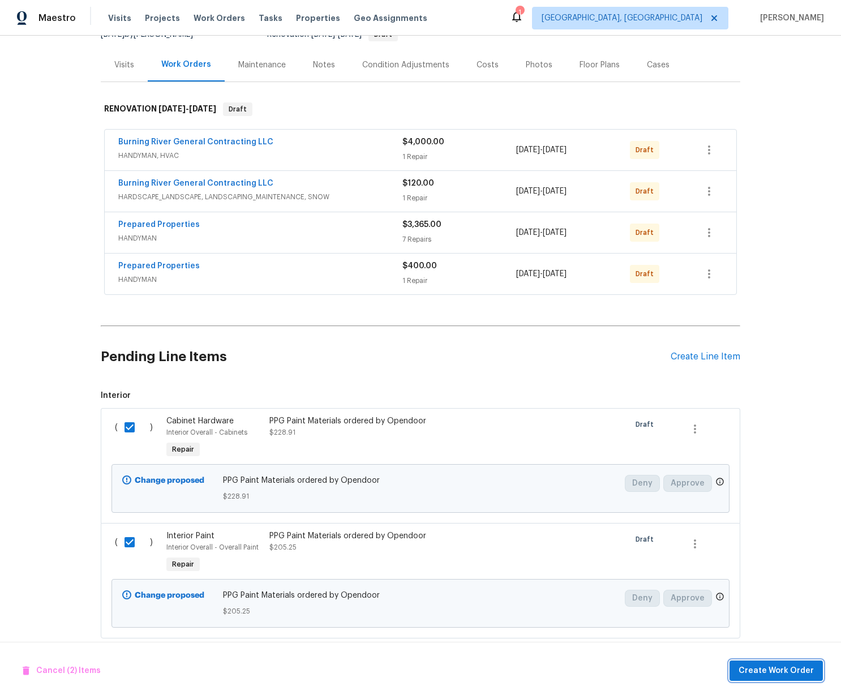
click at [779, 670] on span "Create Work Order" at bounding box center [776, 671] width 75 height 14
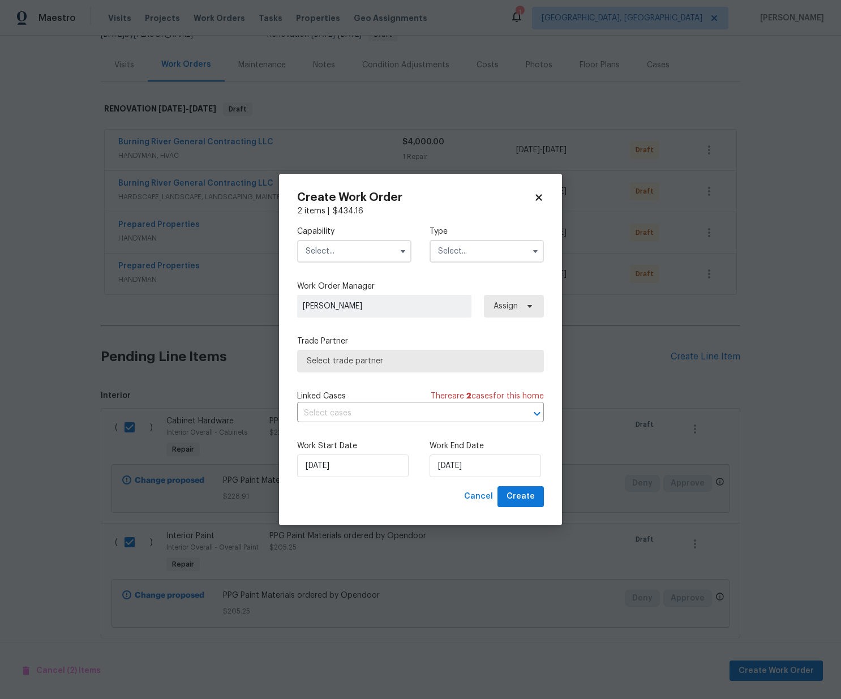
click at [361, 247] on input "text" at bounding box center [354, 251] width 114 height 23
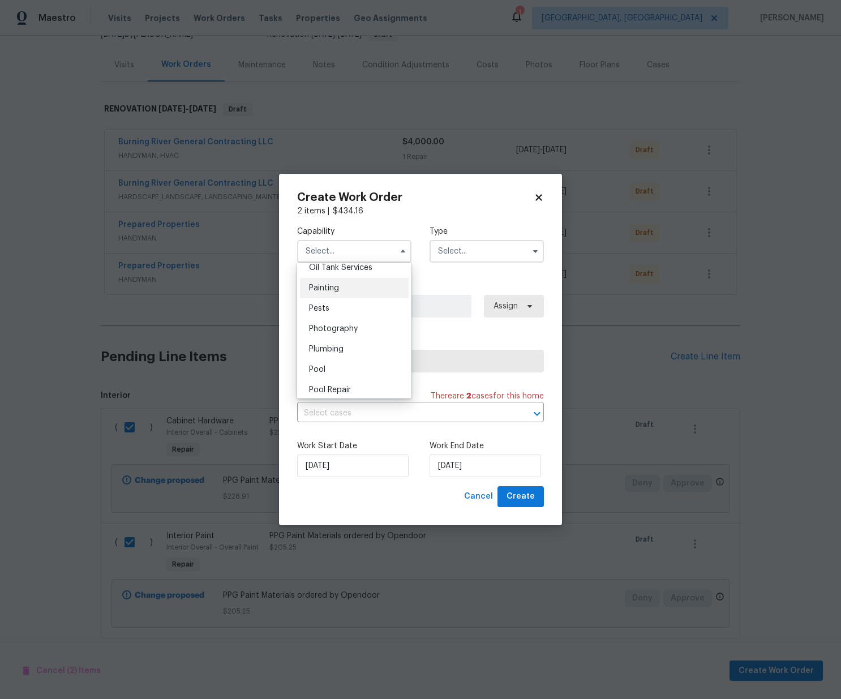
scroll to position [938, 0]
click at [336, 285] on span "Painting" at bounding box center [324, 289] width 30 height 8
type input "Painting"
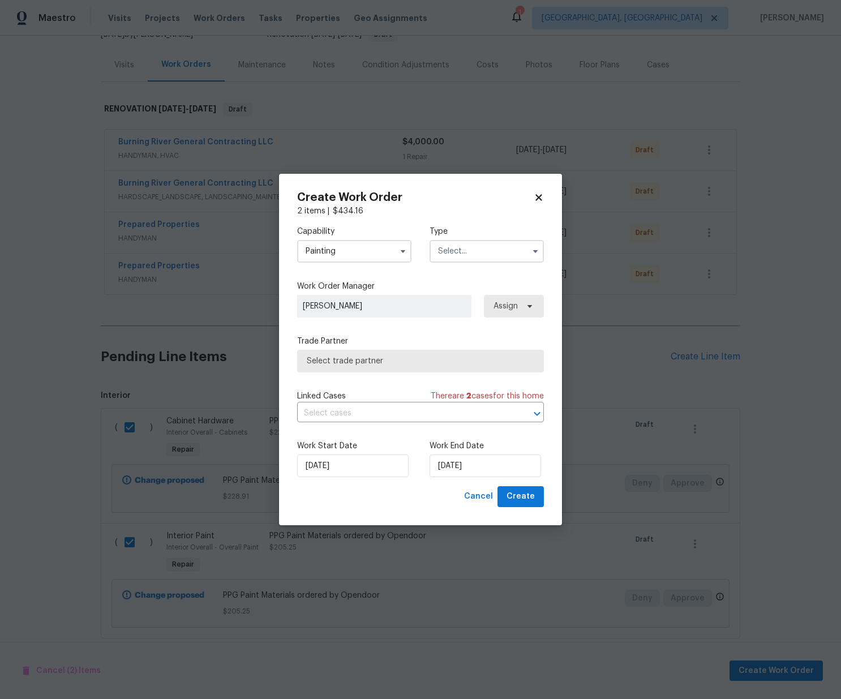
drag, startPoint x: 461, startPoint y: 241, endPoint x: 460, endPoint y: 248, distance: 6.8
click at [461, 242] on input "text" at bounding box center [487, 251] width 114 height 23
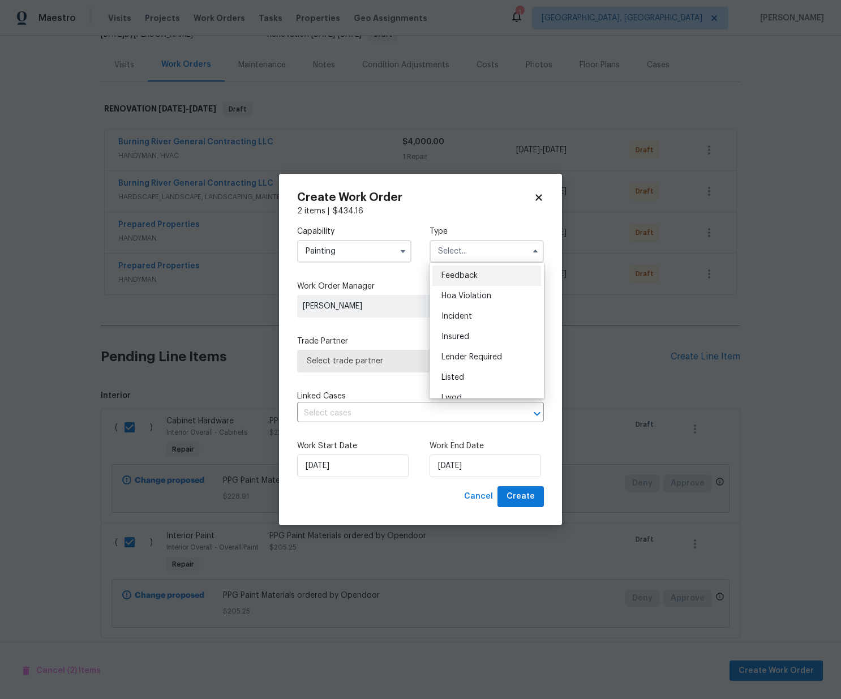
scroll to position [135, 0]
click at [467, 329] on div "Renovation" at bounding box center [486, 324] width 109 height 20
type input "Renovation"
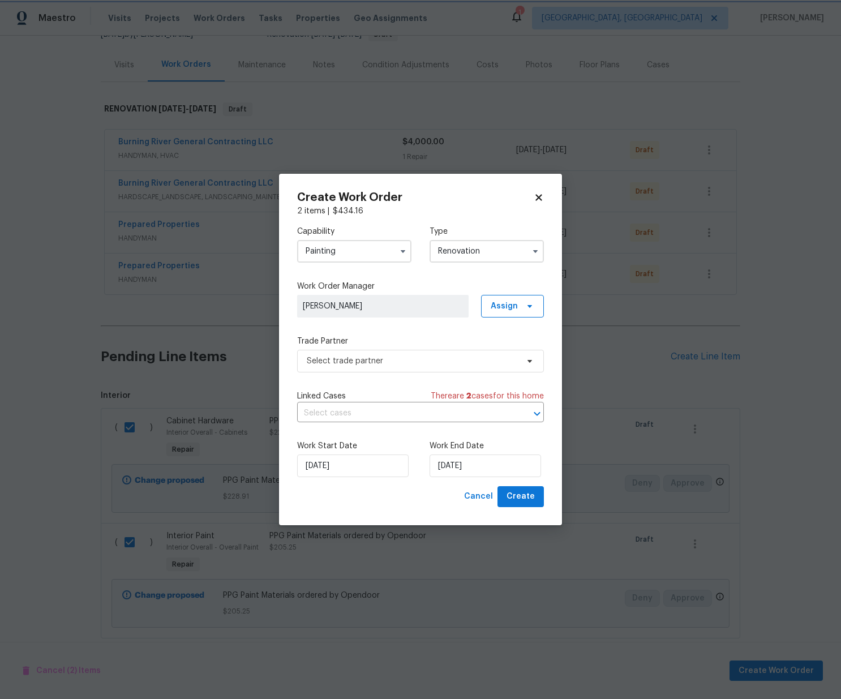
scroll to position [0, 0]
drag, startPoint x: 512, startPoint y: 298, endPoint x: 509, endPoint y: 318, distance: 20.1
click at [512, 297] on span "Assign" at bounding box center [512, 306] width 63 height 23
drag, startPoint x: 504, startPoint y: 353, endPoint x: 478, endPoint y: 354, distance: 26.0
click at [503, 353] on div "Assign to me" at bounding box center [514, 354] width 49 height 11
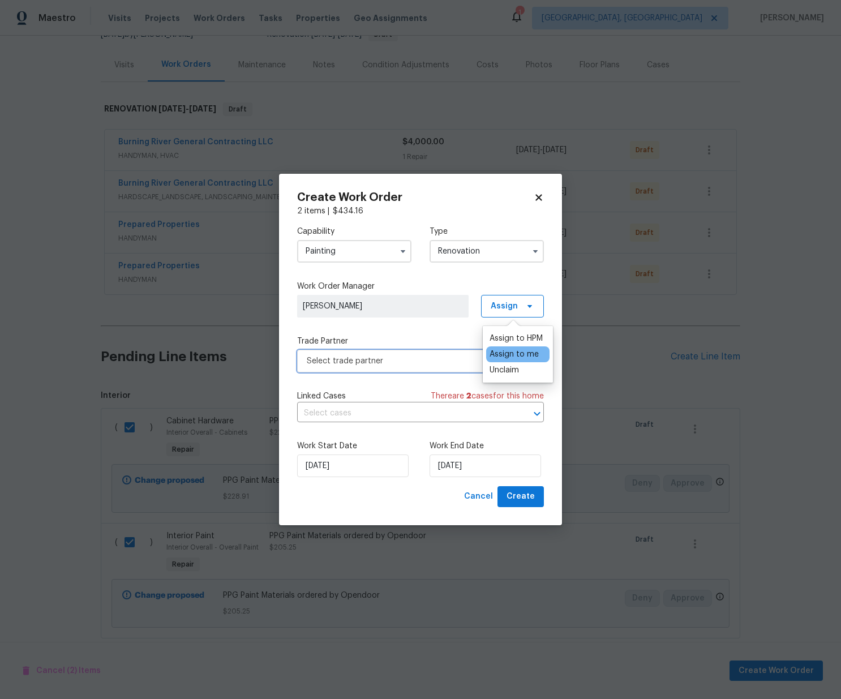
click at [422, 364] on span "Select trade partner" at bounding box center [412, 360] width 211 height 11
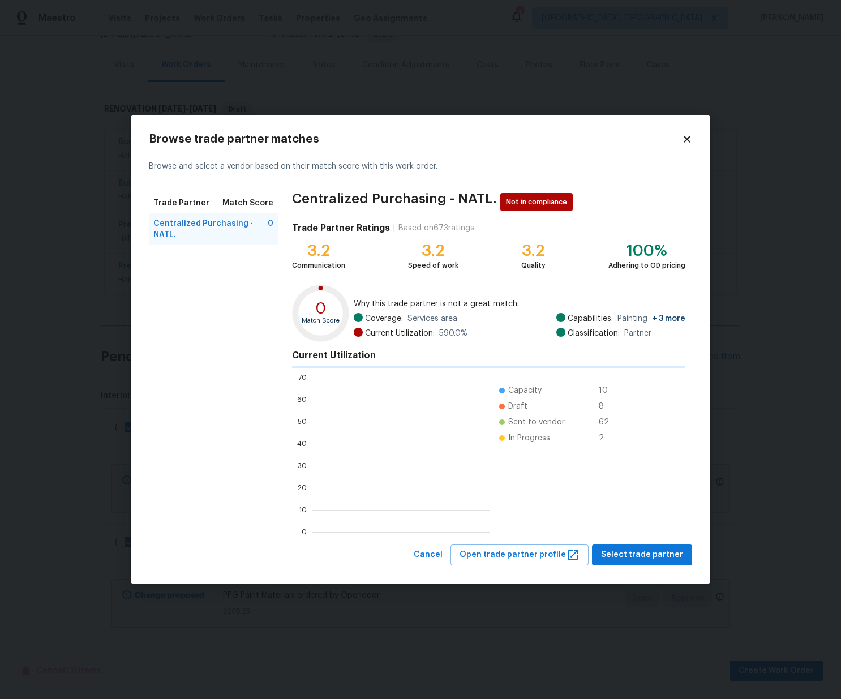
scroll to position [159, 178]
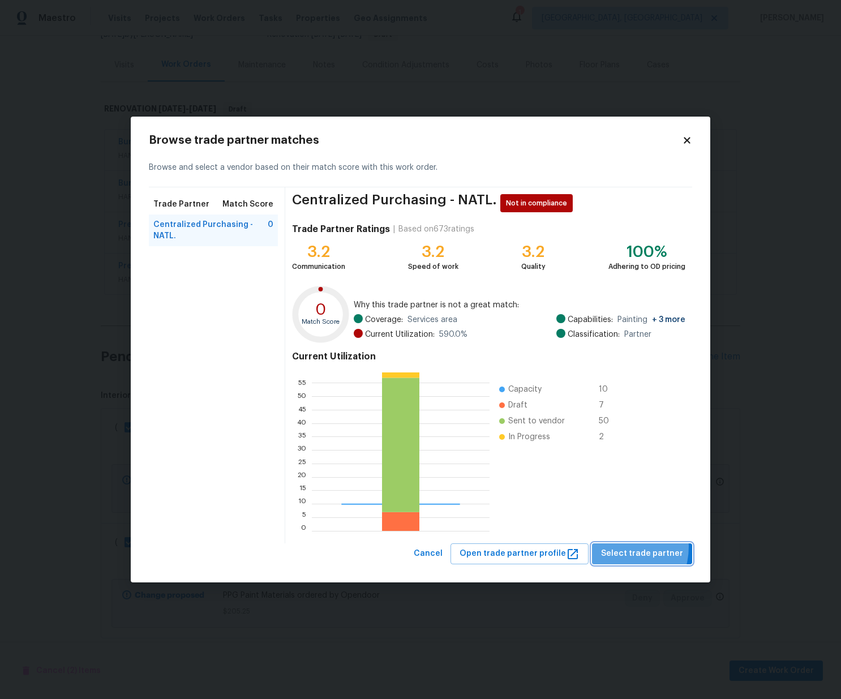
click at [620, 546] on button "Select trade partner" at bounding box center [642, 553] width 100 height 21
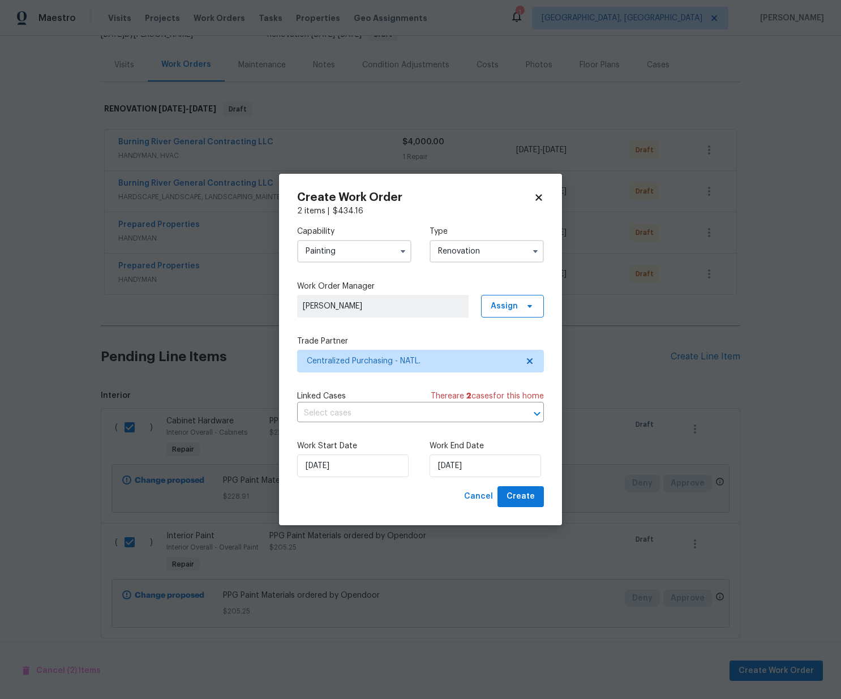
drag, startPoint x: 545, startPoint y: 491, endPoint x: 539, endPoint y: 495, distance: 7.4
click at [543, 491] on div "Create Work Order 2 items | $ 434.16 Capability Painting Type Renovation Work O…" at bounding box center [420, 350] width 283 height 352
click at [531, 499] on span "Create" at bounding box center [521, 497] width 28 height 14
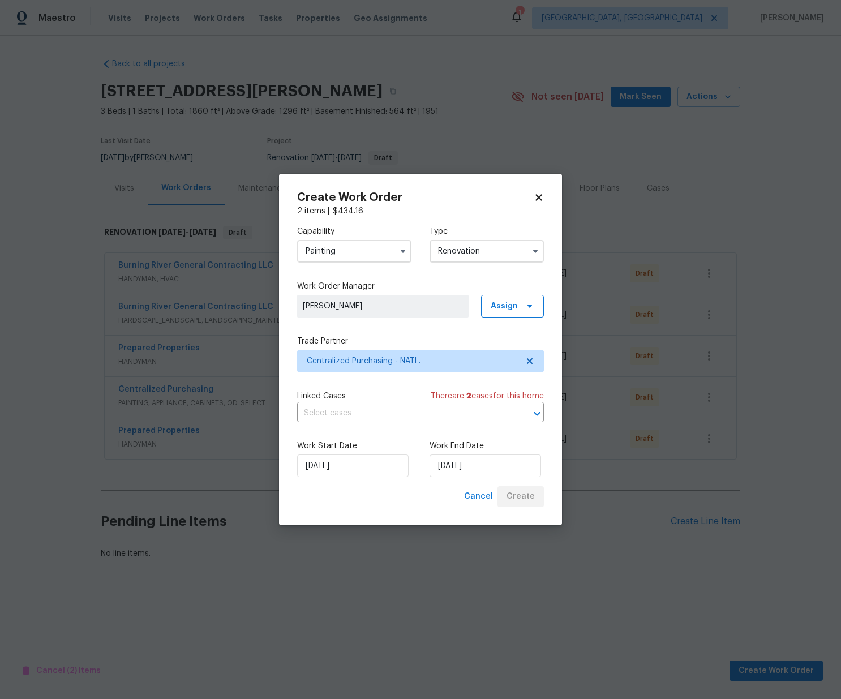
scroll to position [0, 0]
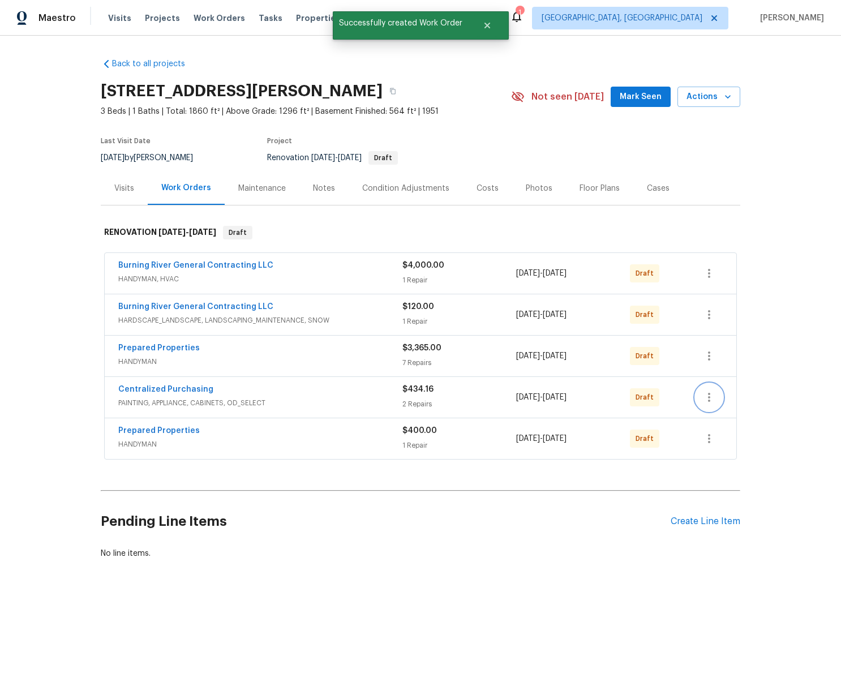
click at [718, 395] on button "button" at bounding box center [709, 397] width 27 height 27
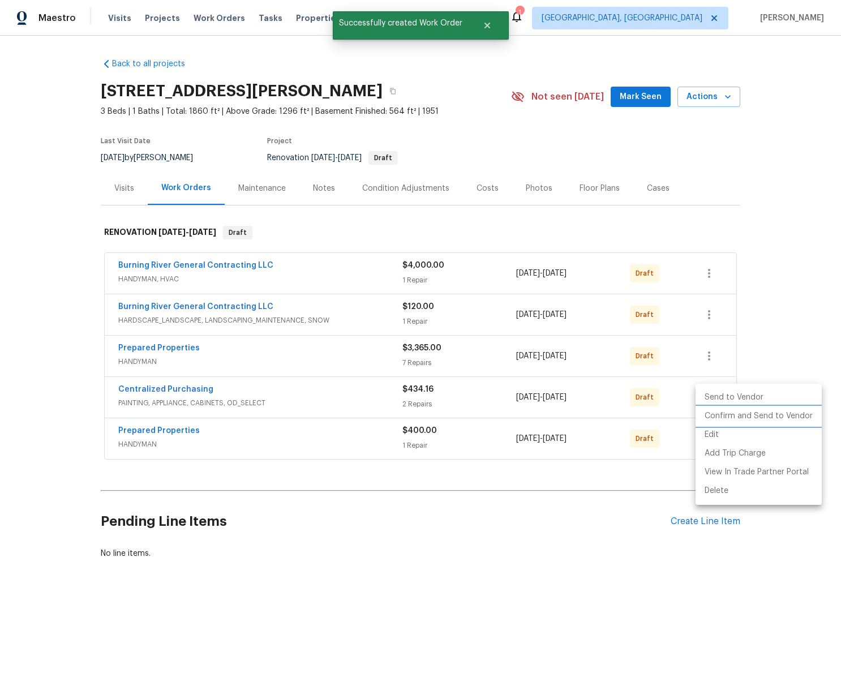
click at [716, 410] on li "Confirm and Send to Vendor" at bounding box center [759, 416] width 126 height 19
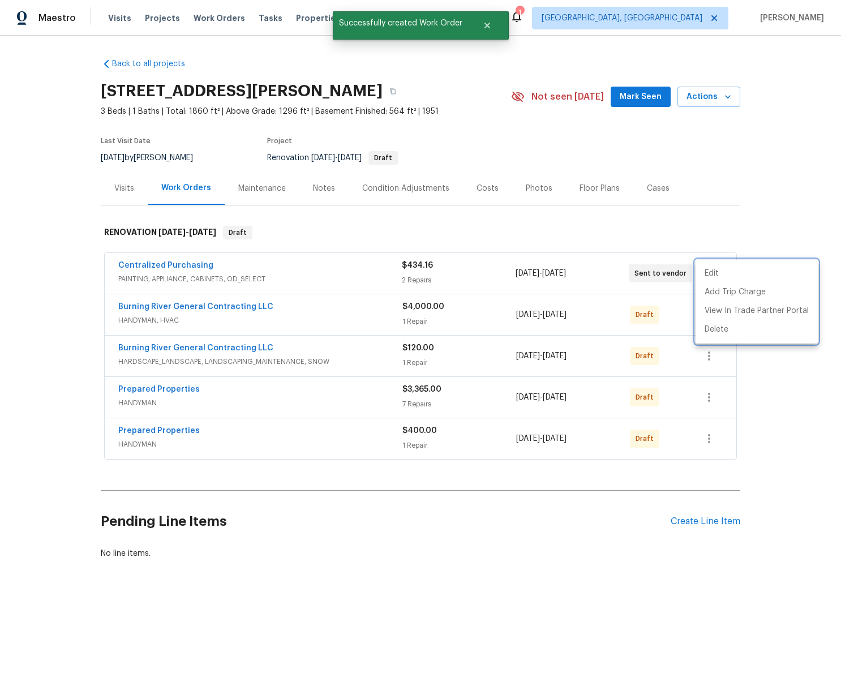
click at [233, 254] on div at bounding box center [420, 349] width 841 height 699
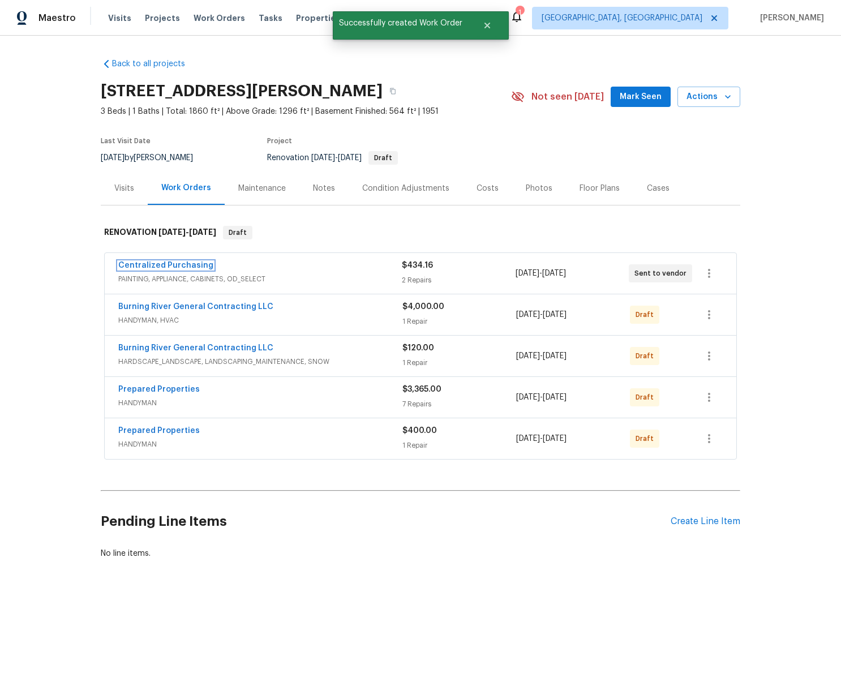
click at [185, 263] on link "Centralized Purchasing" at bounding box center [165, 266] width 95 height 8
